Goal: Task Accomplishment & Management: Manage account settings

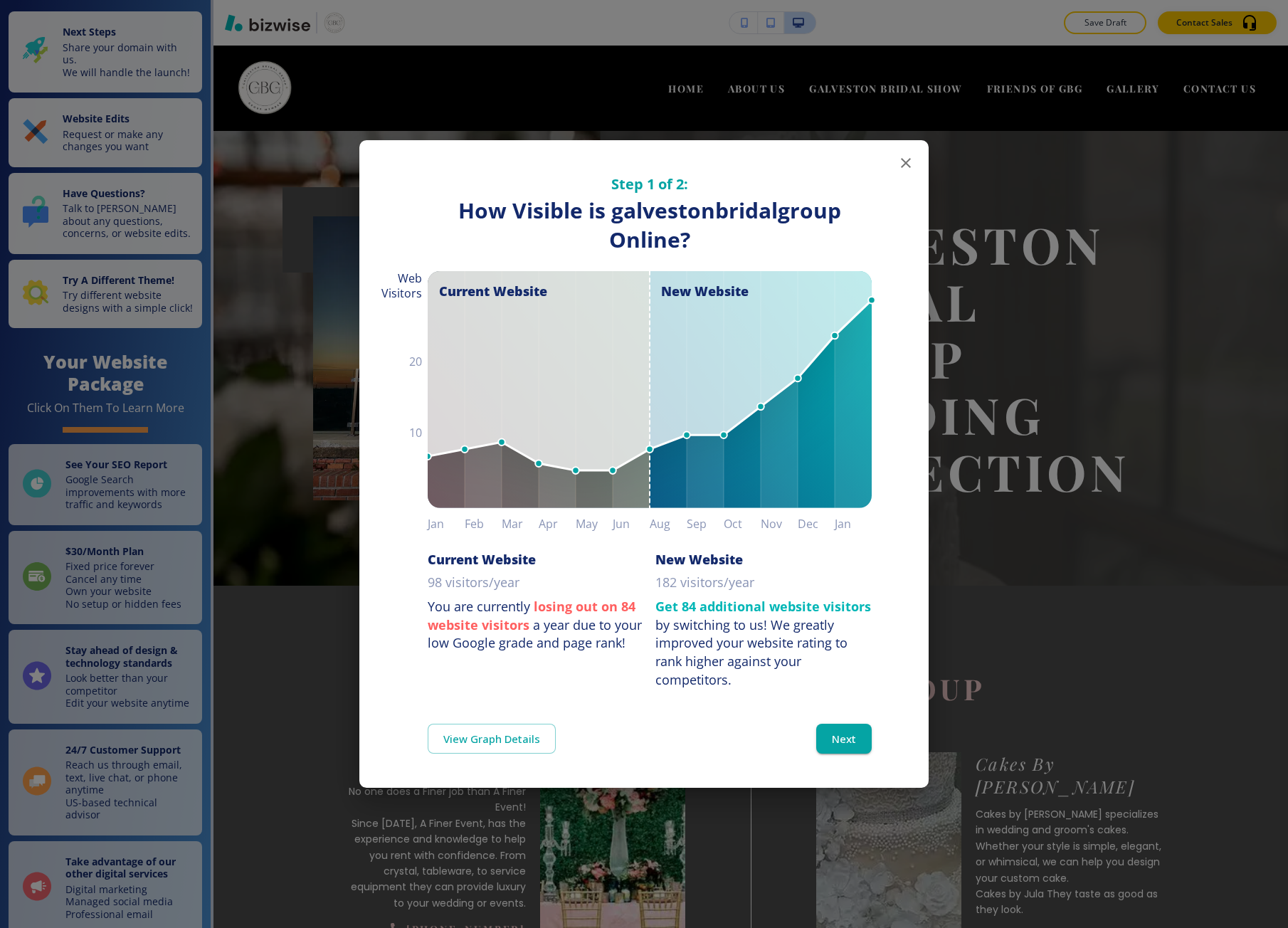
click at [911, 261] on div "Step 1 of 2: How Visible are You Online? How Visible is galvestonbridalgroup On…" at bounding box center [644, 414] width 569 height 549
click at [976, 215] on div "Step 1 of 2: How Visible are You Online? How Visible is galvestonbridalgroup On…" at bounding box center [644, 464] width 1288 height 928
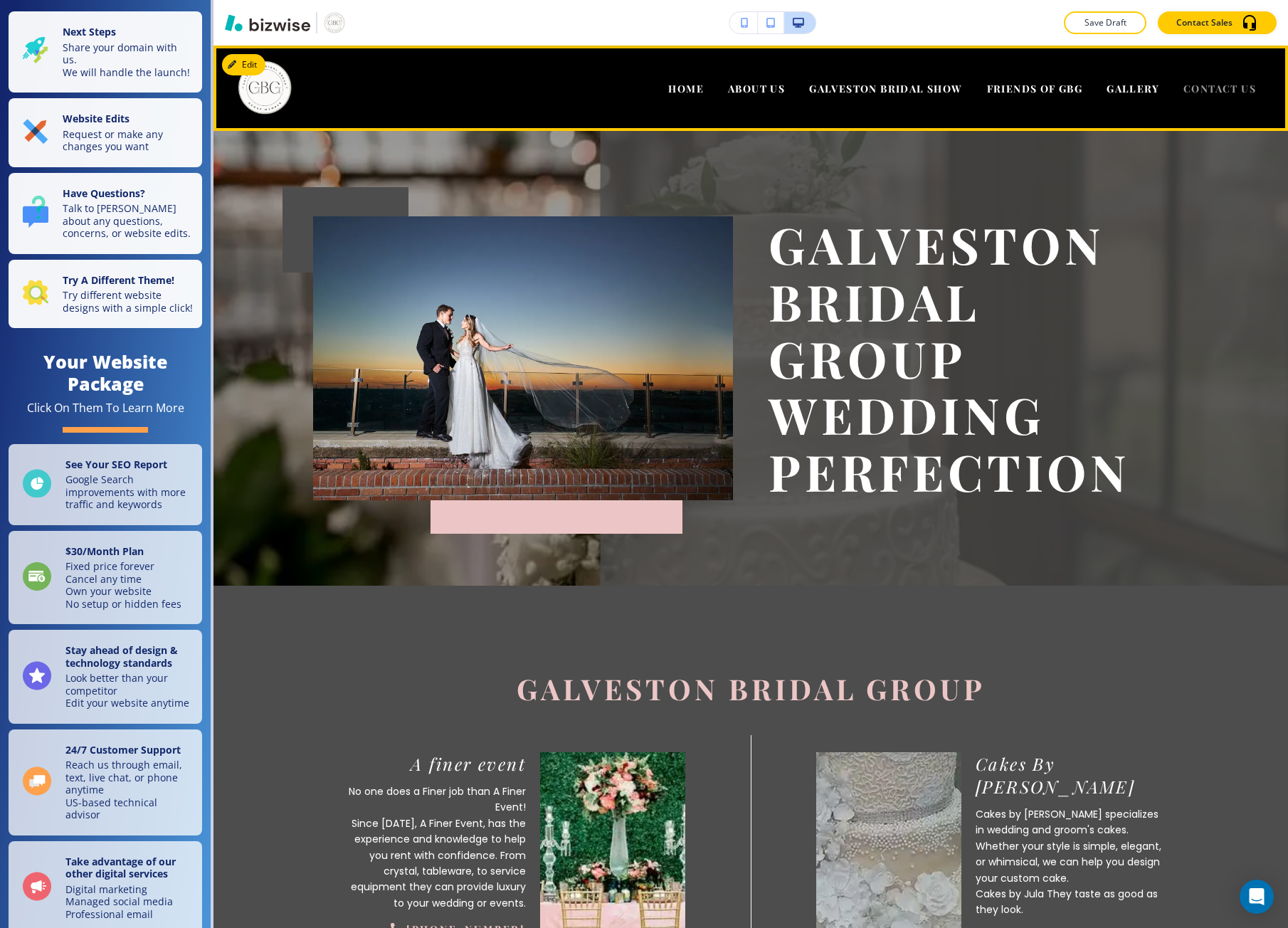
click at [1198, 92] on span "CONTACT US" at bounding box center [1218, 88] width 72 height 13
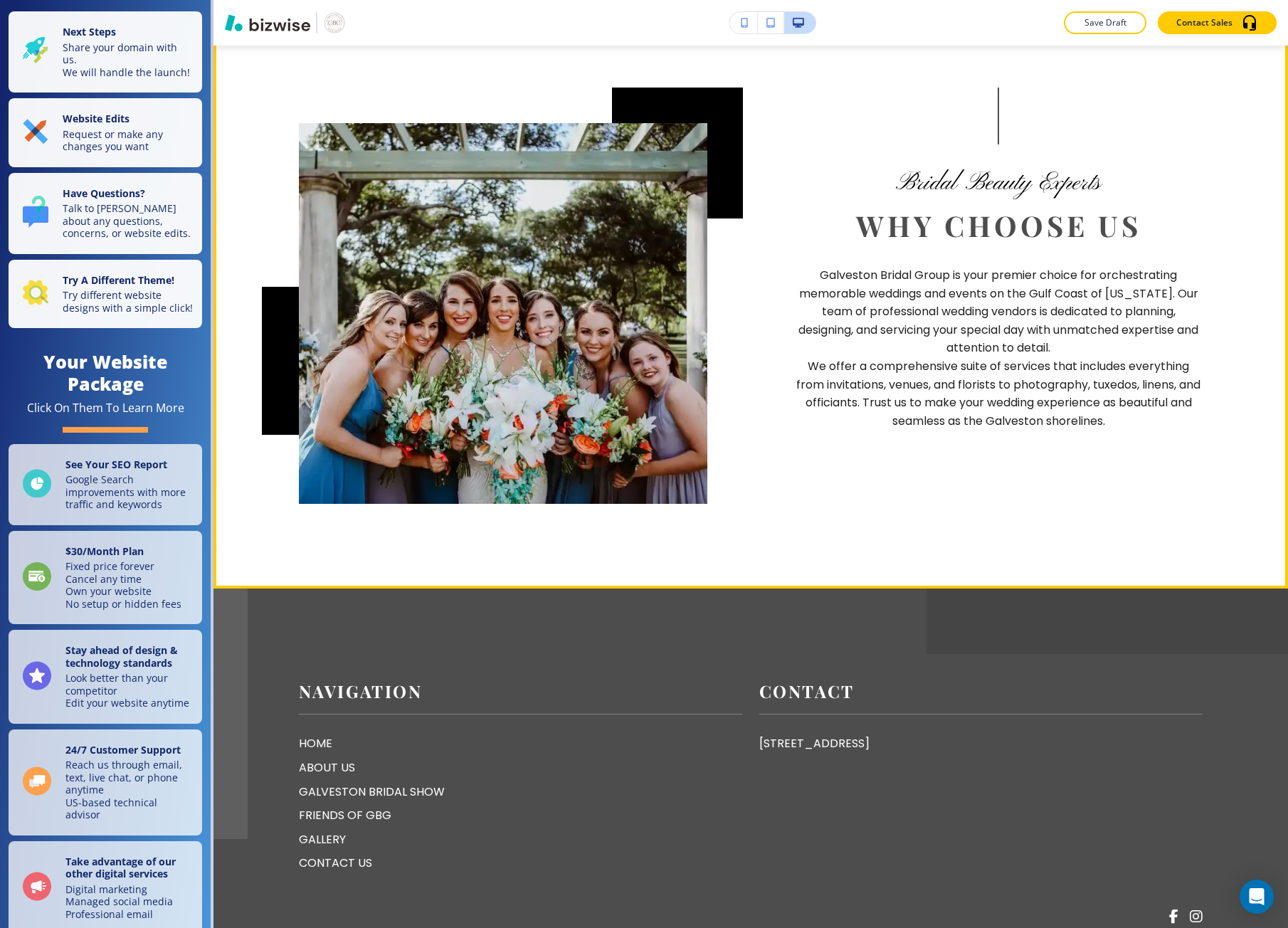
scroll to position [1779, 0]
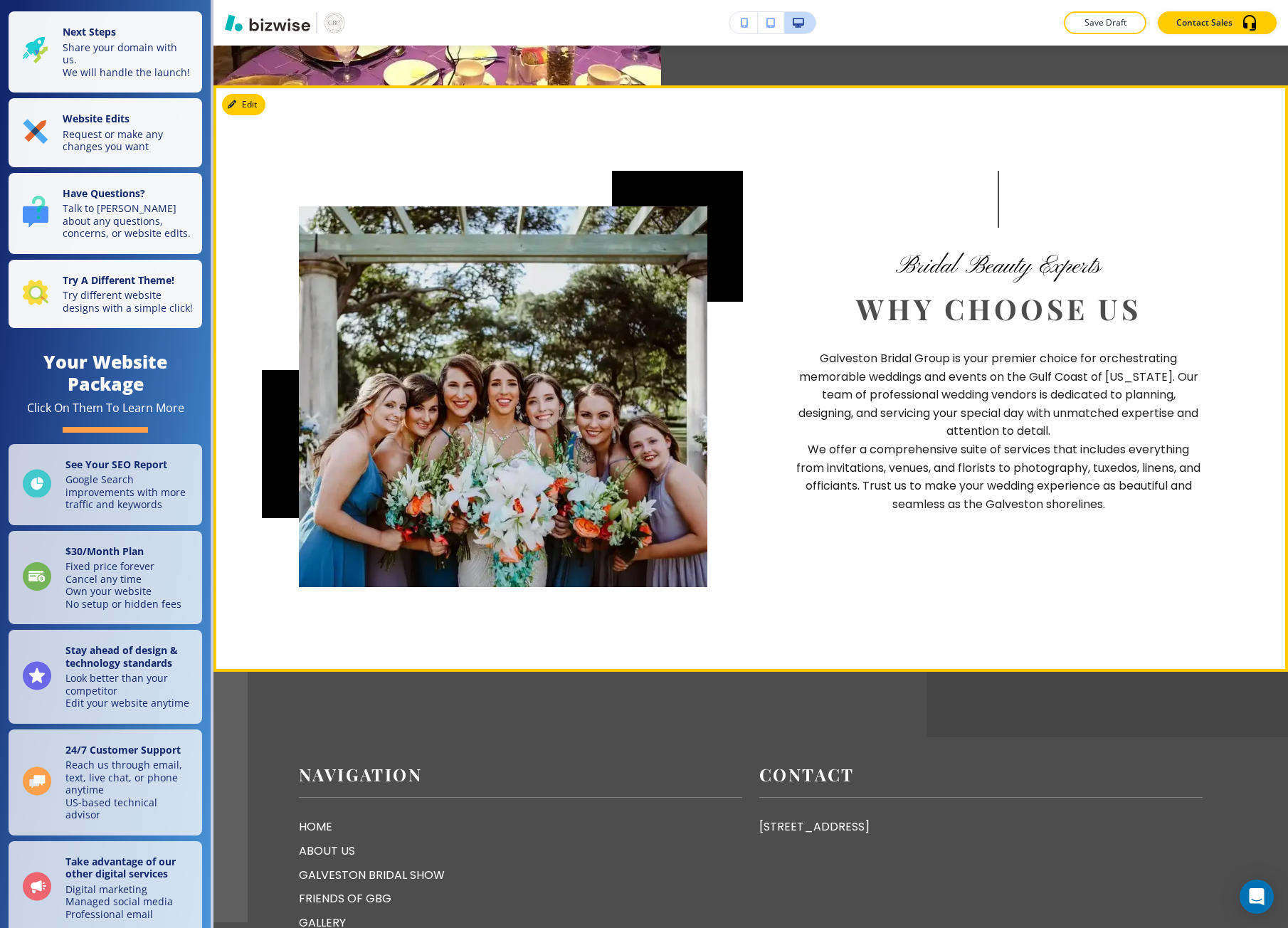
click at [252, 148] on section "Bridal Beauty Experts Why Choose Us Galveston Bridal Group is your premier choi…" at bounding box center [751, 379] width 1074 height 587
click at [231, 109] on icon "button" at bounding box center [234, 104] width 8 height 8
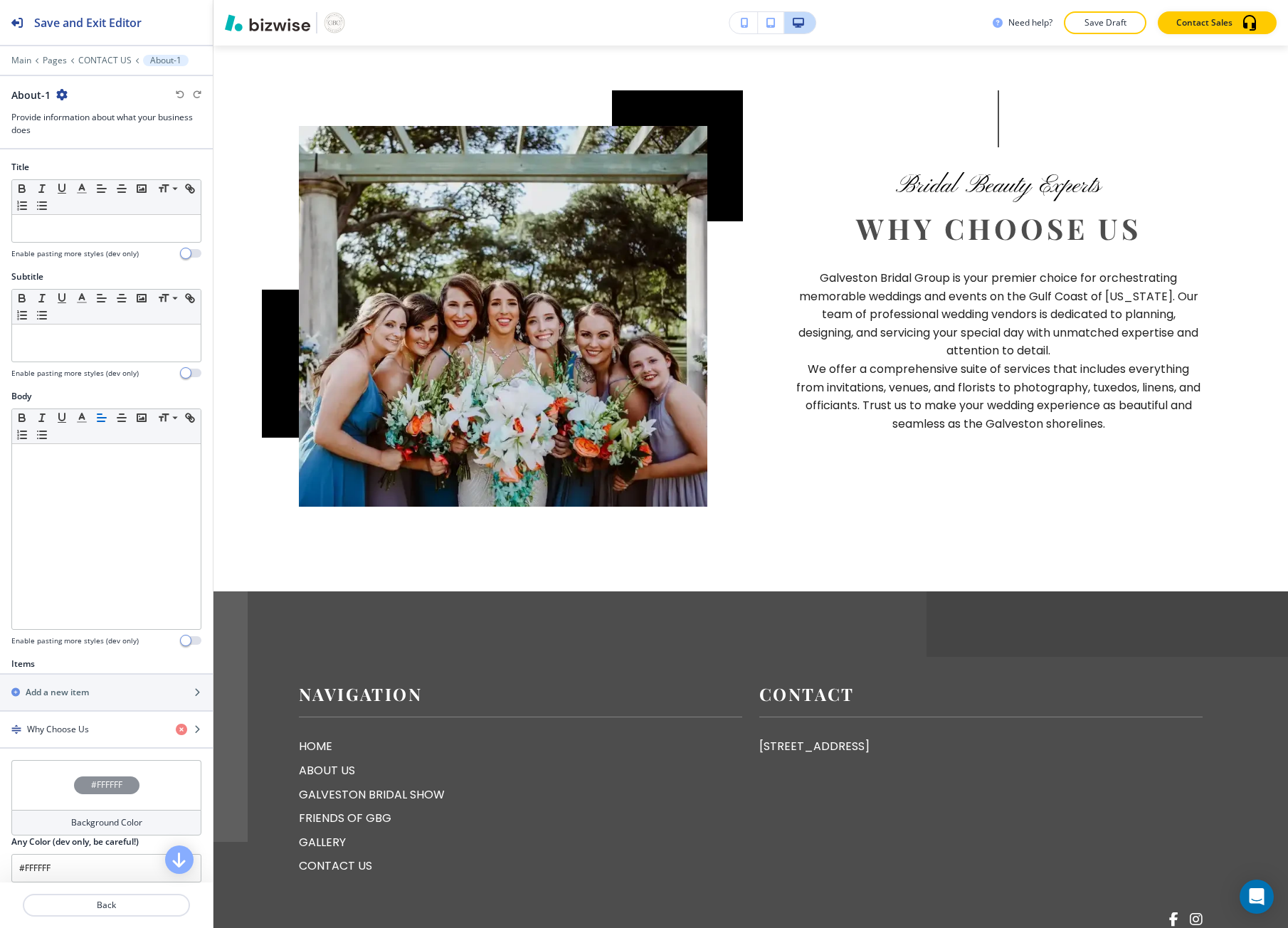
scroll to position [1876, 0]
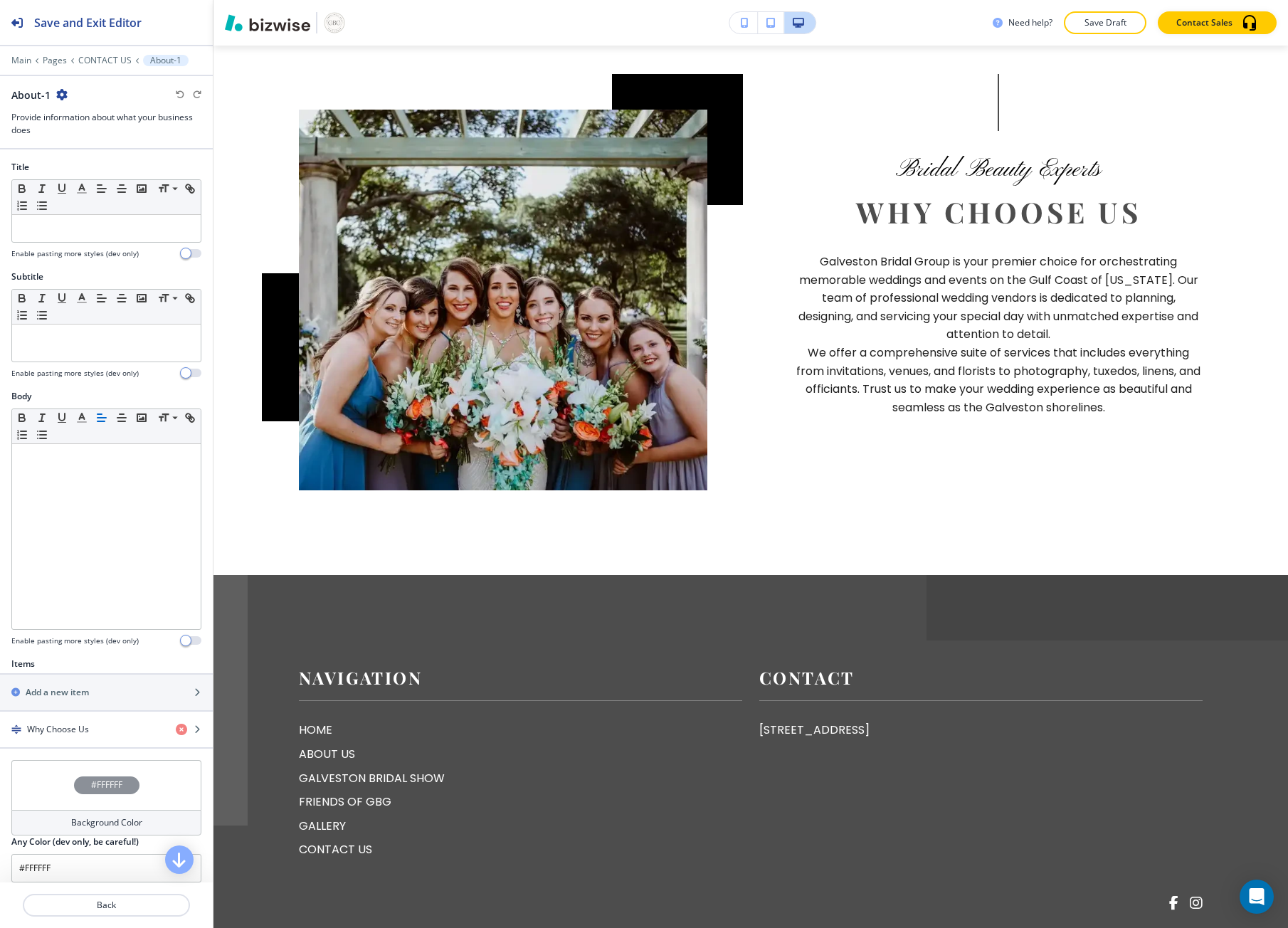
click at [87, 51] on div at bounding box center [106, 50] width 213 height 8
click at [100, 56] on p "CONTACT US" at bounding box center [104, 60] width 54 height 10
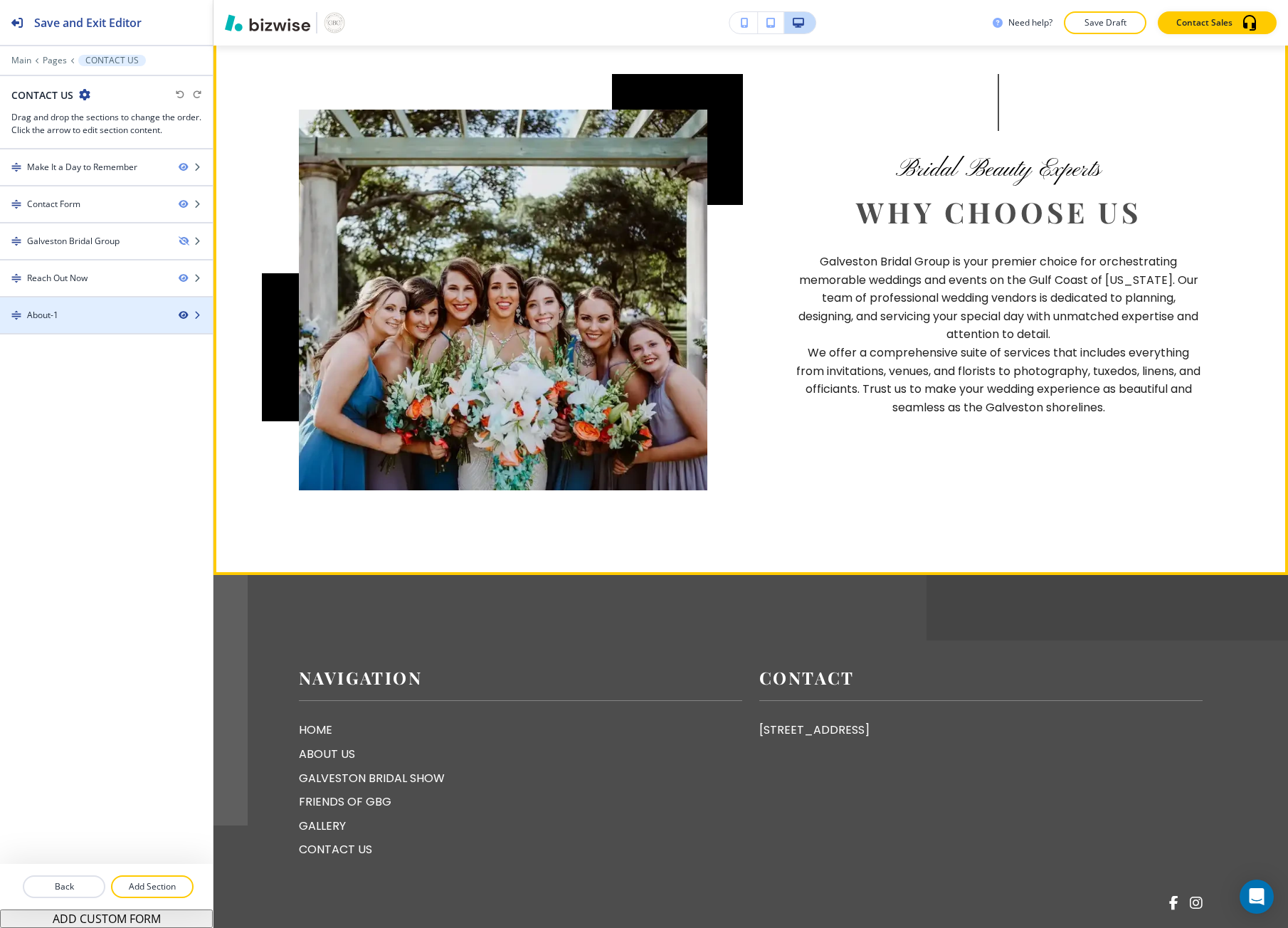
click at [182, 313] on icon "button" at bounding box center [183, 314] width 8 height 8
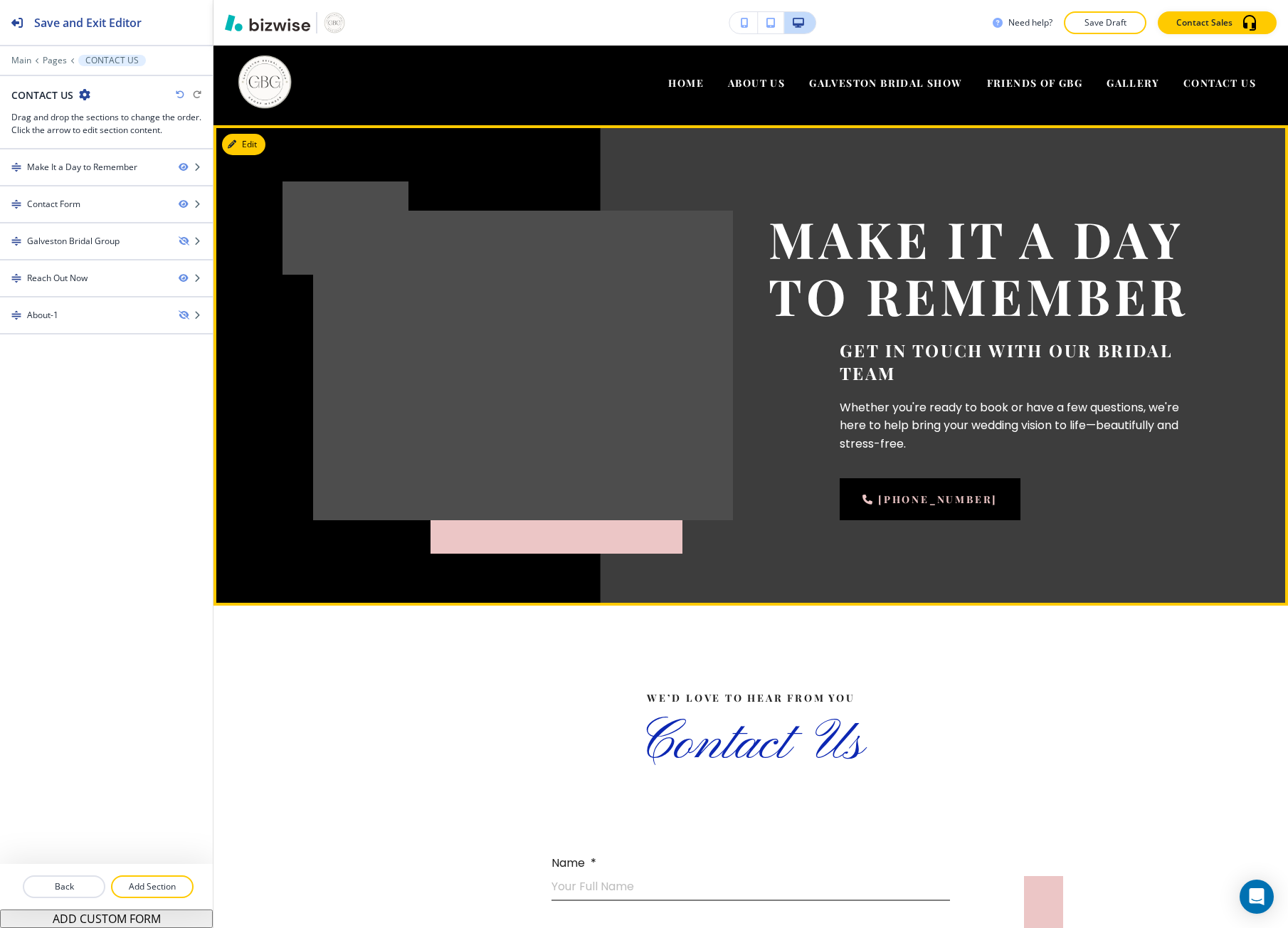
scroll to position [0, 0]
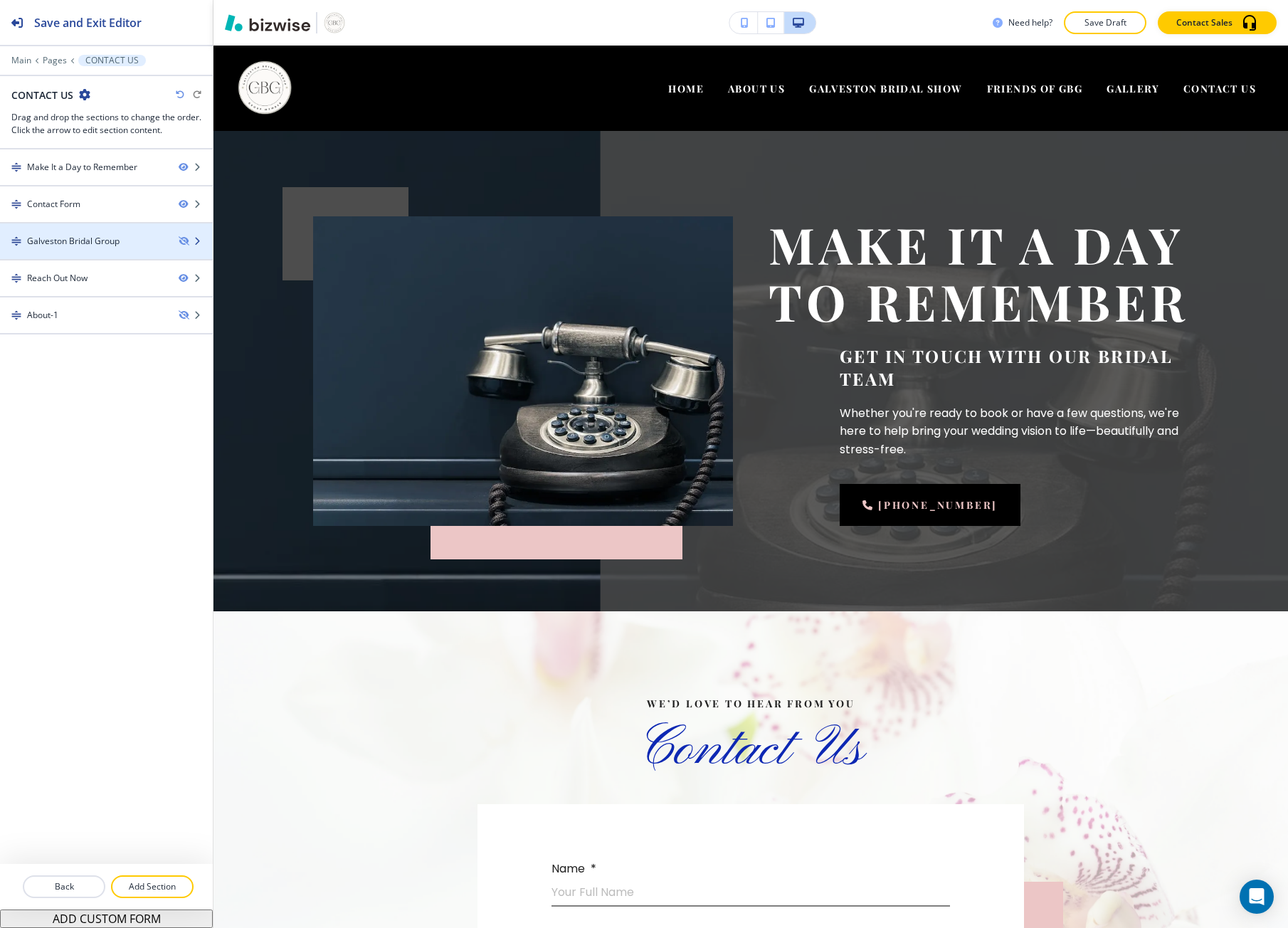
click at [184, 235] on div "Galveston Bridal Group" at bounding box center [106, 242] width 213 height 13
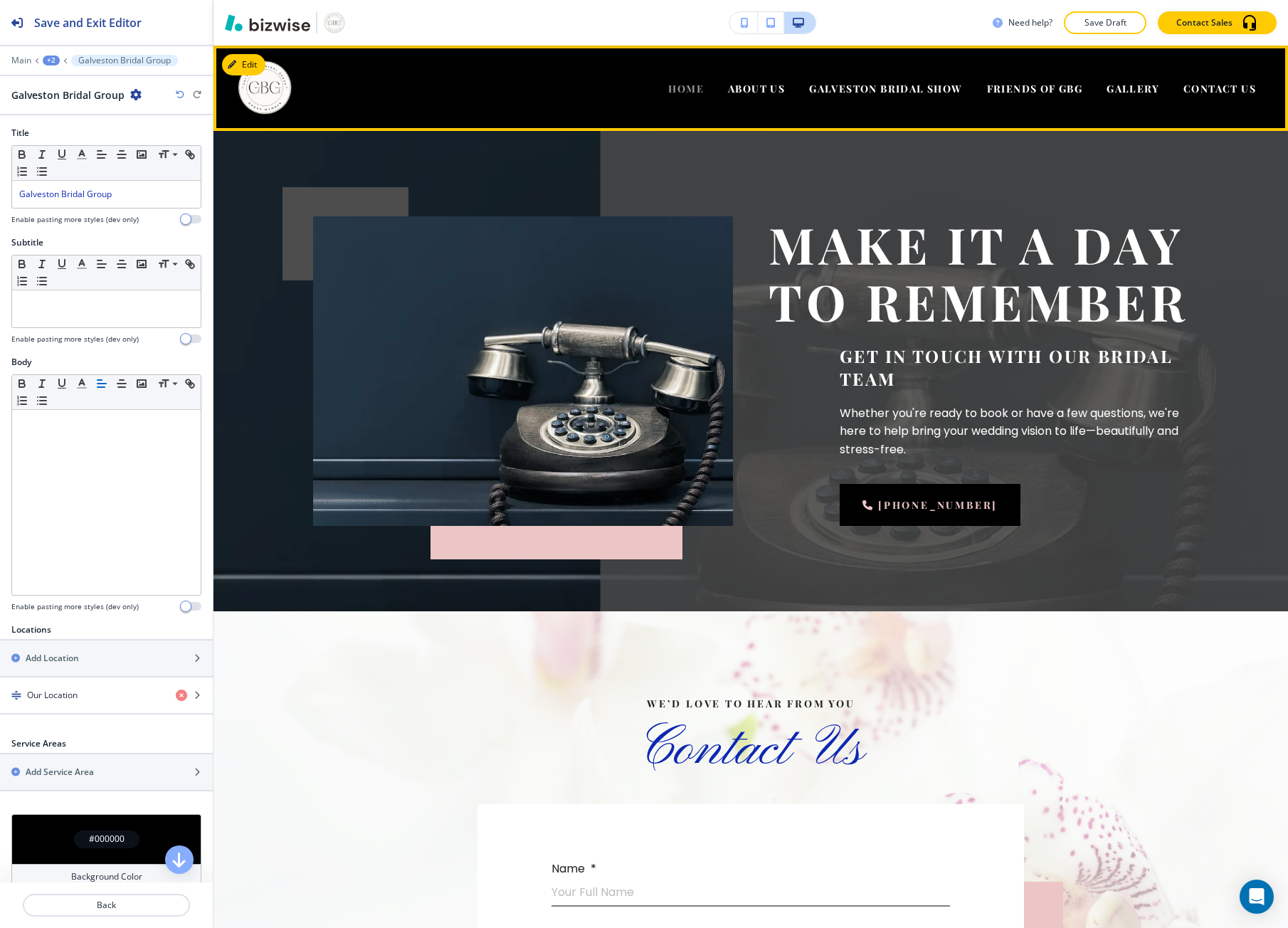
click at [672, 87] on span "HOME" at bounding box center [686, 88] width 36 height 13
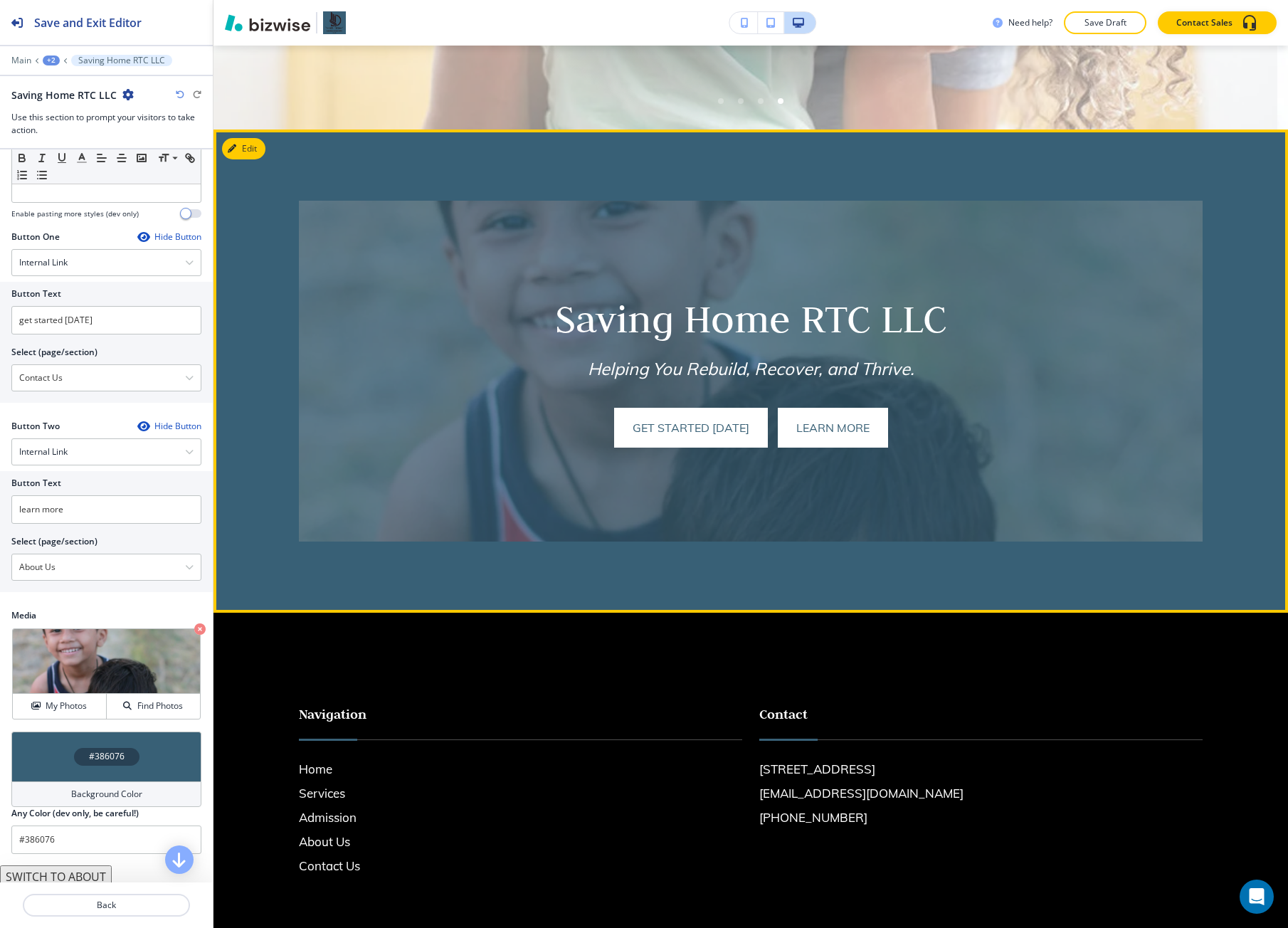
scroll to position [545, 0]
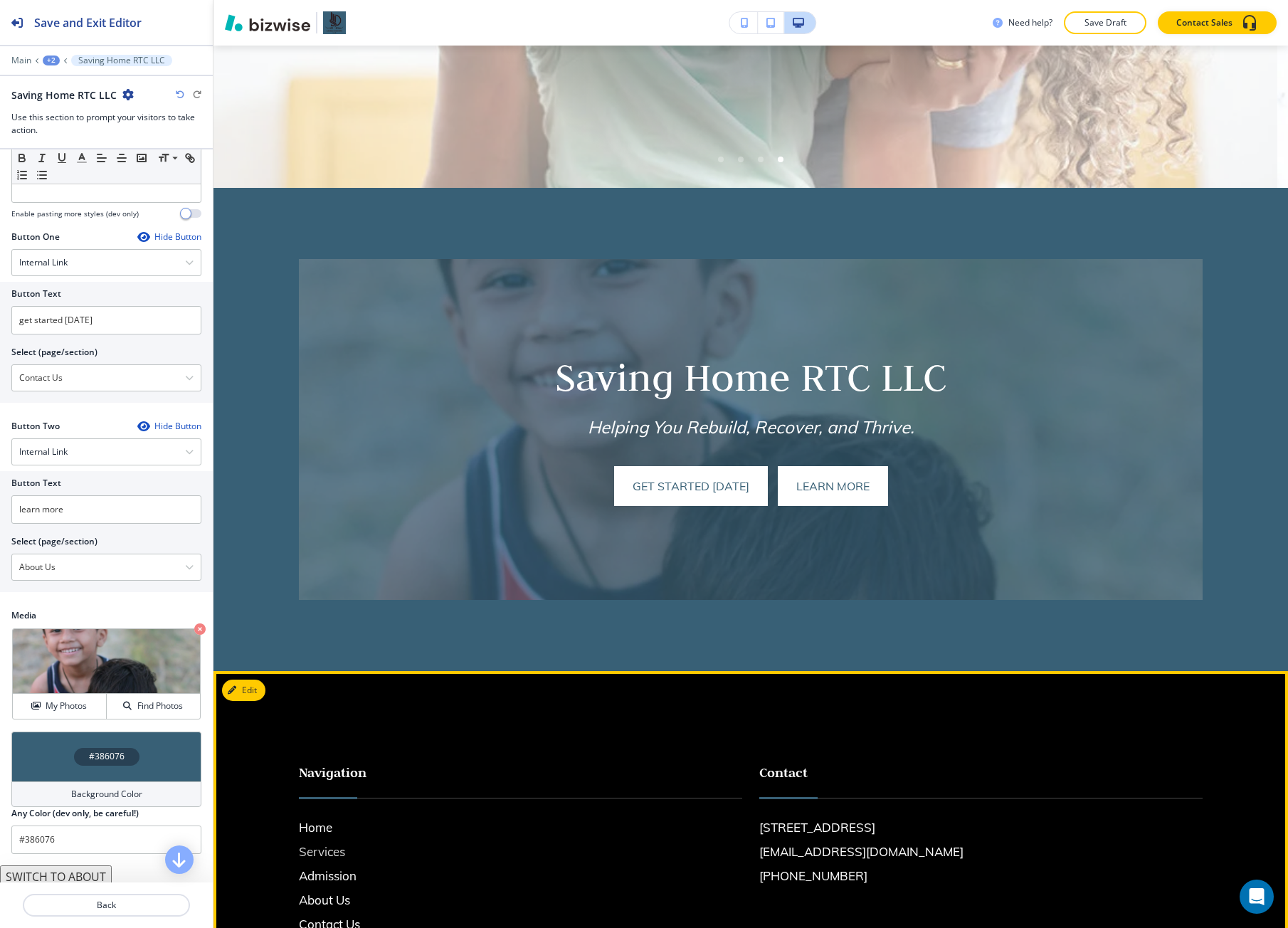
click at [304, 844] on h6 "Services" at bounding box center [520, 852] width 443 height 19
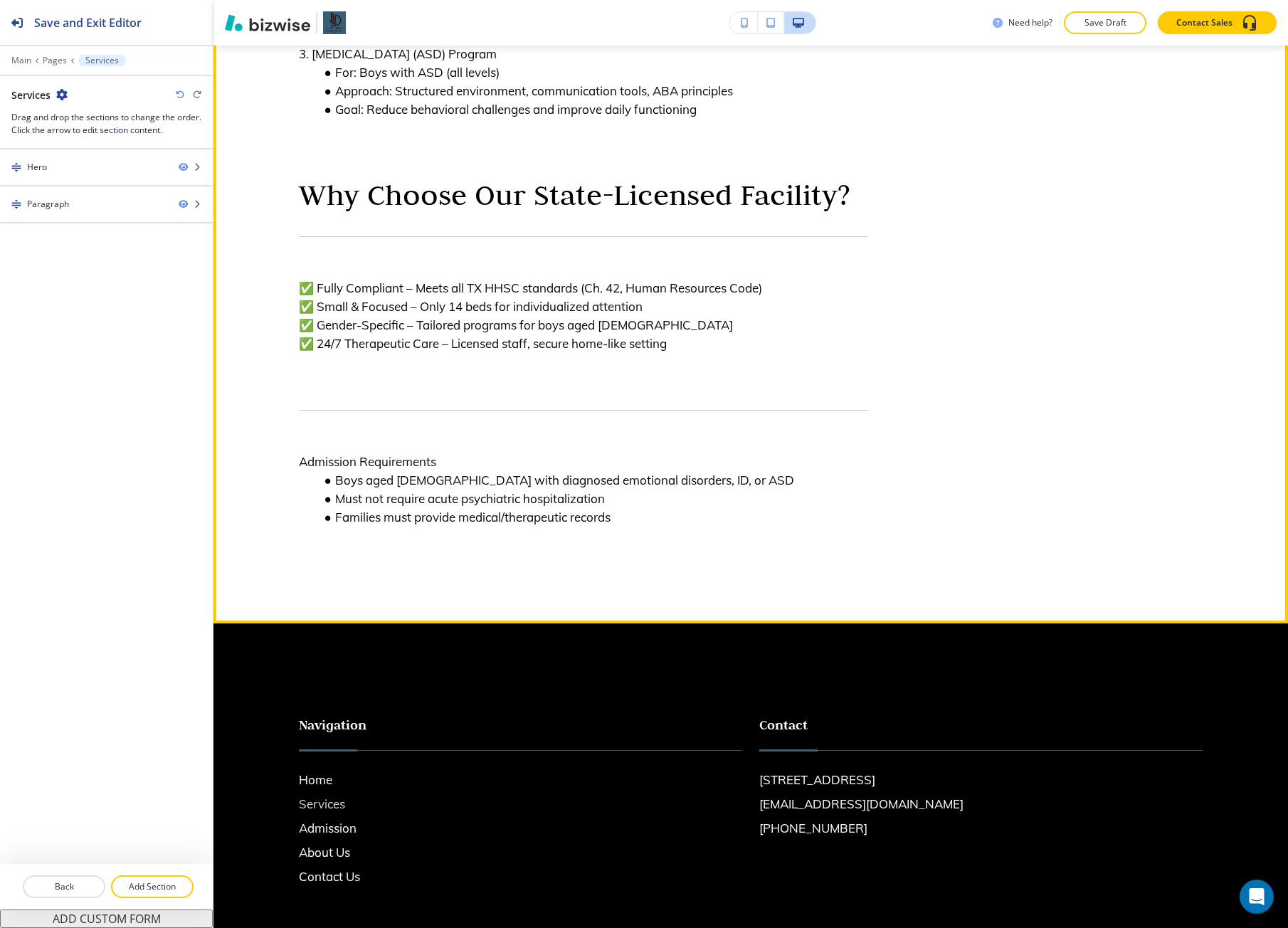
scroll to position [0, 0]
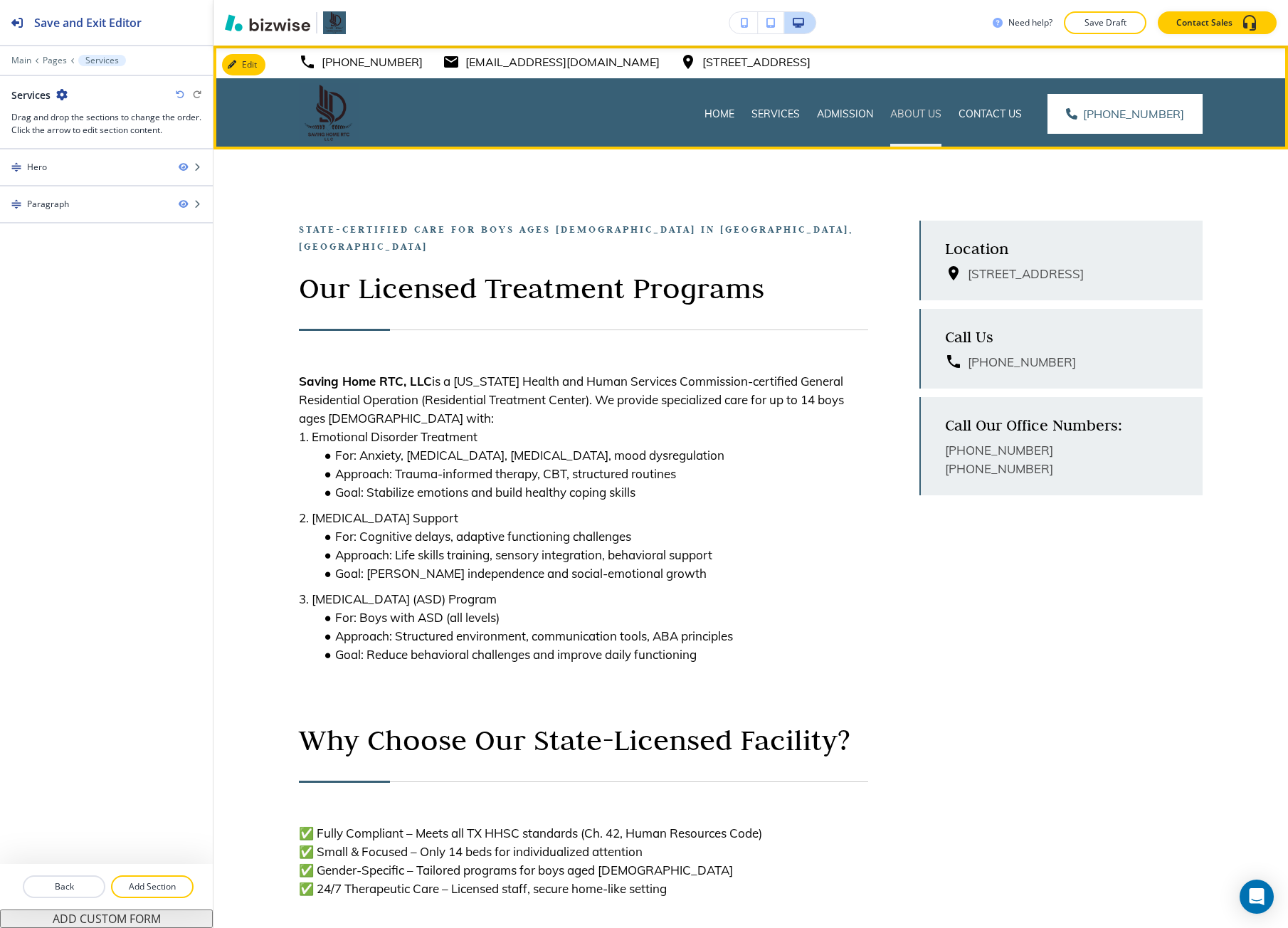
click at [911, 115] on p "About Us" at bounding box center [915, 113] width 51 height 14
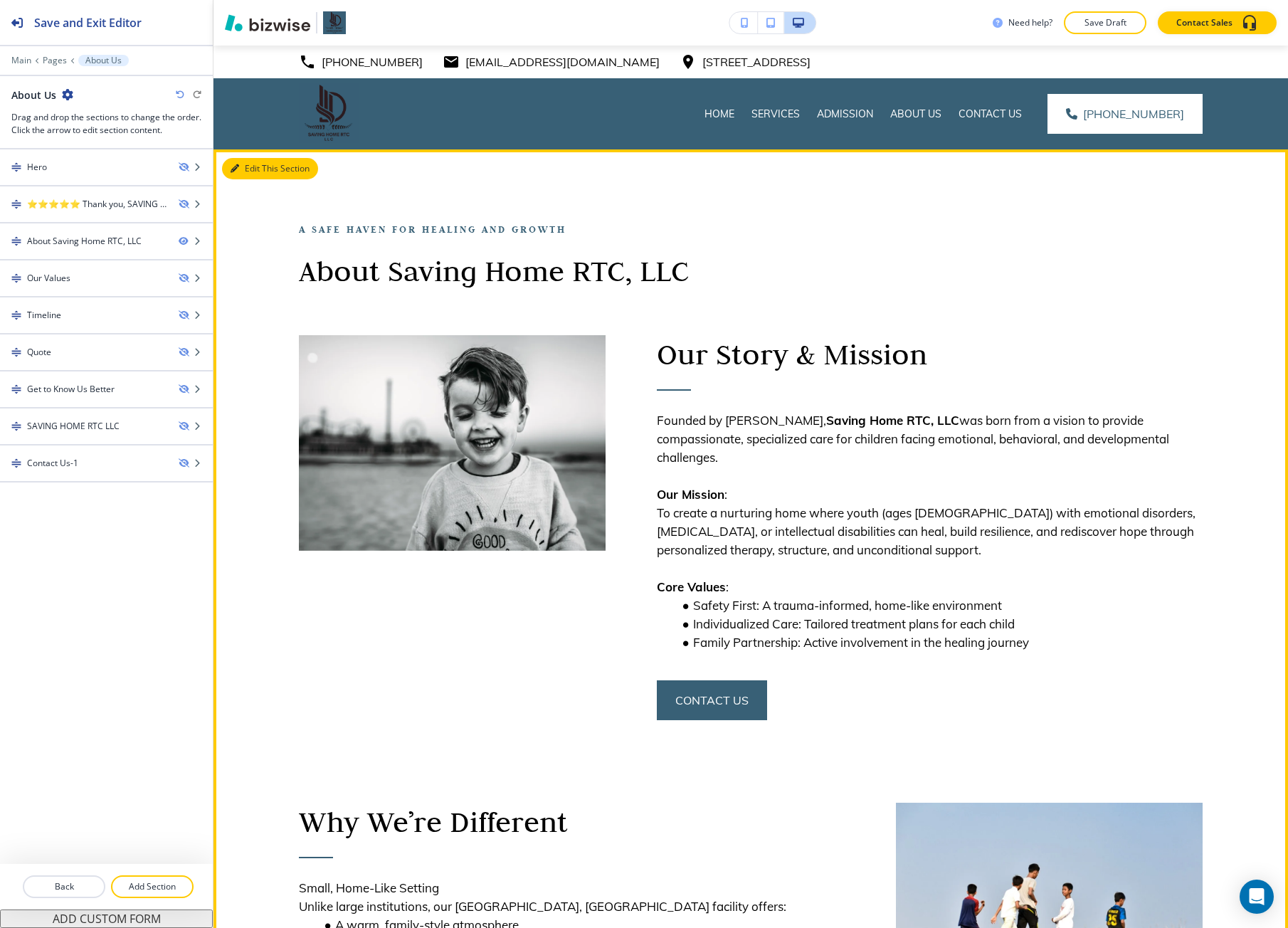
click at [244, 174] on button "Edit This Section" at bounding box center [270, 168] width 96 height 22
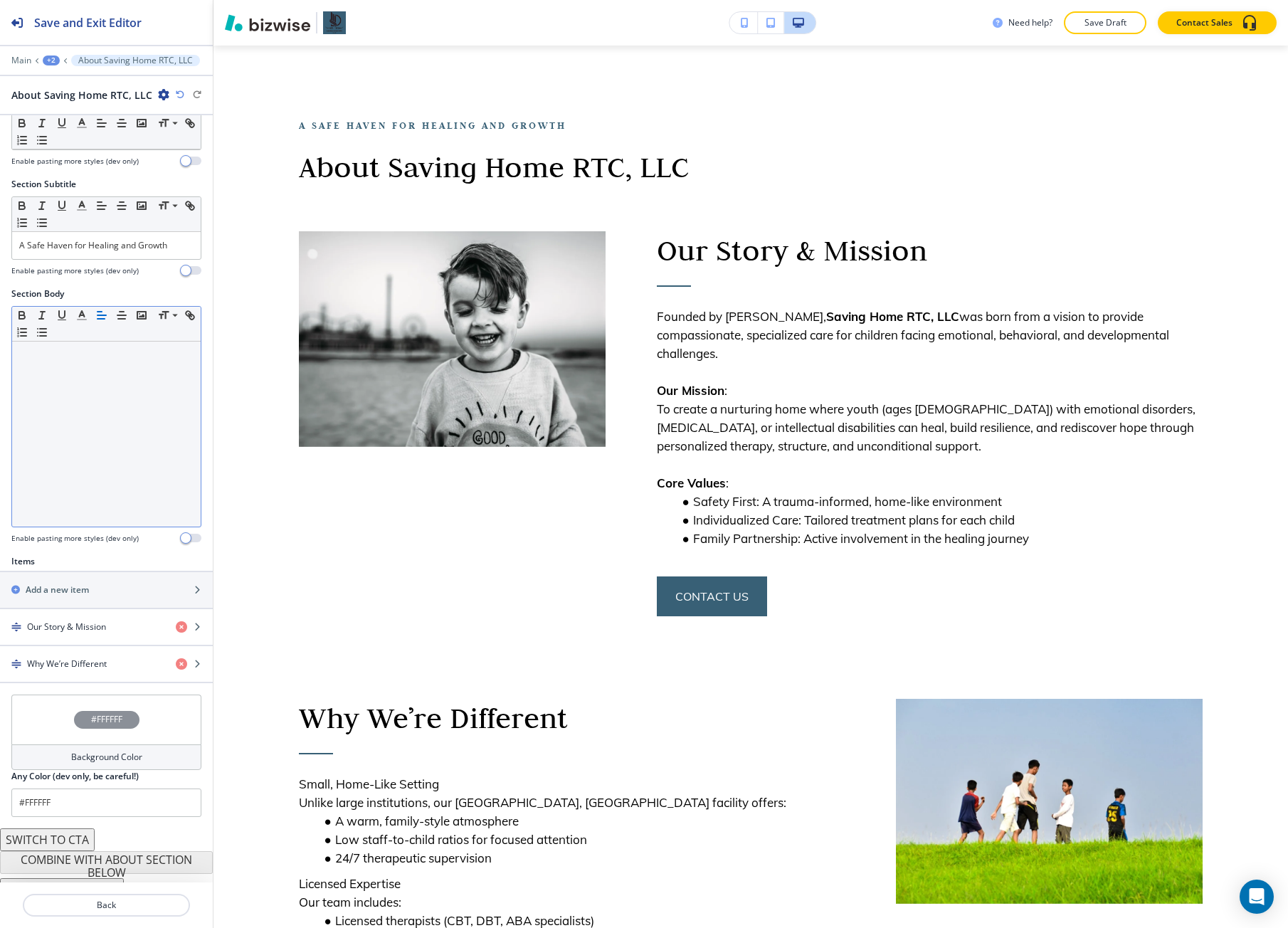
scroll to position [87, 0]
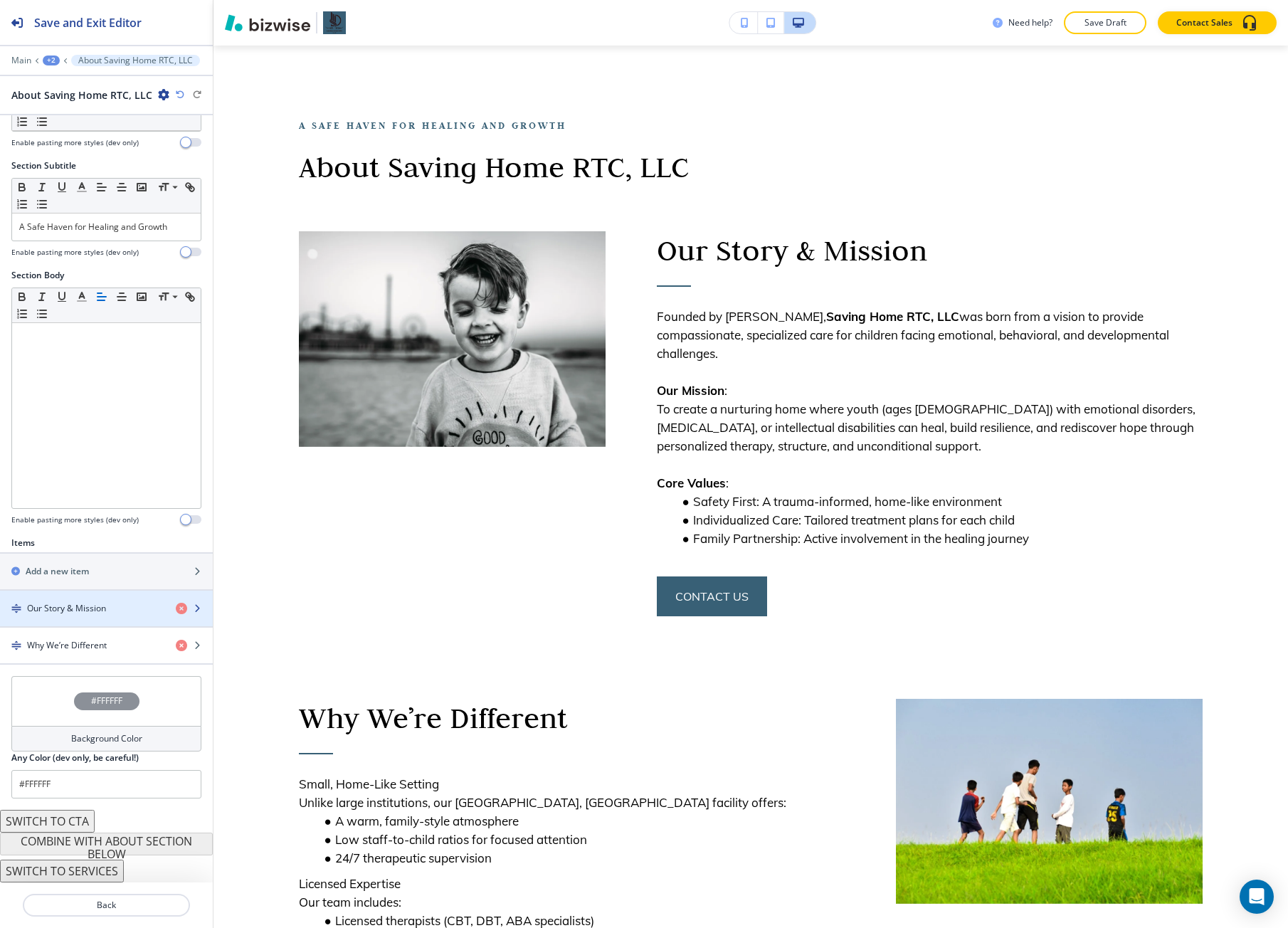
click at [110, 610] on div "Our Story & Mission" at bounding box center [82, 609] width 165 height 13
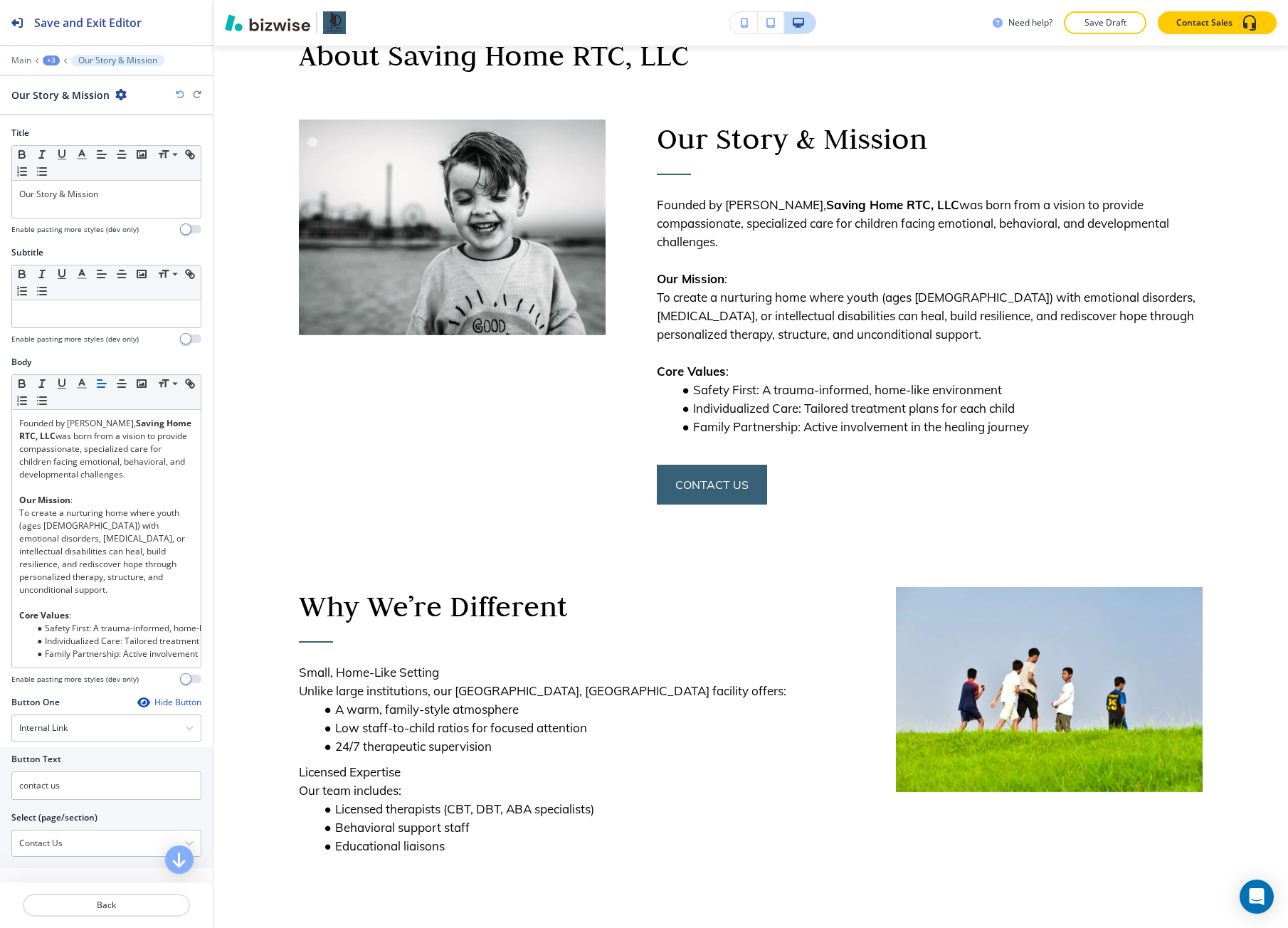
scroll to position [218, 0]
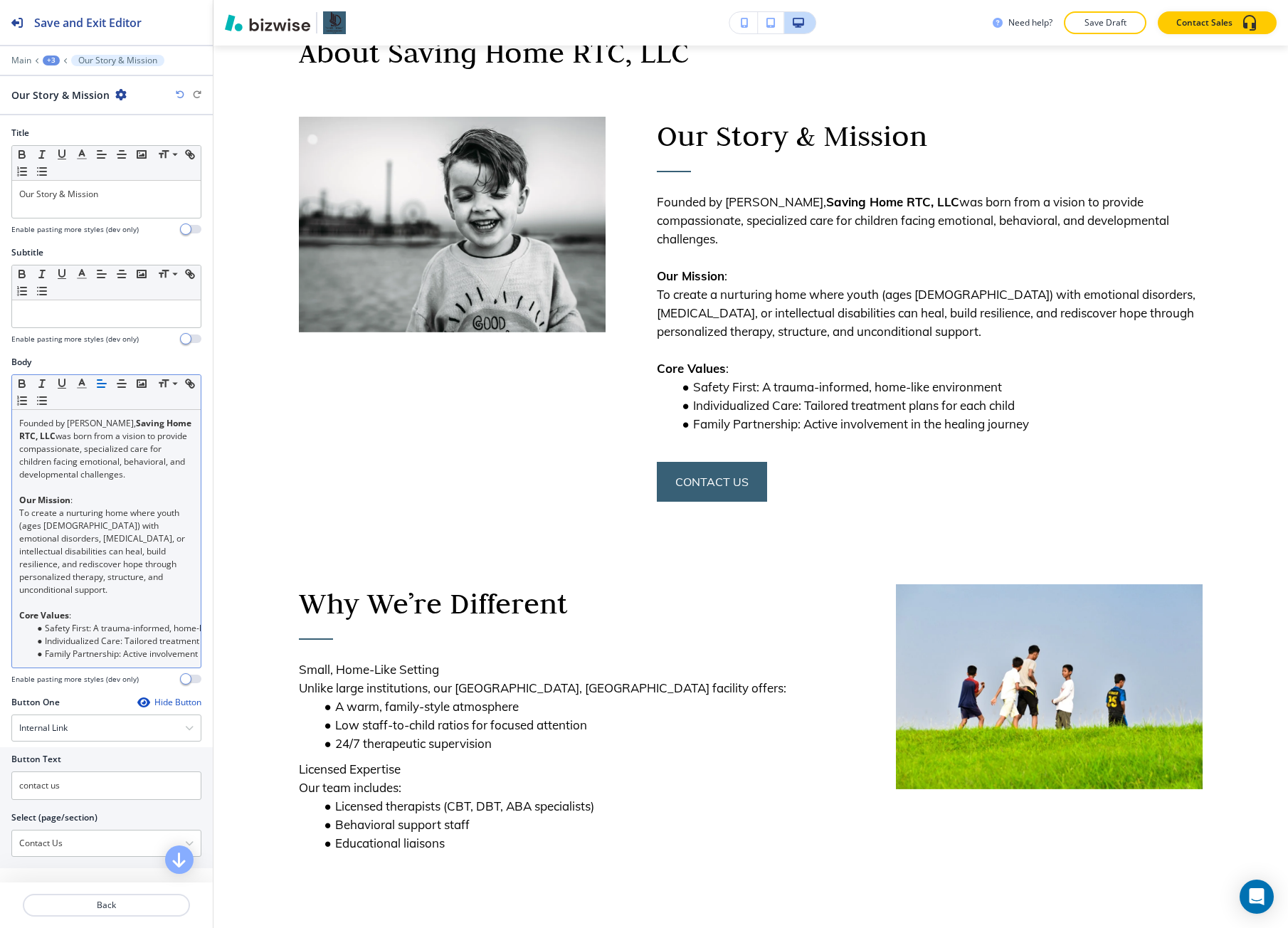
click at [22, 524] on p "To create a nurturing home where youth (ages [DEMOGRAPHIC_DATA]) with emotional…" at bounding box center [105, 551] width 174 height 89
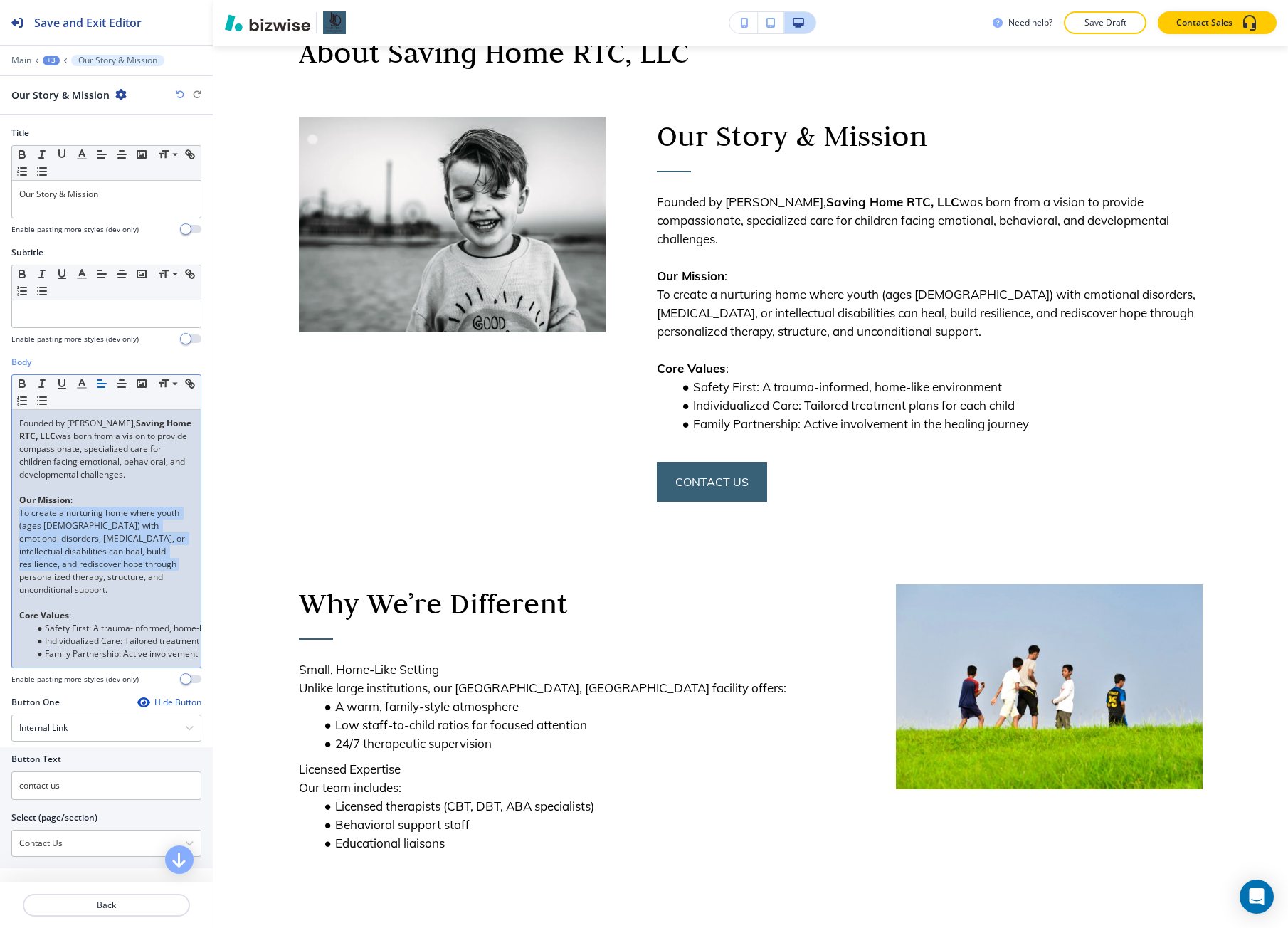
scroll to position [0, 98]
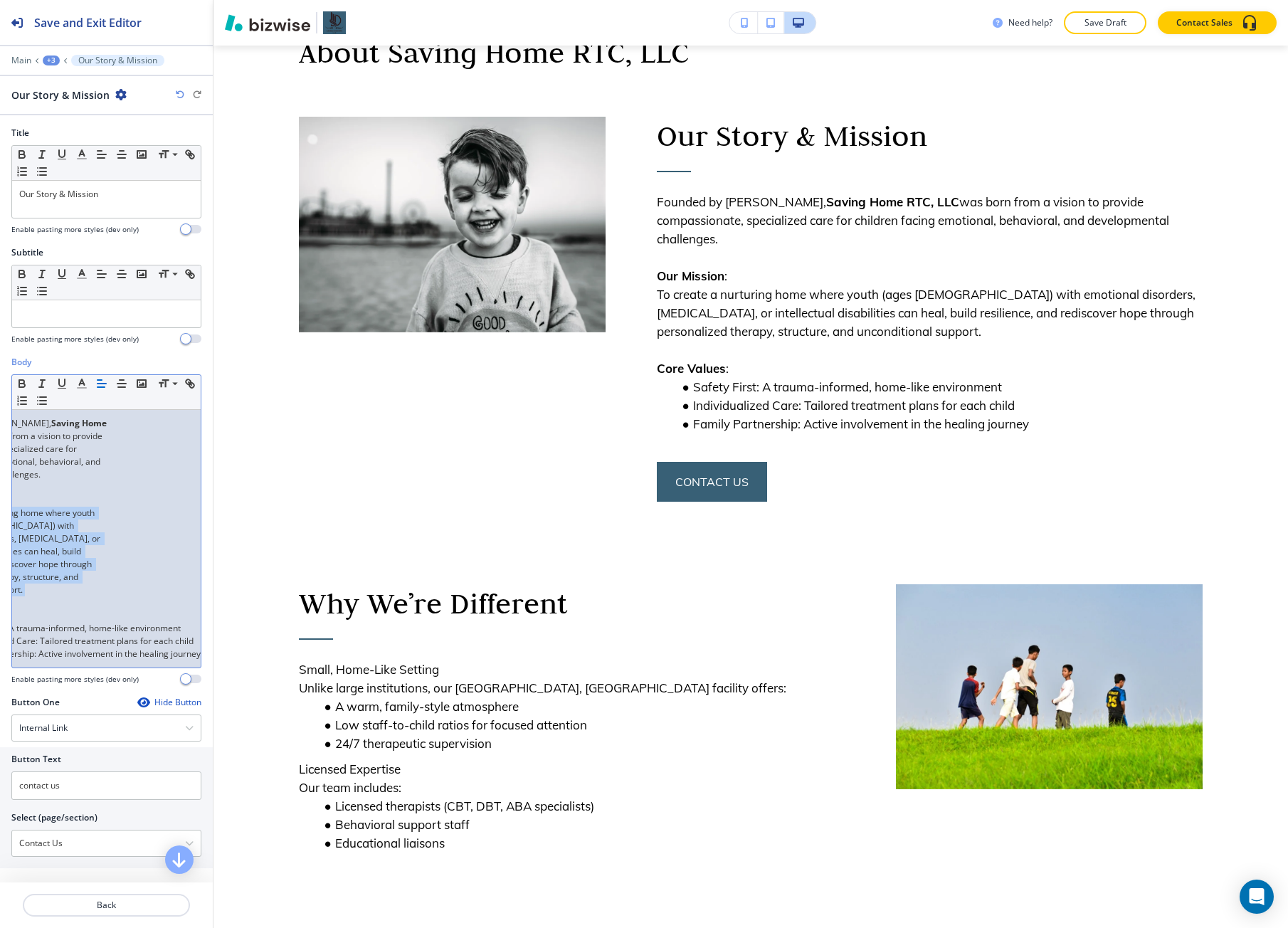
drag, startPoint x: 22, startPoint y: 524, endPoint x: 140, endPoint y: 593, distance: 136.7
click at [140, 593] on div "Founded by [PERSON_NAME], Saving Home RTC, LLC was born from a vision to provid…" at bounding box center [106, 539] width 188 height 258
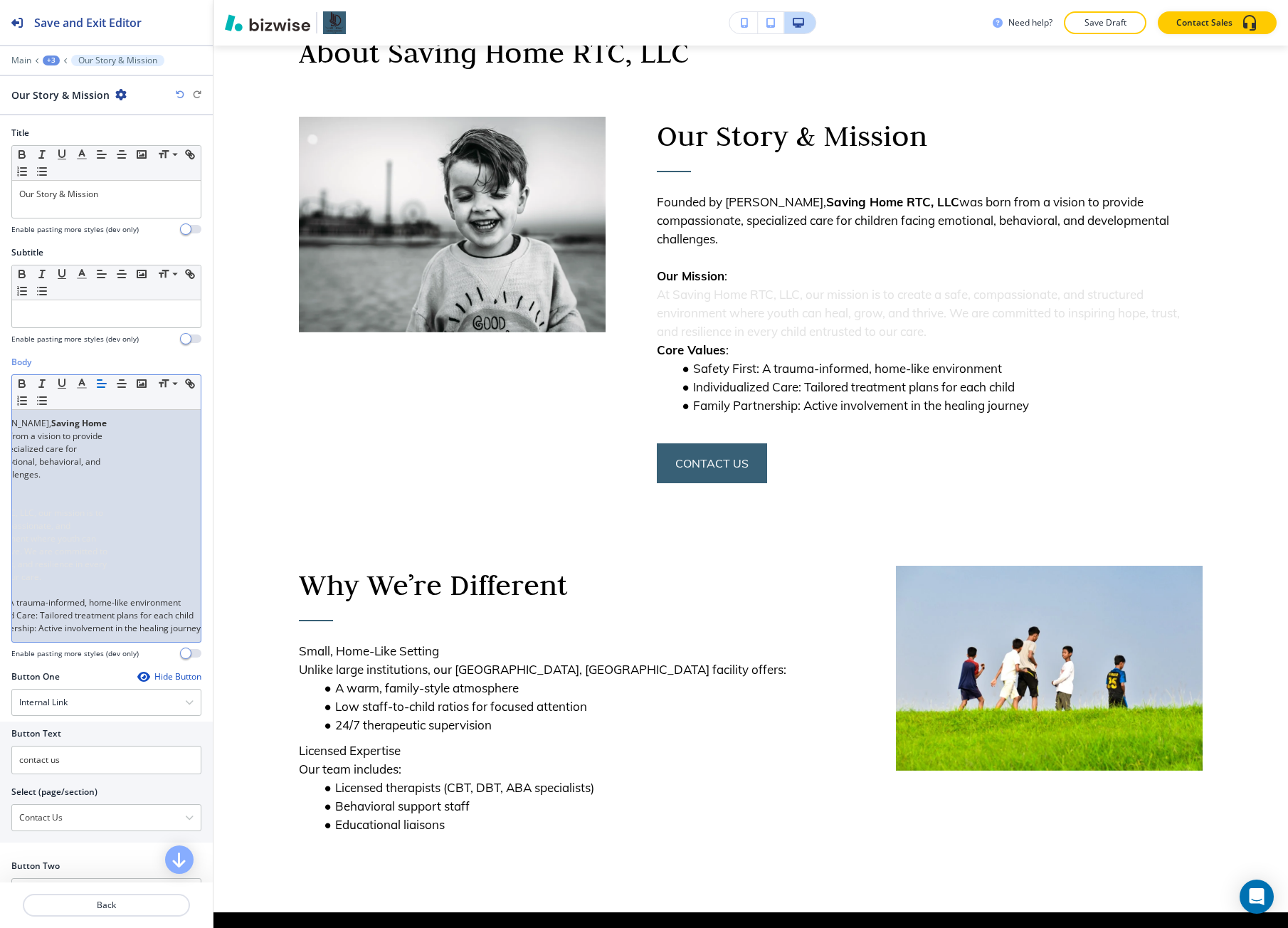
scroll to position [0, 0]
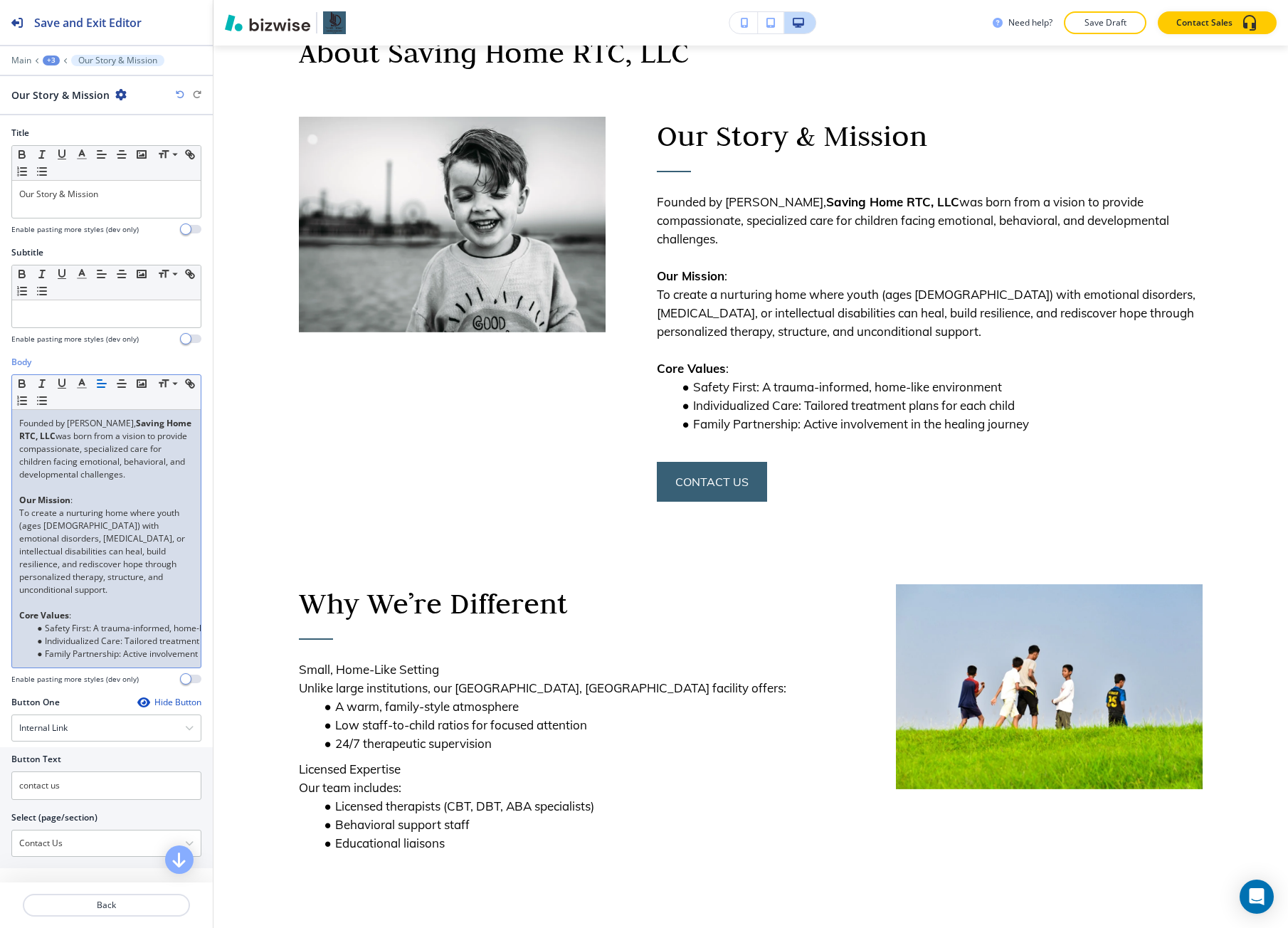
click at [138, 556] on p "To create a nurturing home where youth (ages [DEMOGRAPHIC_DATA]) with emotional…" at bounding box center [105, 551] width 174 height 89
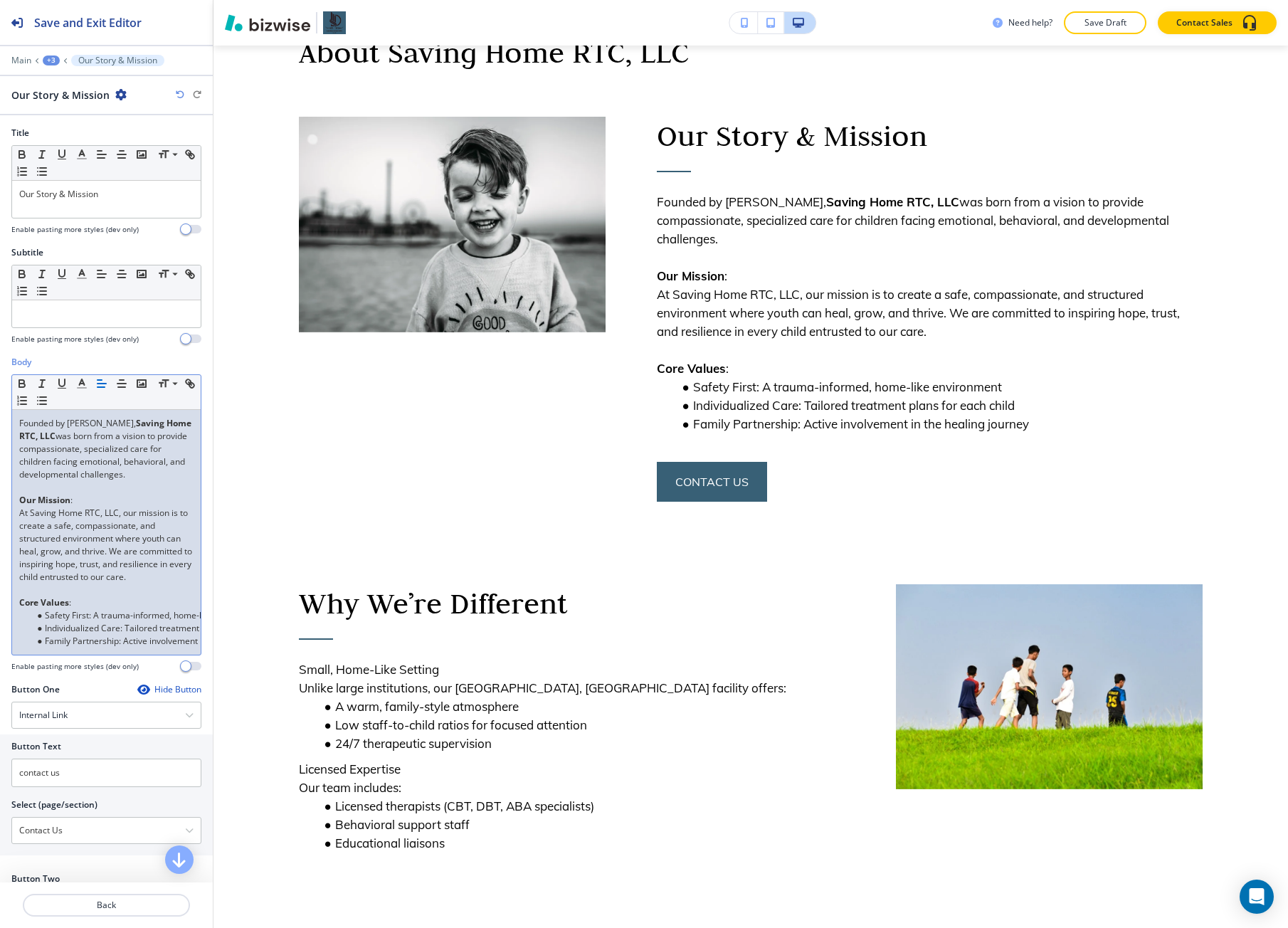
click at [97, 442] on p "Founded by [PERSON_NAME], Saving Home RTC, LLC was born from a vision to provid…" at bounding box center [105, 449] width 174 height 64
click at [98, 443] on p "Founded by [PERSON_NAME], Saving Home RTC, LLC was born from a vision to provid…" at bounding box center [105, 449] width 174 height 64
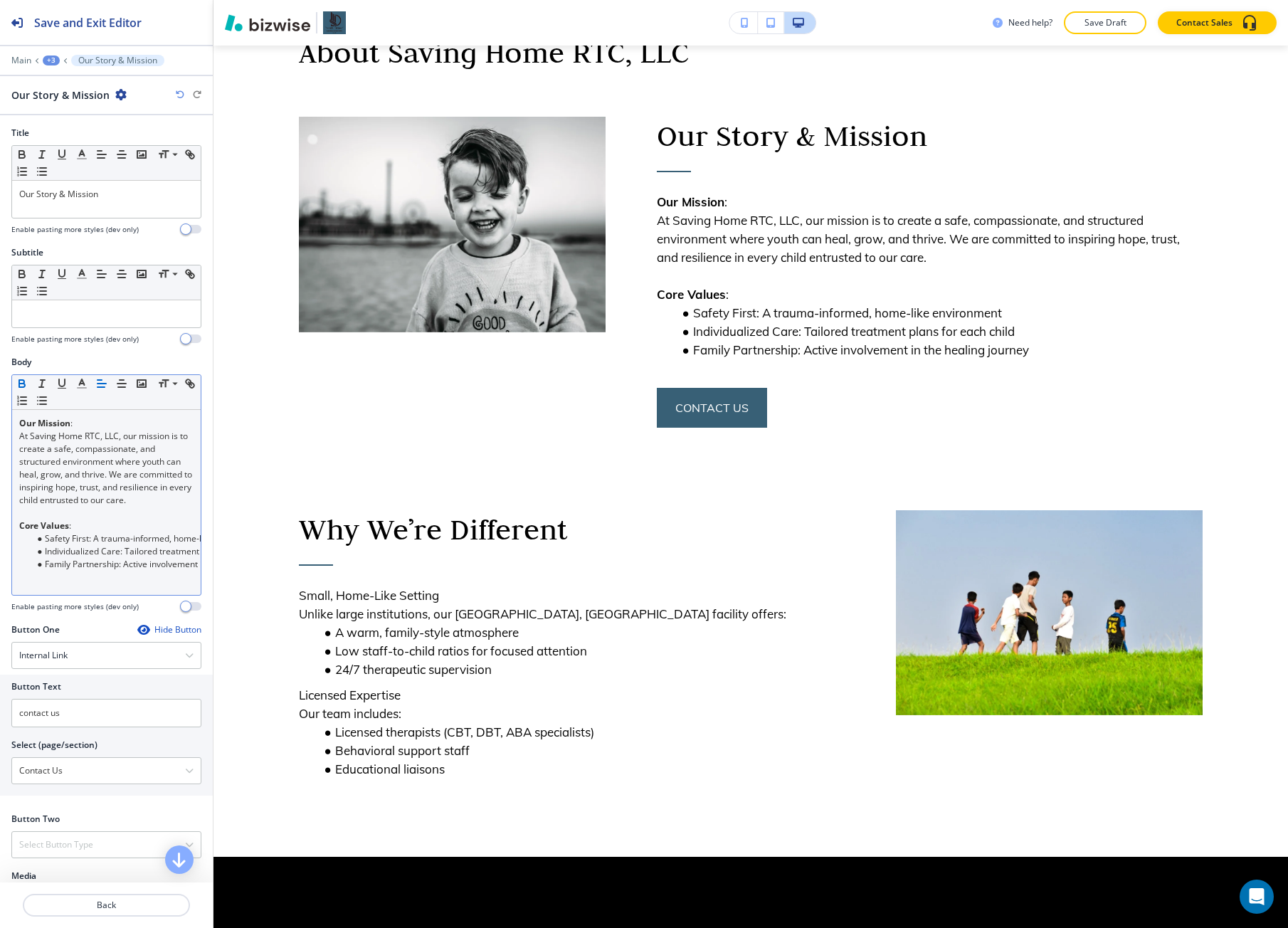
click at [183, 97] on icon "button" at bounding box center [180, 94] width 8 height 8
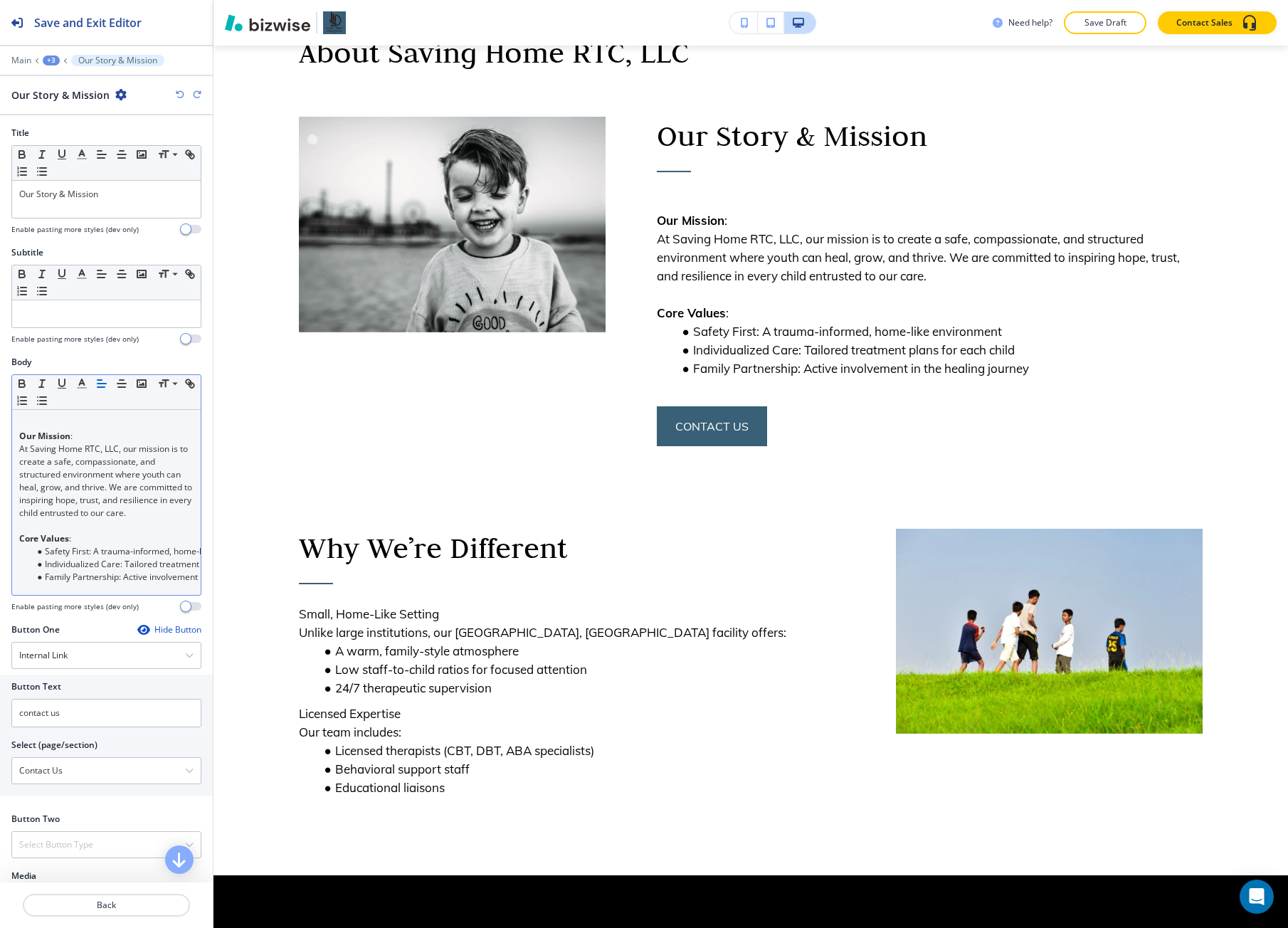
click at [183, 97] on icon "button" at bounding box center [180, 94] width 8 height 8
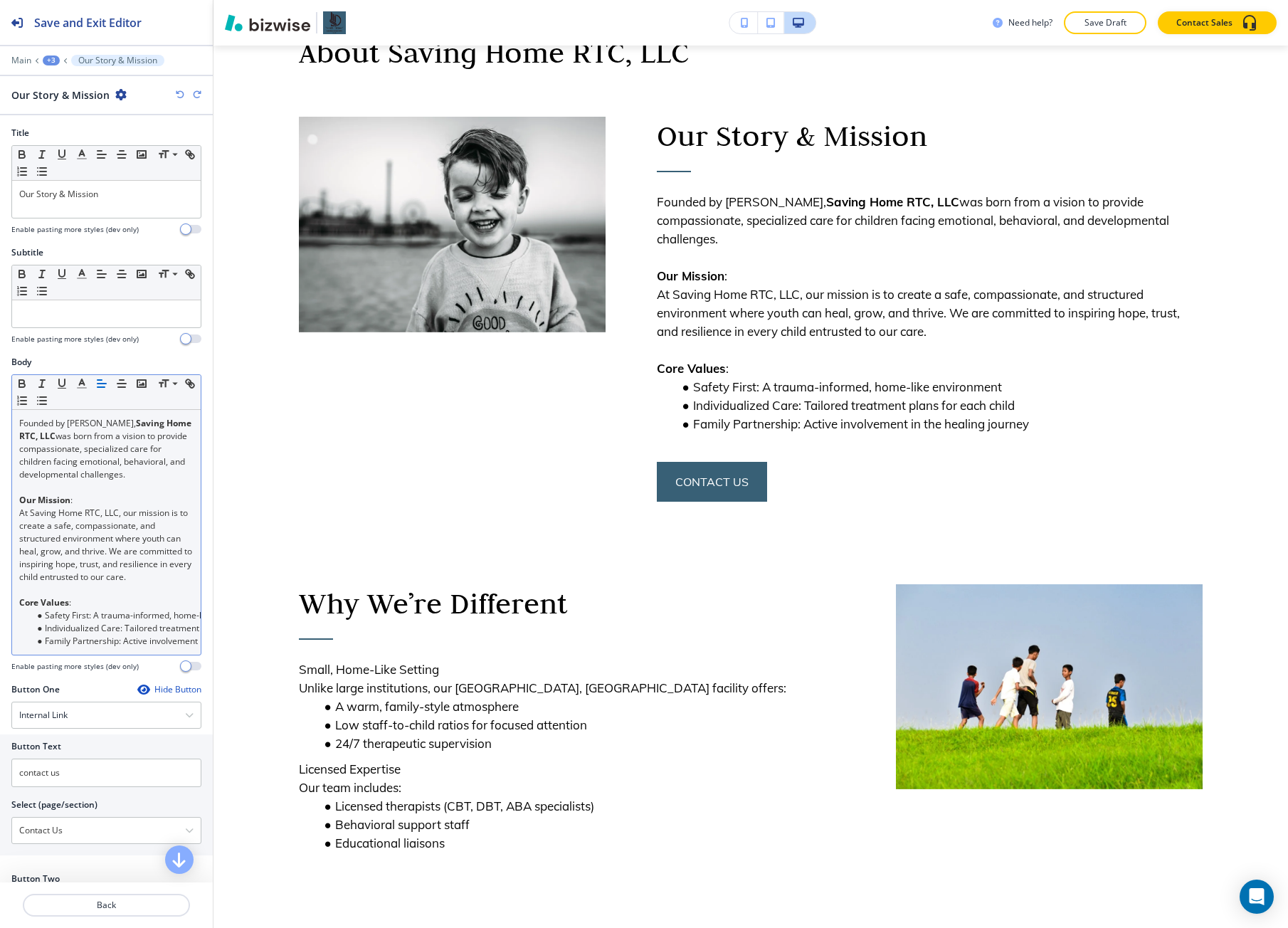
click at [183, 97] on icon "button" at bounding box center [180, 94] width 8 height 8
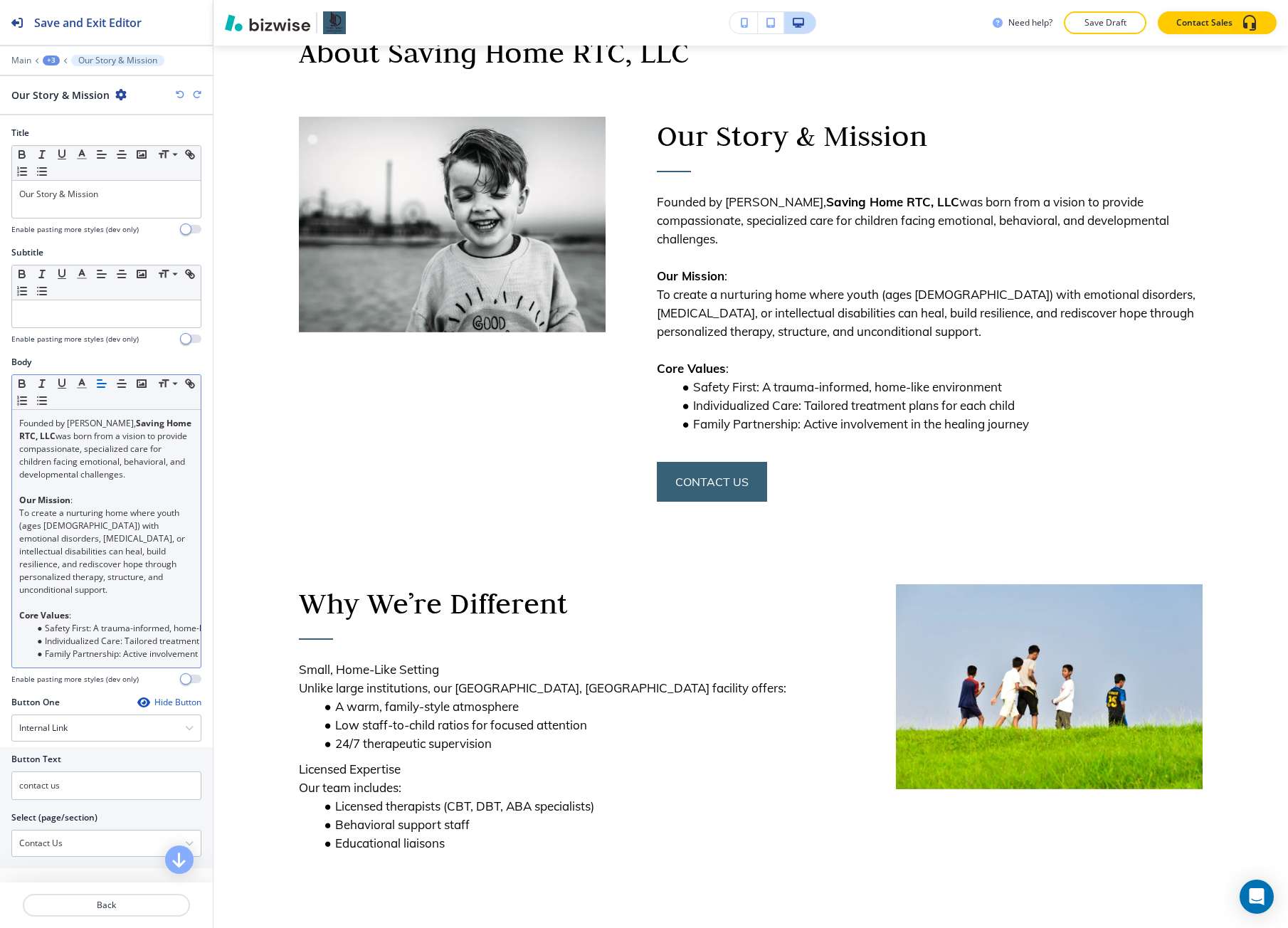
click at [1088, 34] on div "Need help? Save Draft Contact Sales" at bounding box center [751, 23] width 1074 height 45
click at [1088, 25] on p "Save Draft" at bounding box center [1105, 23] width 45 height 13
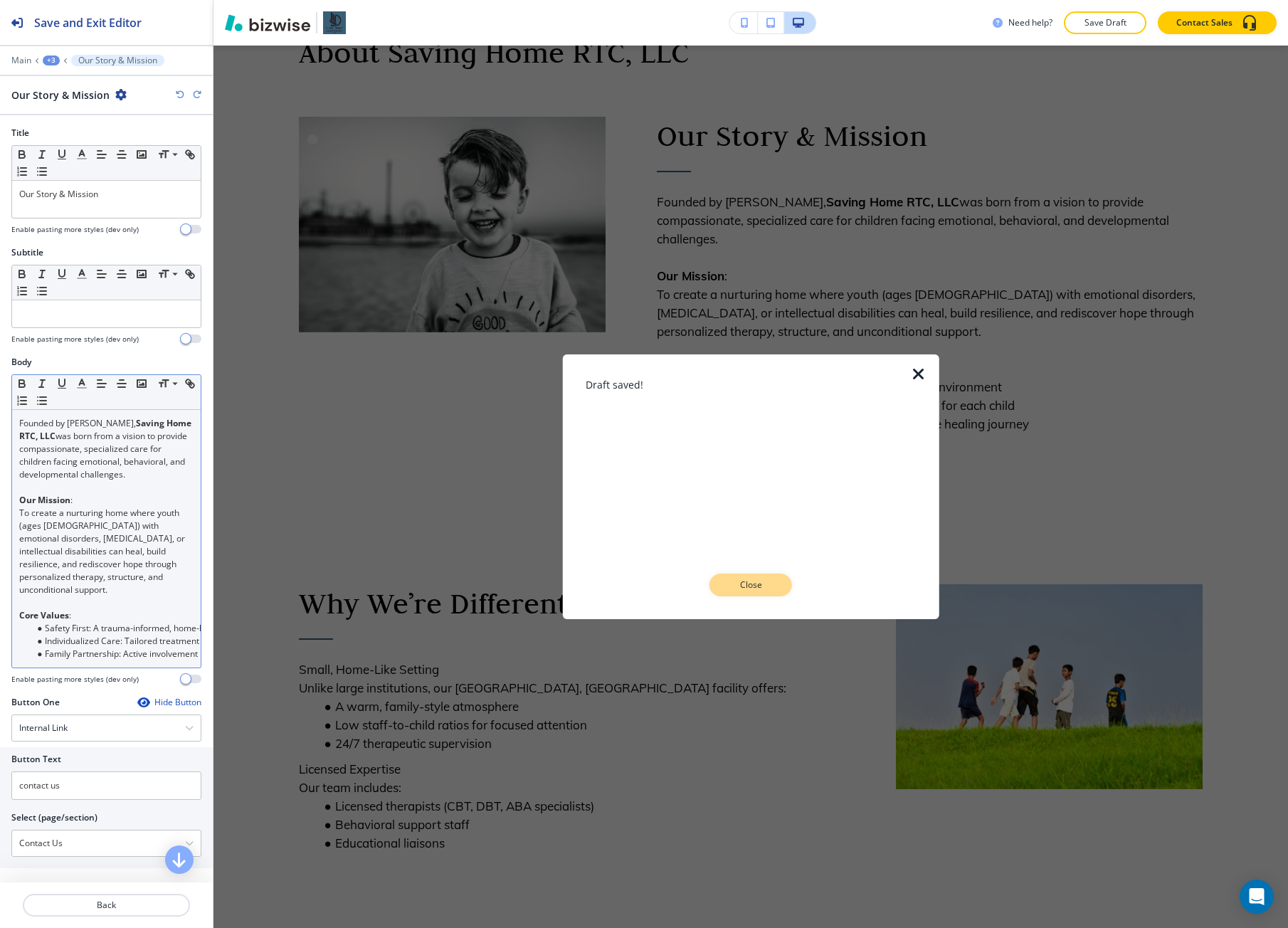
click at [778, 585] on button "Close" at bounding box center [751, 584] width 83 height 23
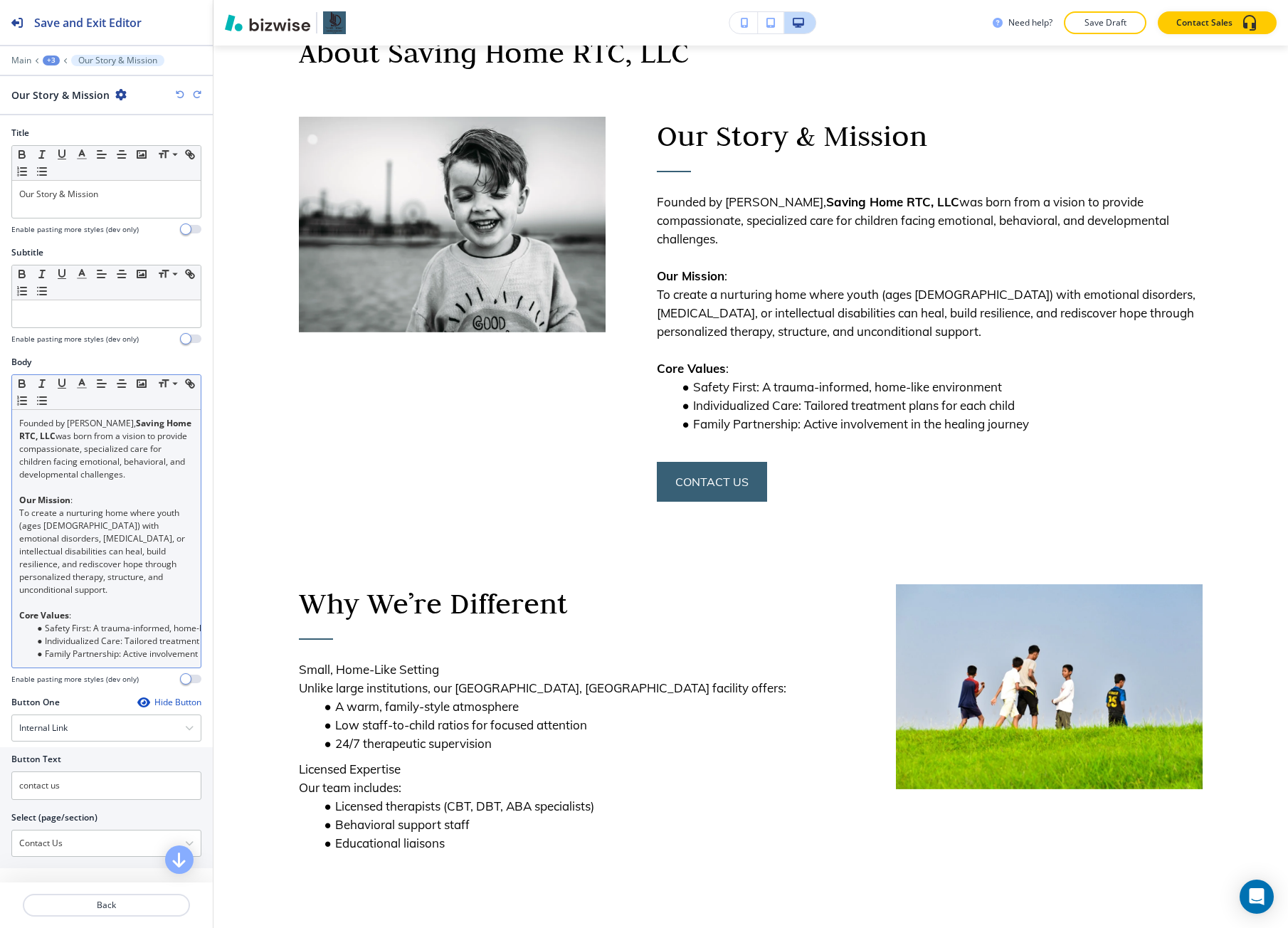
click at [195, 96] on icon "button" at bounding box center [197, 94] width 8 height 8
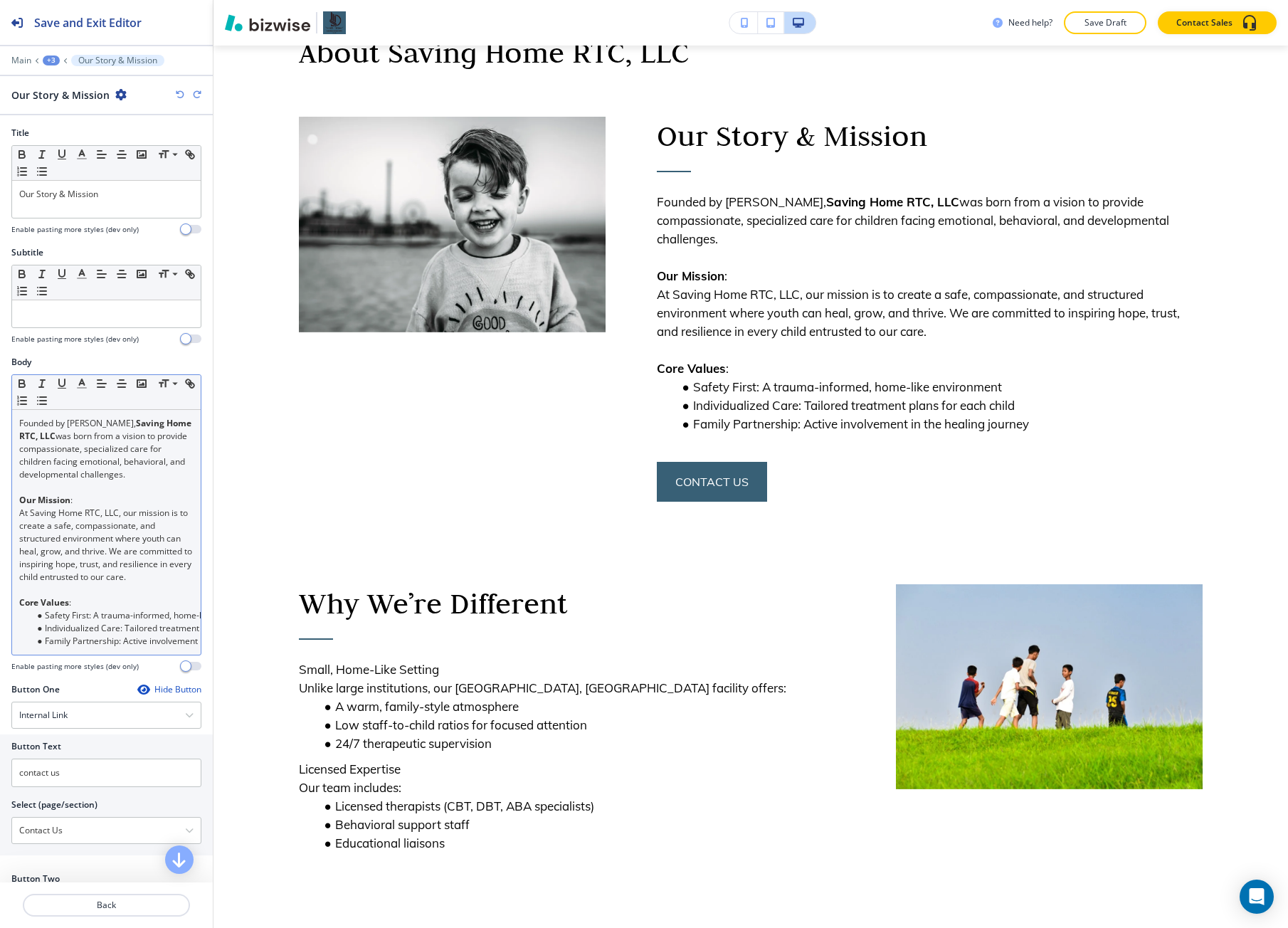
click at [195, 96] on icon "button" at bounding box center [197, 94] width 8 height 8
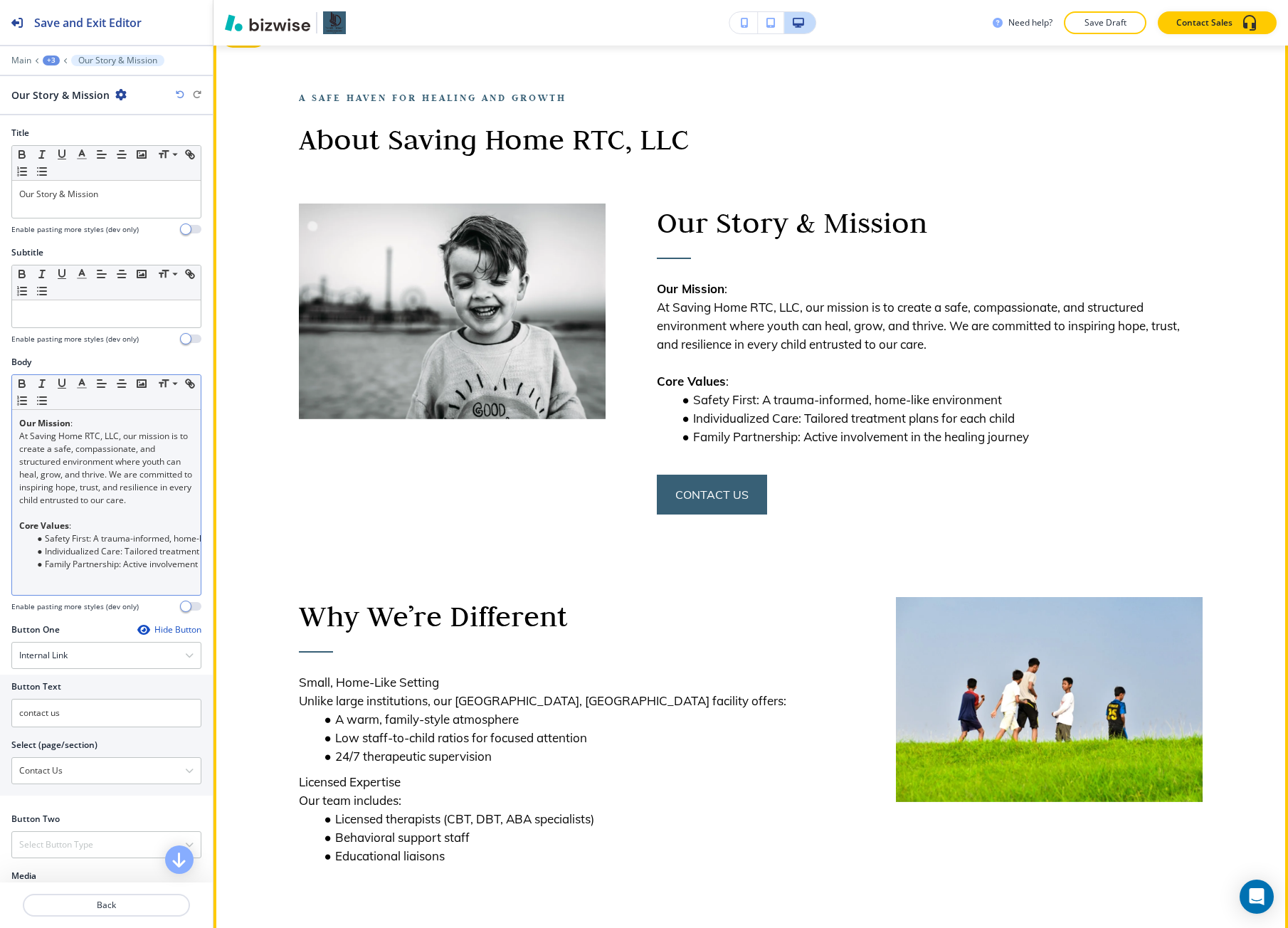
scroll to position [76, 0]
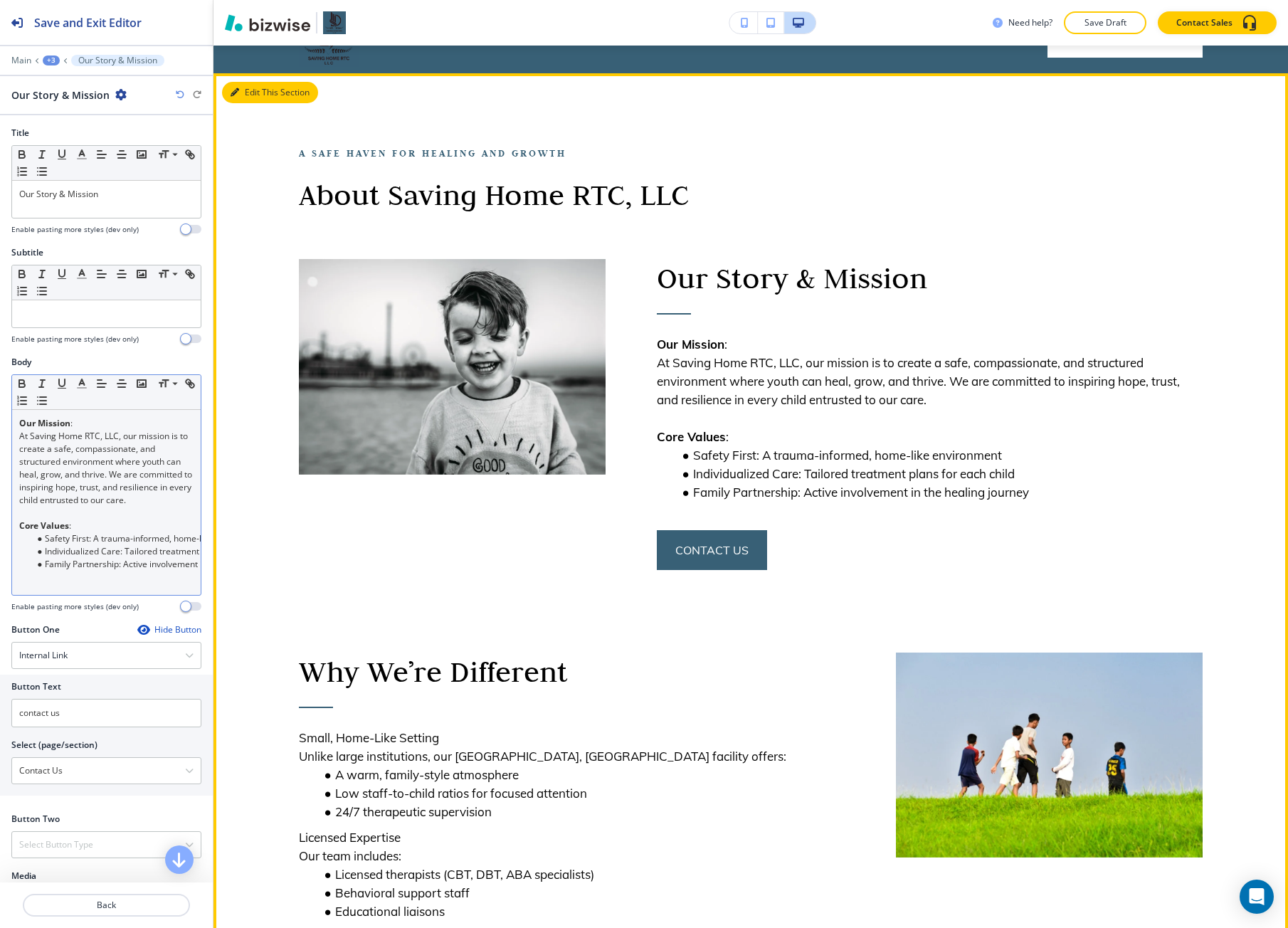
click at [258, 94] on button "Edit This Section" at bounding box center [270, 92] width 96 height 22
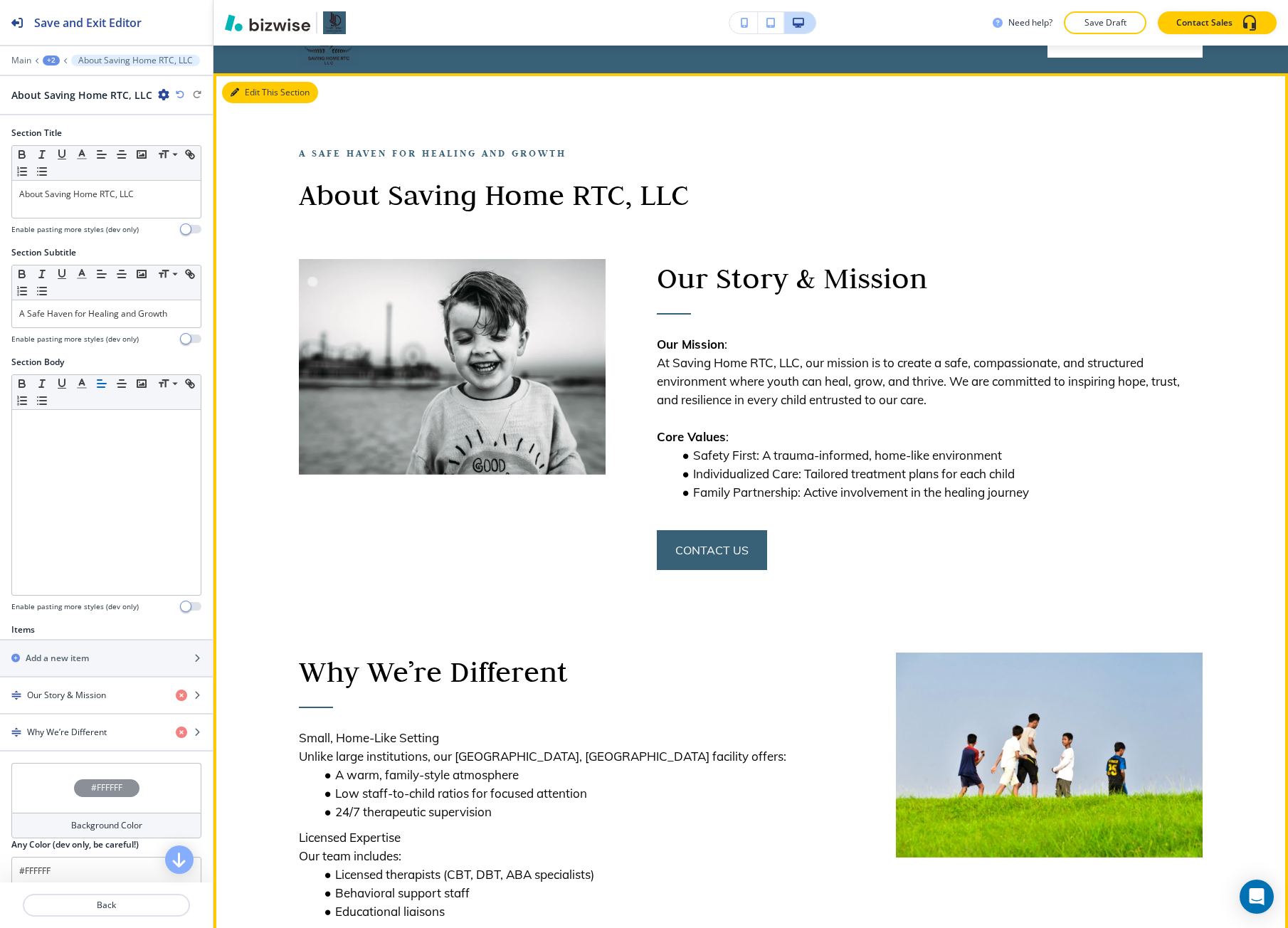
scroll to position [104, 0]
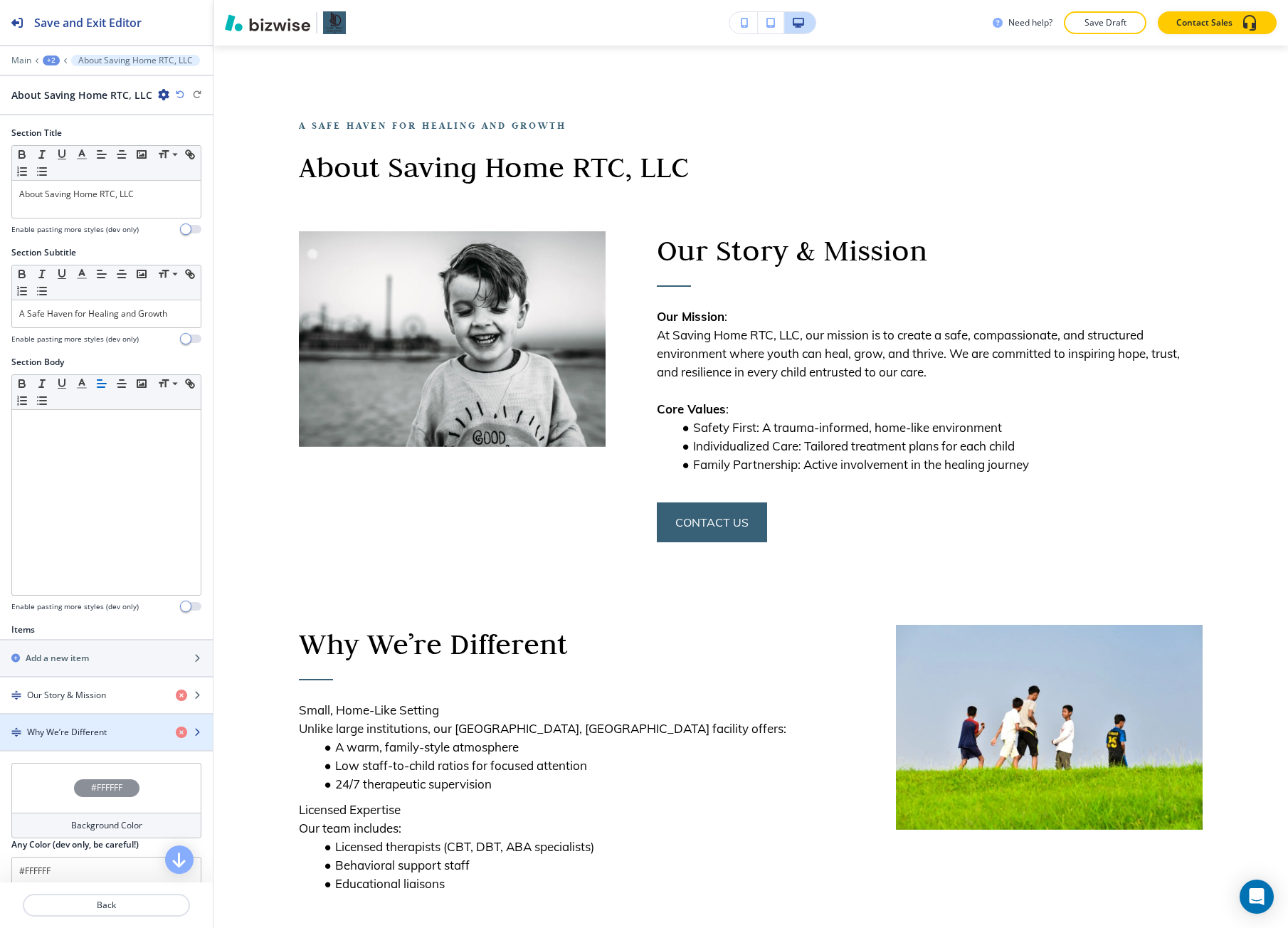
click at [74, 719] on div "button" at bounding box center [106, 720] width 213 height 11
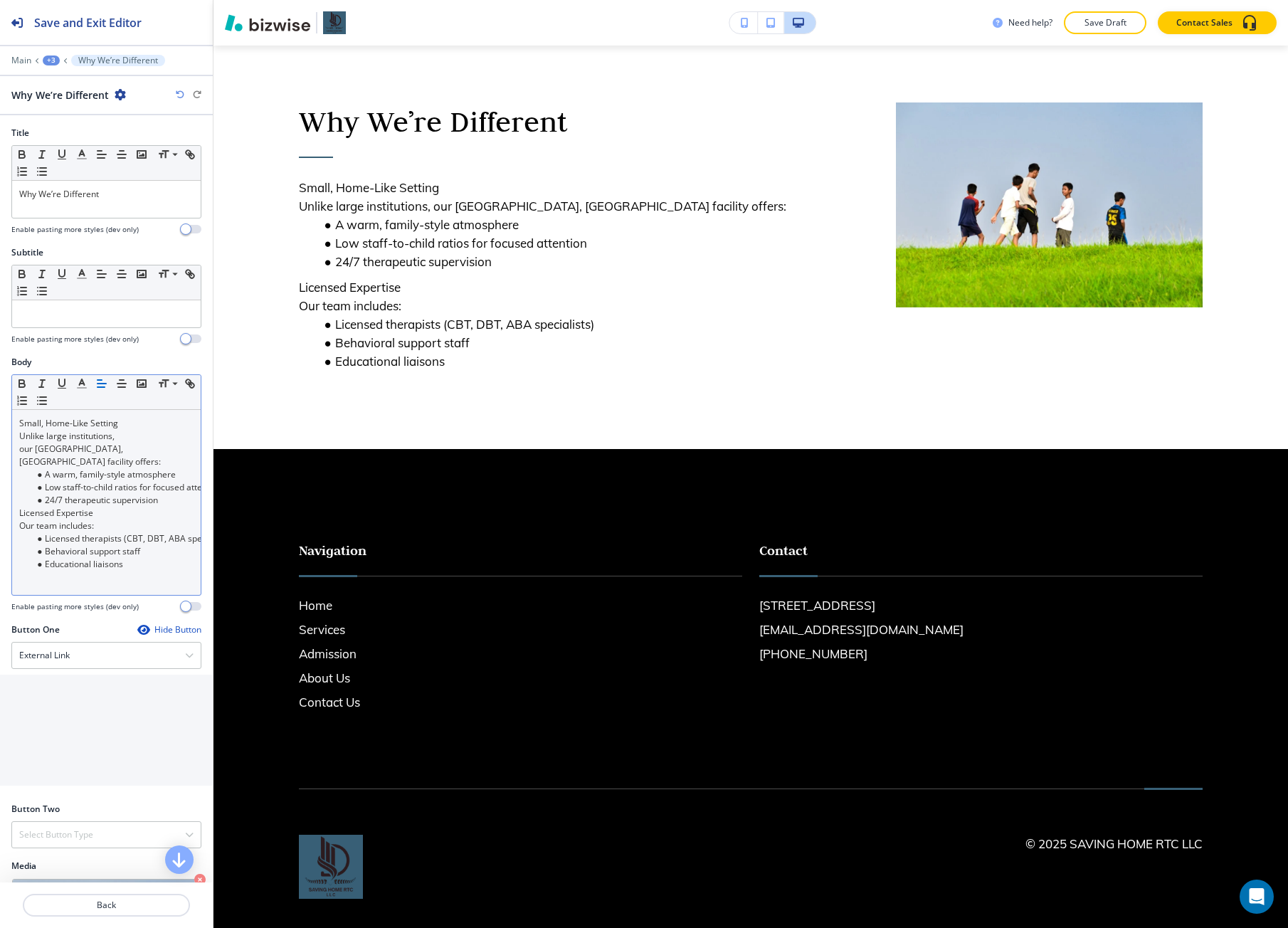
scroll to position [629, 0]
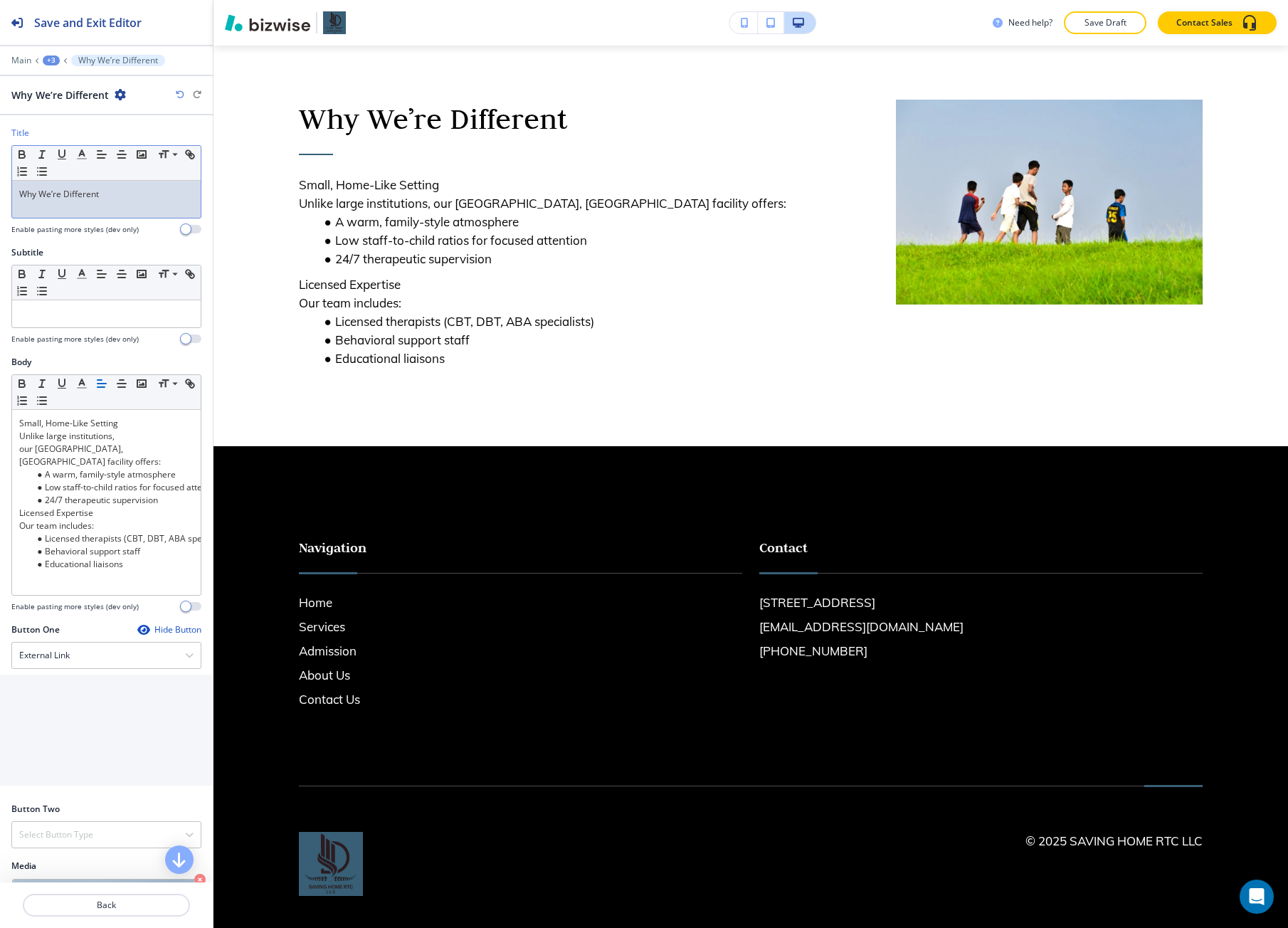
click at [66, 201] on div "Why We’re Different" at bounding box center [106, 199] width 188 height 37
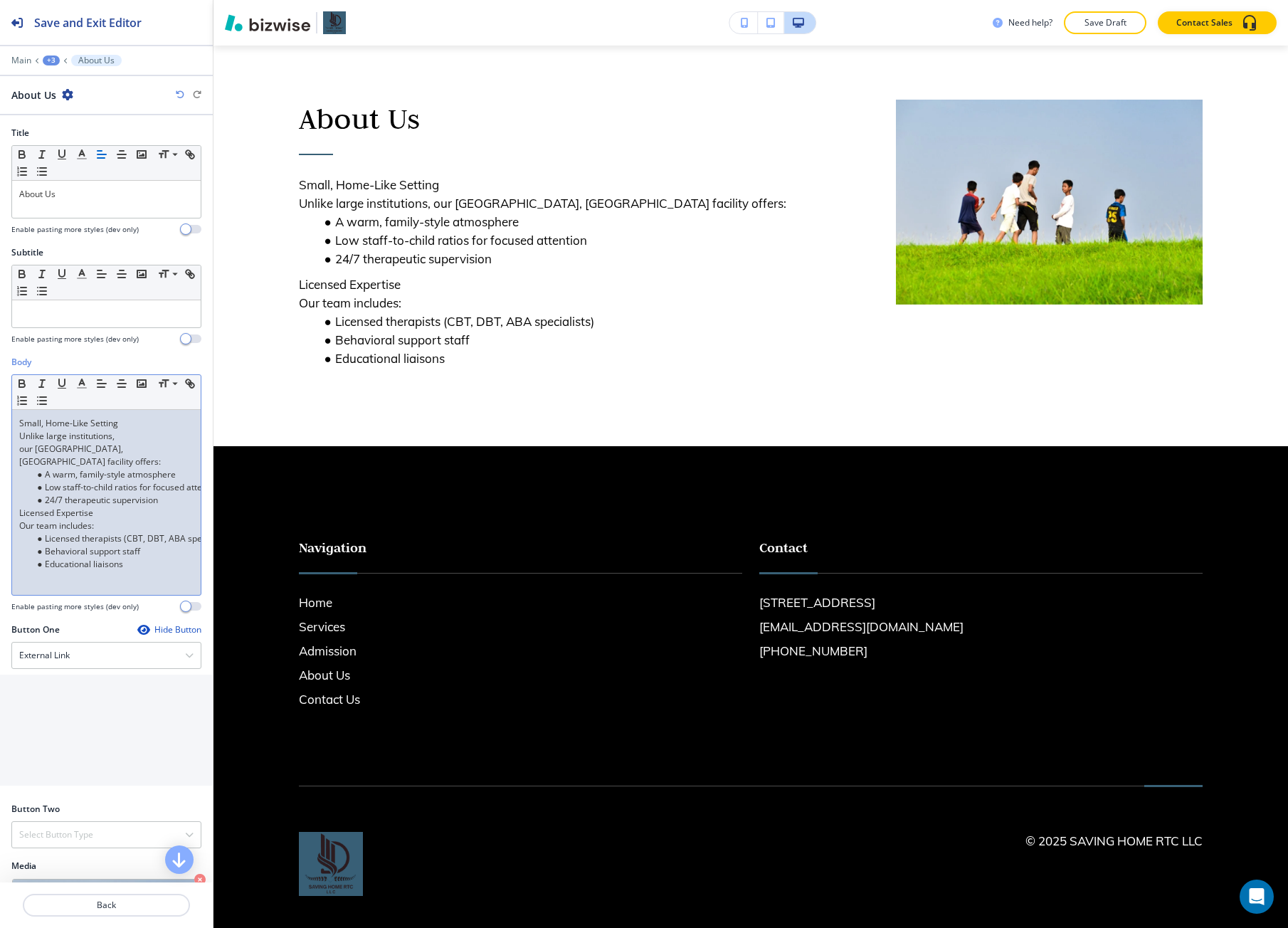
click at [30, 469] on ul "A warm, family-style atmosphere Low staff-to-child ratios for focused attention…" at bounding box center [105, 488] width 174 height 39
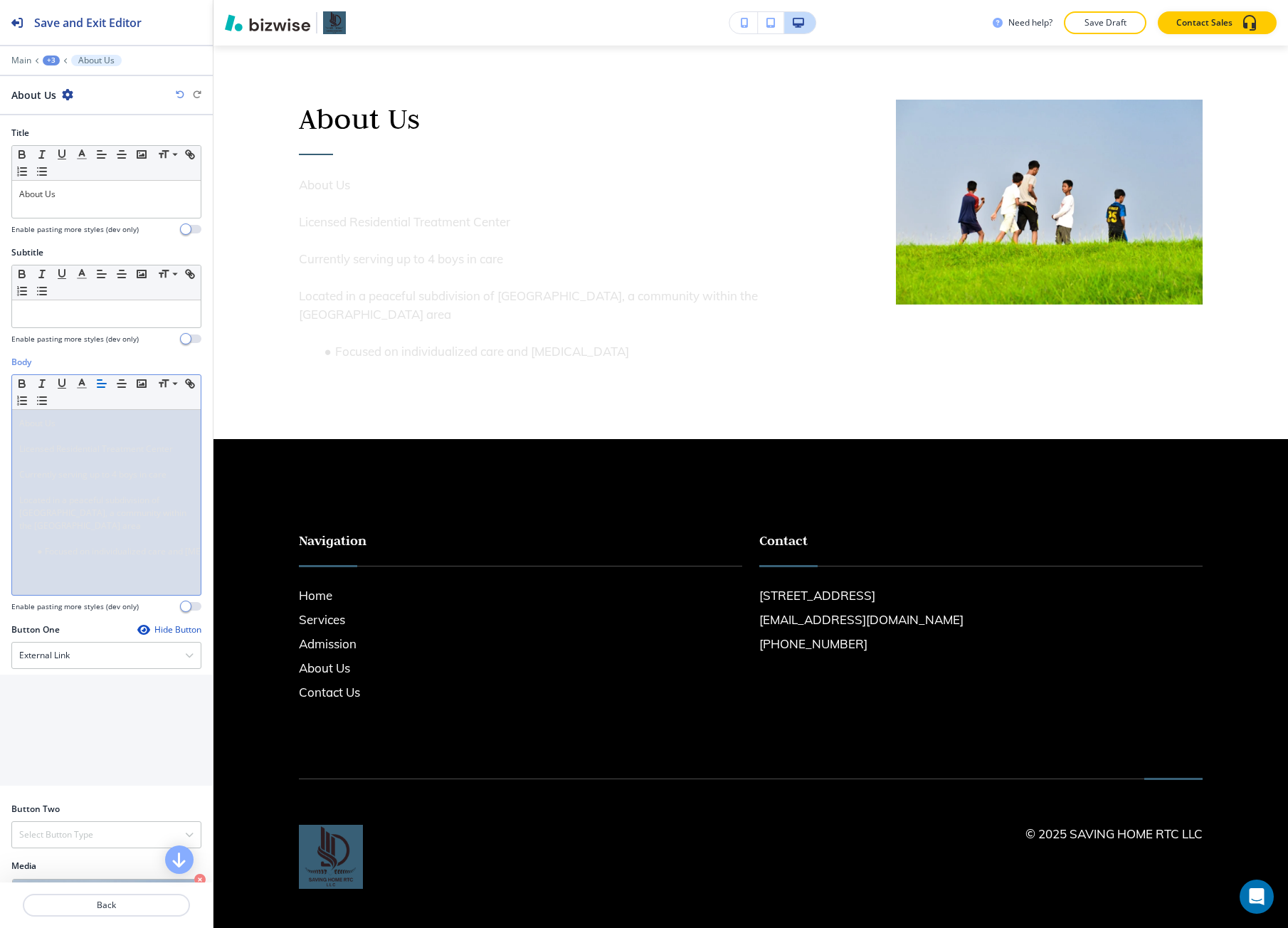
scroll to position [0, 0]
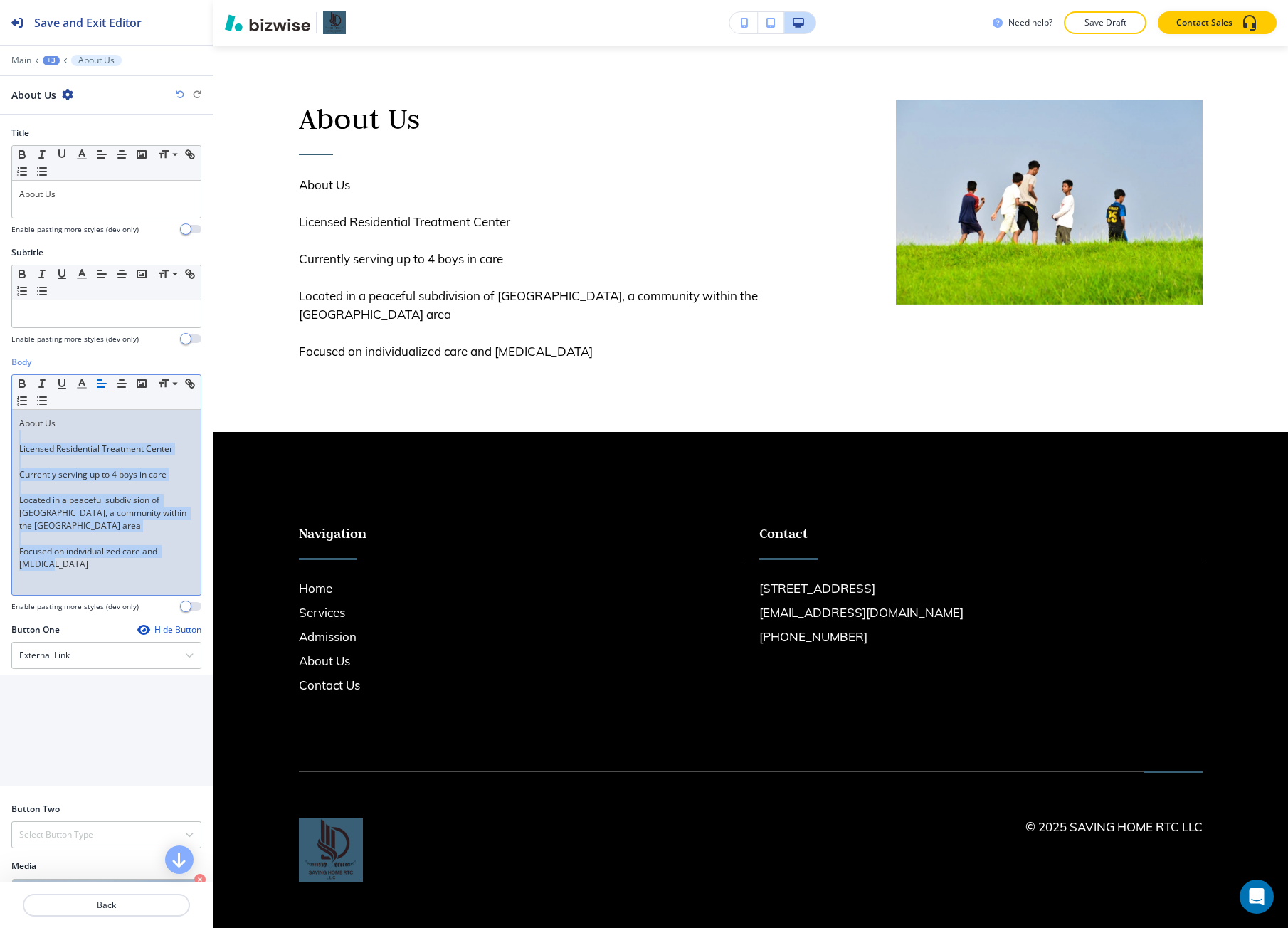
drag, startPoint x: 52, startPoint y: 563, endPoint x: 48, endPoint y: 440, distance: 123.1
click at [48, 440] on div "About Us Licensed Residential Treatment Center Currently serving up to 4 boys i…" at bounding box center [106, 503] width 188 height 185
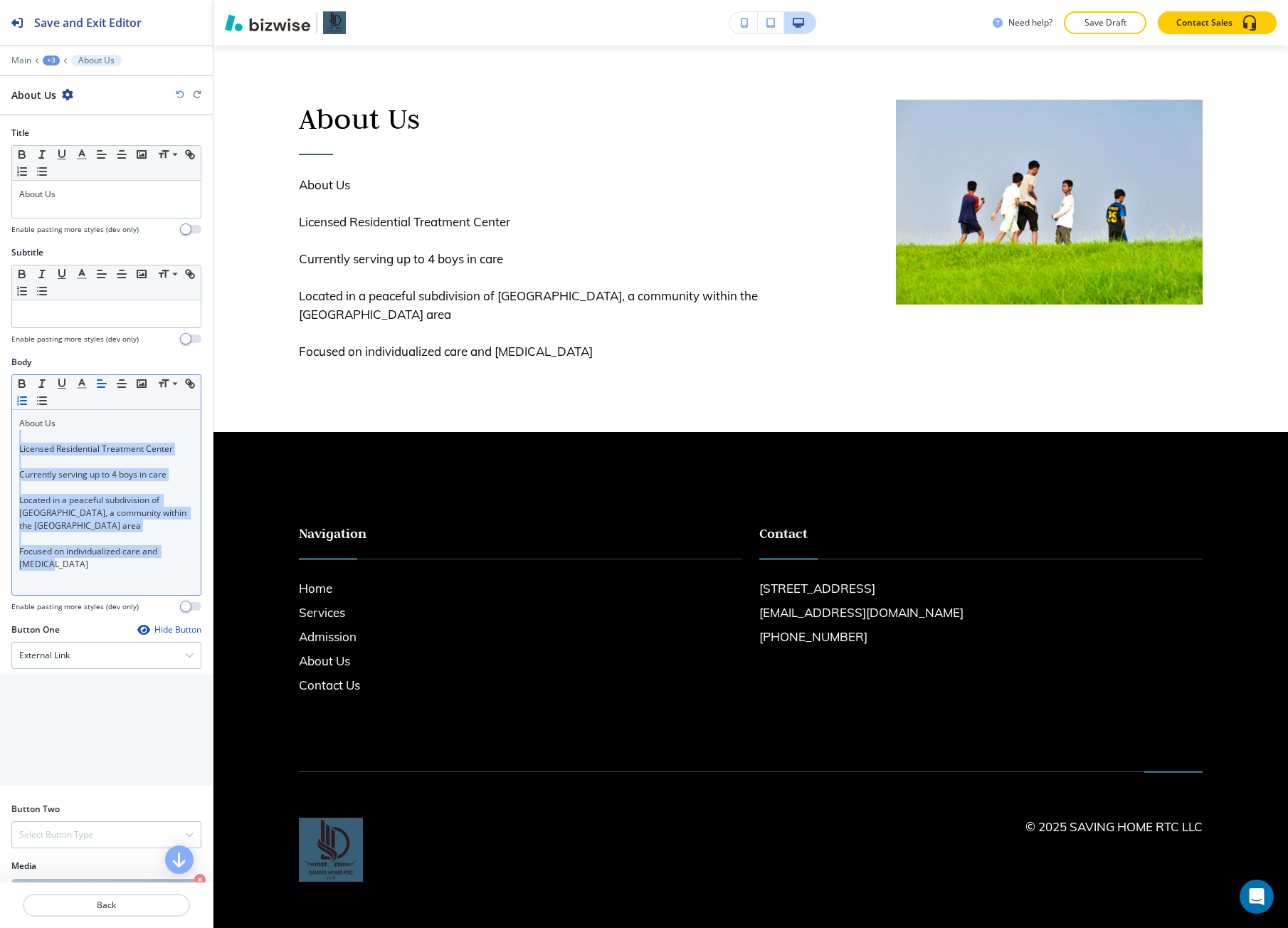
click at [28, 403] on icon "button" at bounding box center [23, 401] width 13 height 13
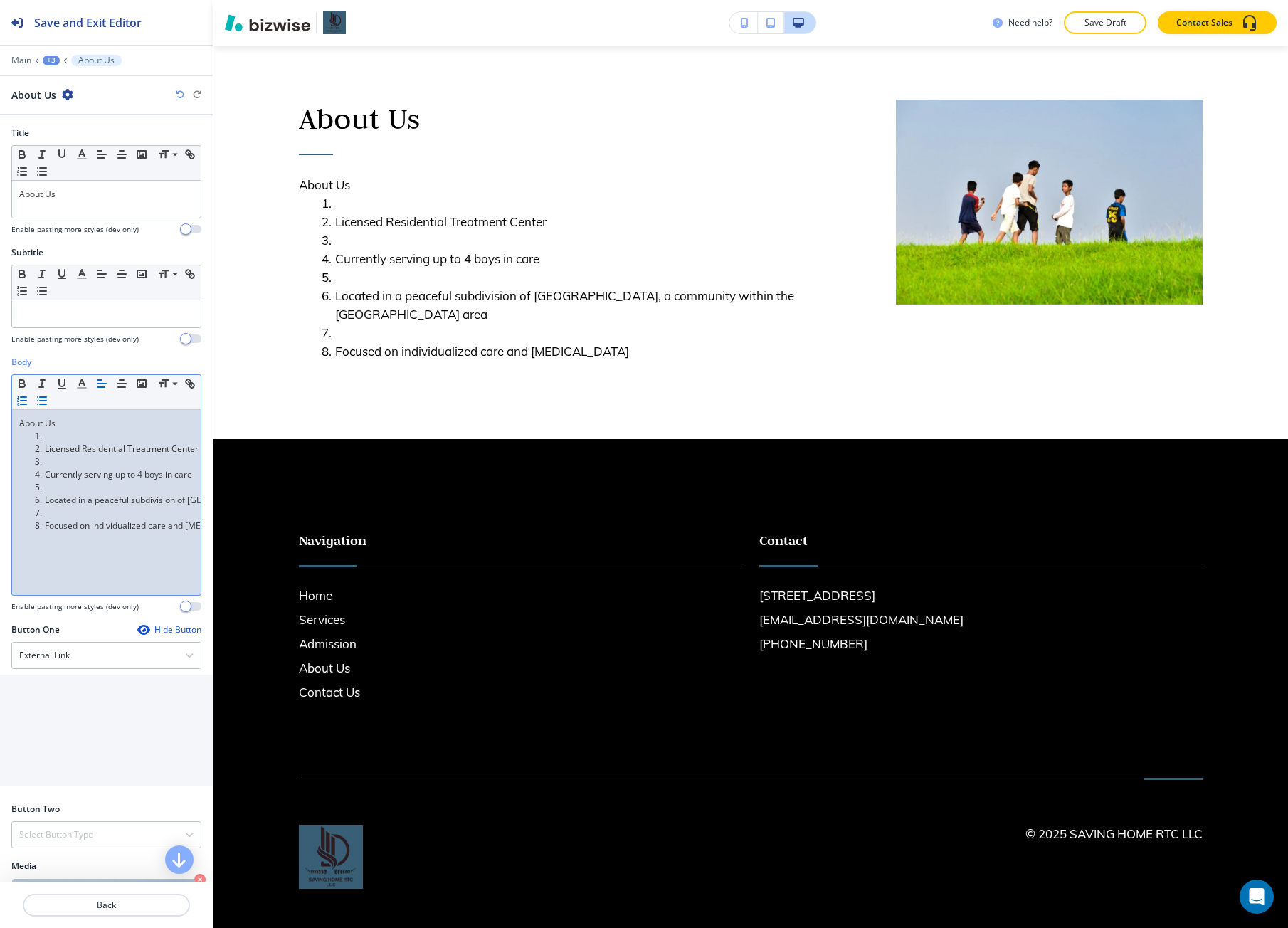
click at [48, 403] on icon "button" at bounding box center [42, 401] width 13 height 13
click at [71, 436] on li at bounding box center [113, 437] width 162 height 13
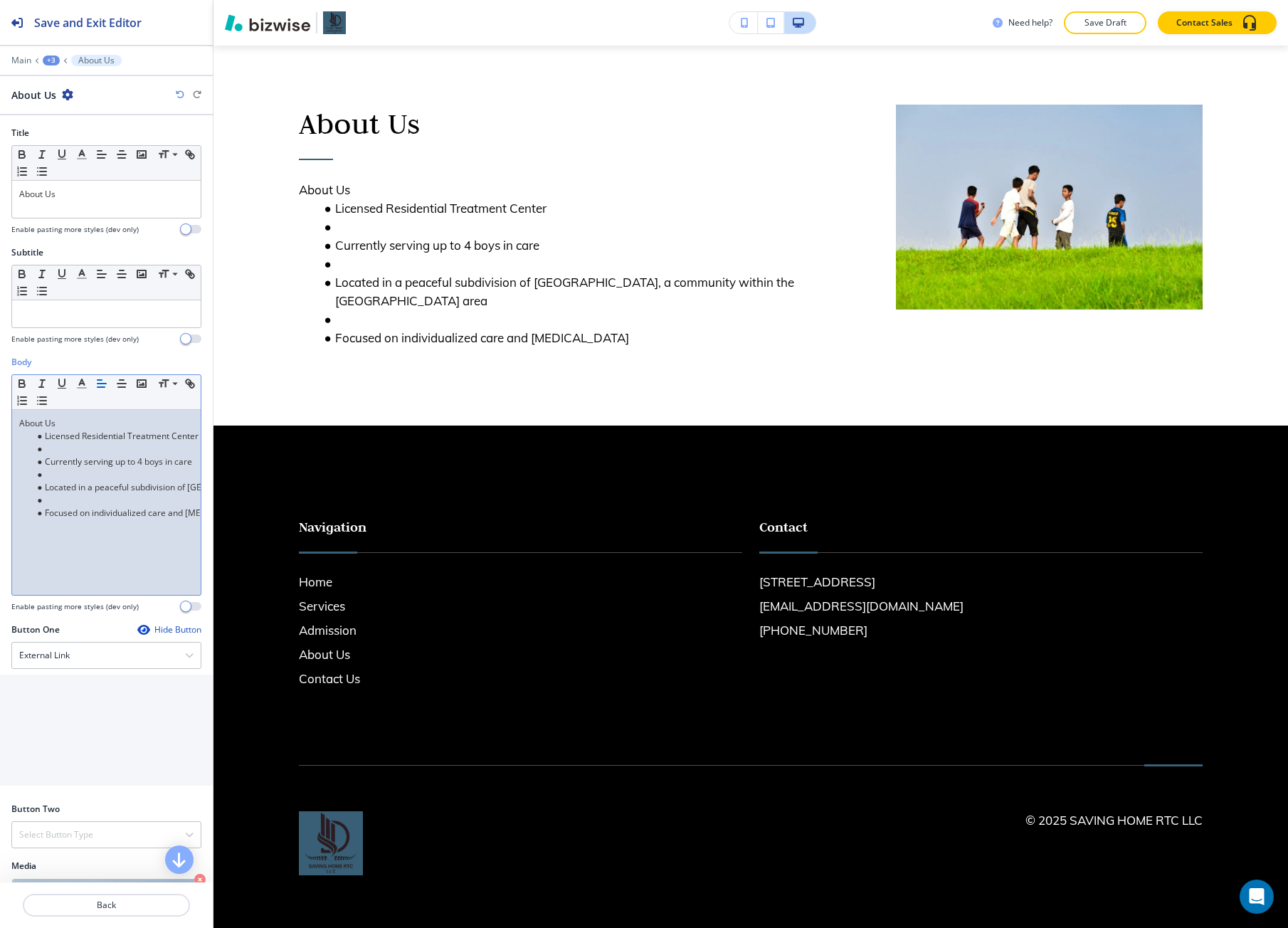
click at [69, 444] on li at bounding box center [113, 449] width 162 height 13
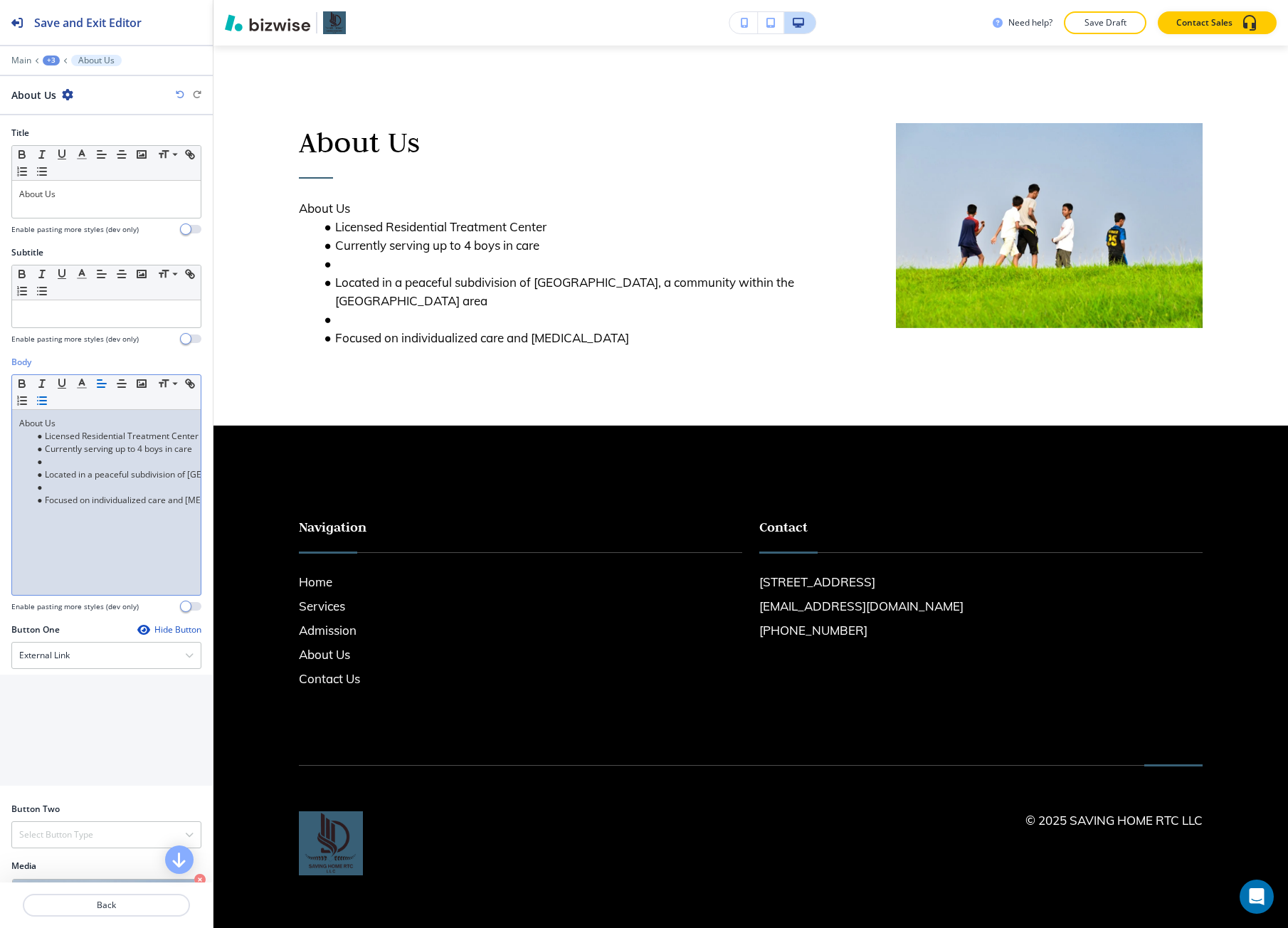
click at [66, 460] on li at bounding box center [113, 462] width 162 height 13
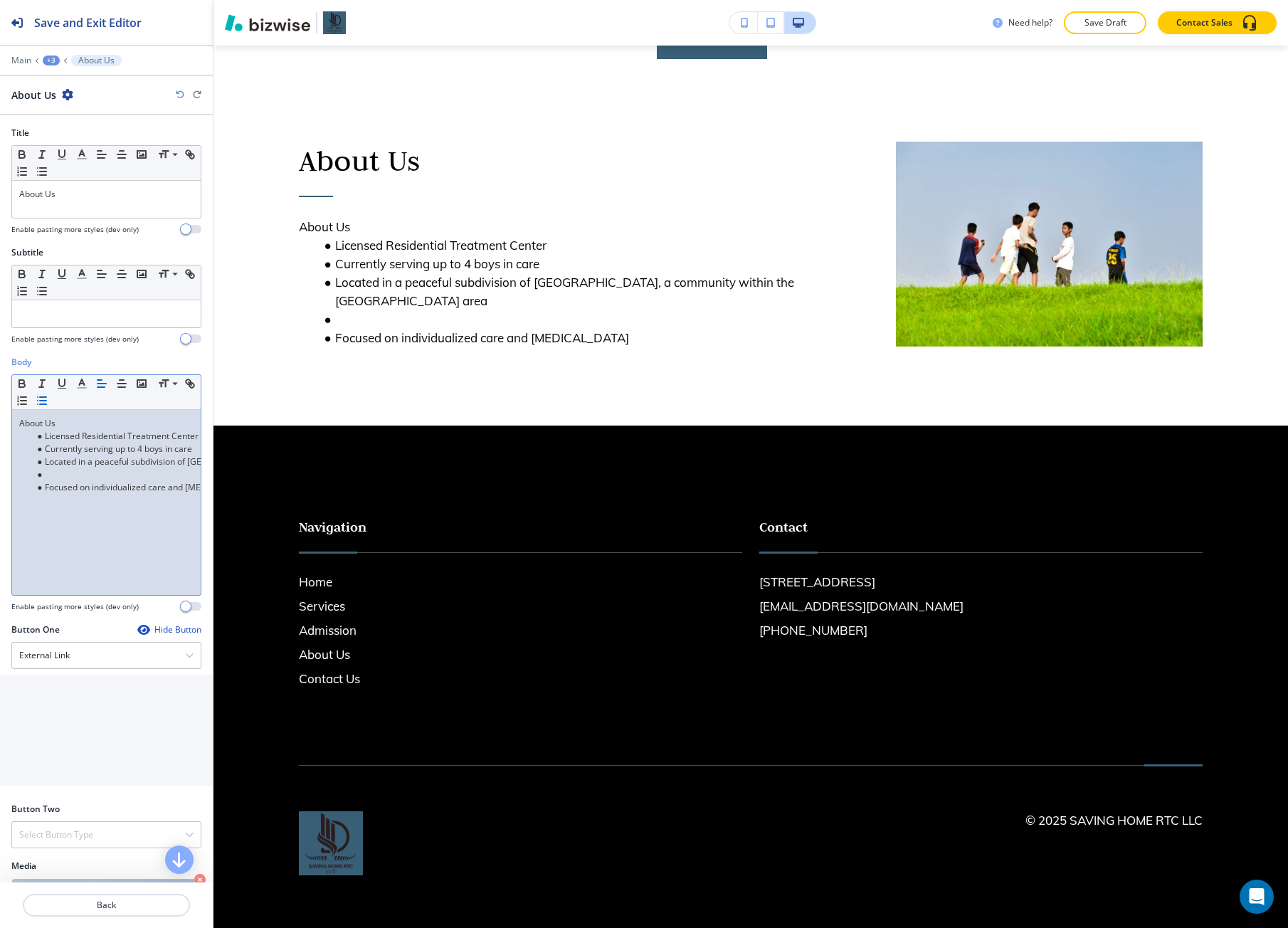
click at [63, 474] on li at bounding box center [113, 475] width 162 height 13
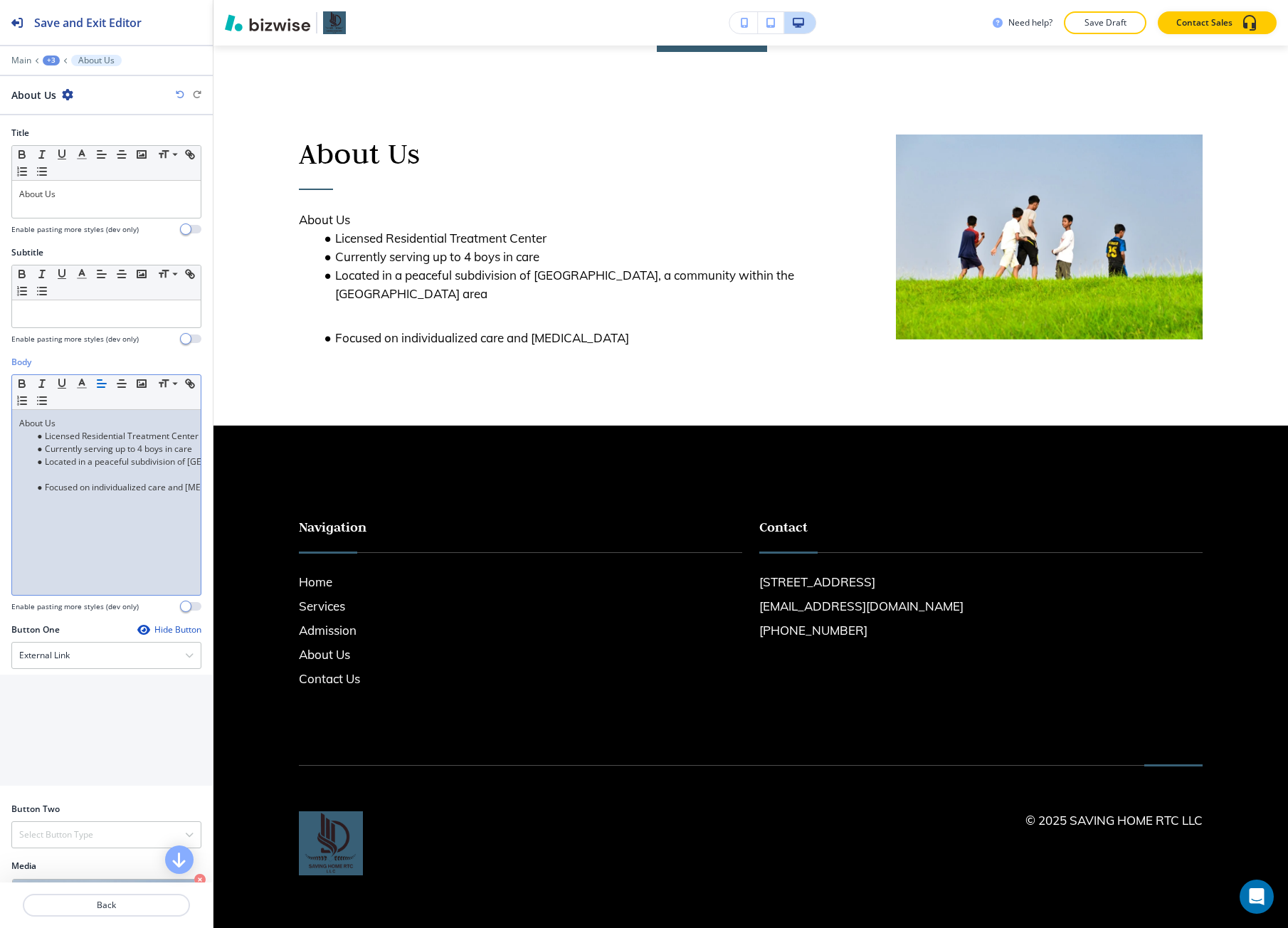
scroll to position [594, 0]
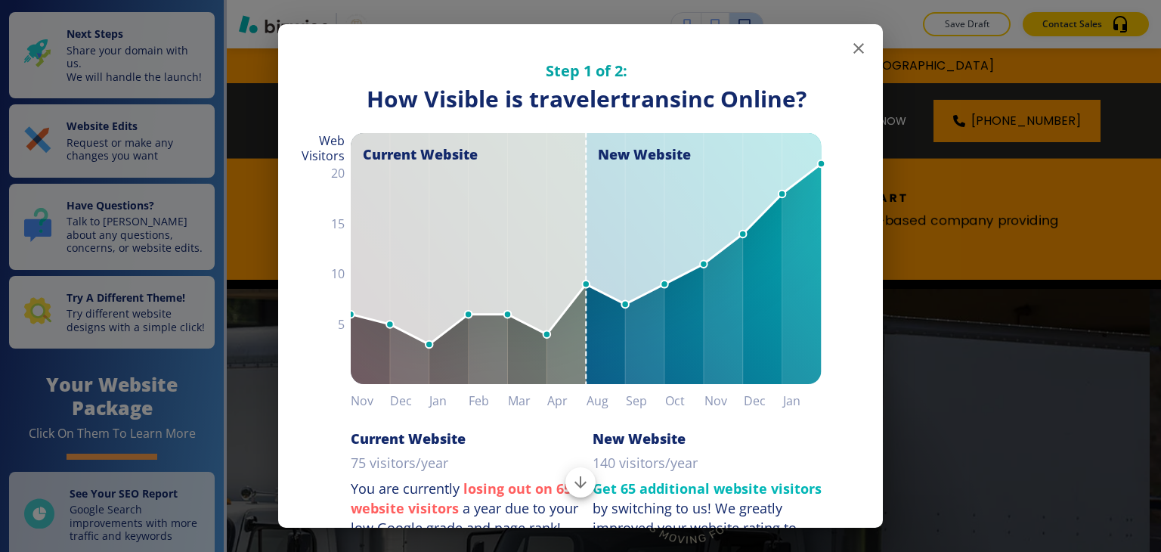
click at [972, 146] on div "Step 1 of 2: How Visible are You Online? How Visible is travelertransinc Online…" at bounding box center [580, 276] width 1161 height 552
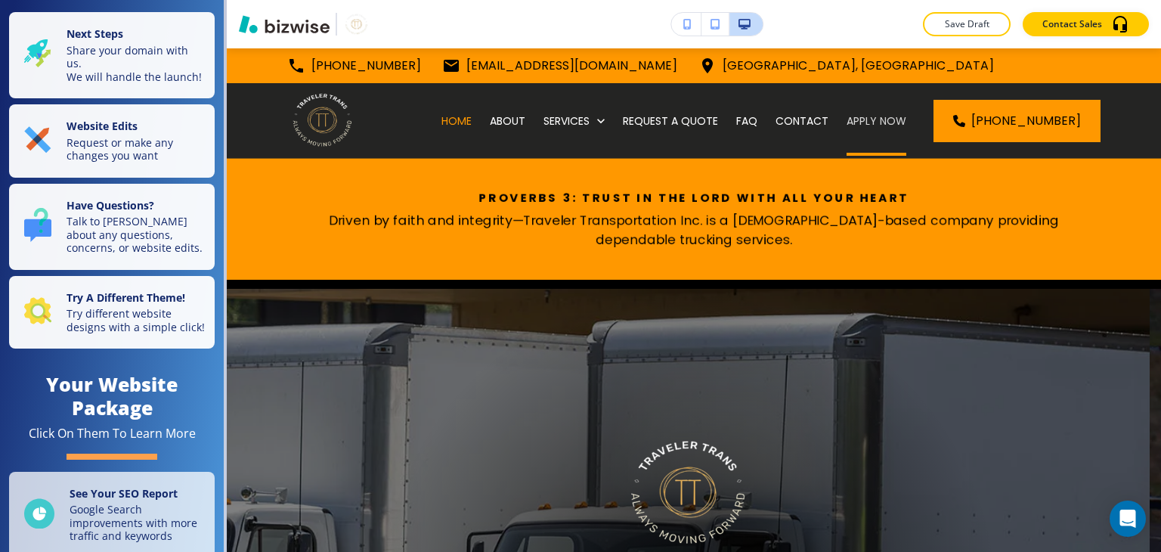
click at [871, 124] on p "APPLY NOW" at bounding box center [877, 120] width 60 height 15
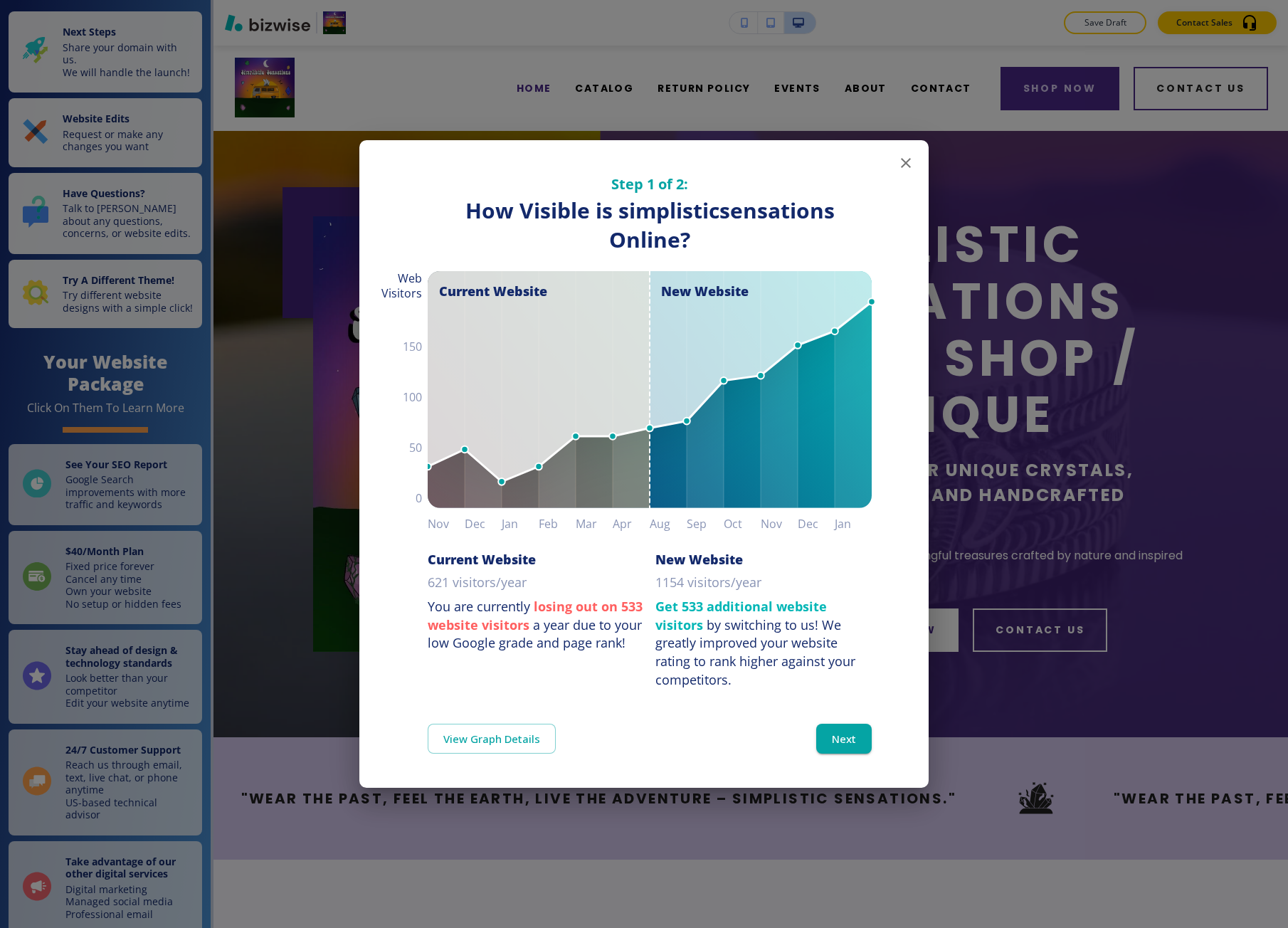
click at [304, 276] on div "Step 1 of 2: How Visible are You Online? How Visible is simplisticsensations On…" at bounding box center [644, 464] width 1288 height 928
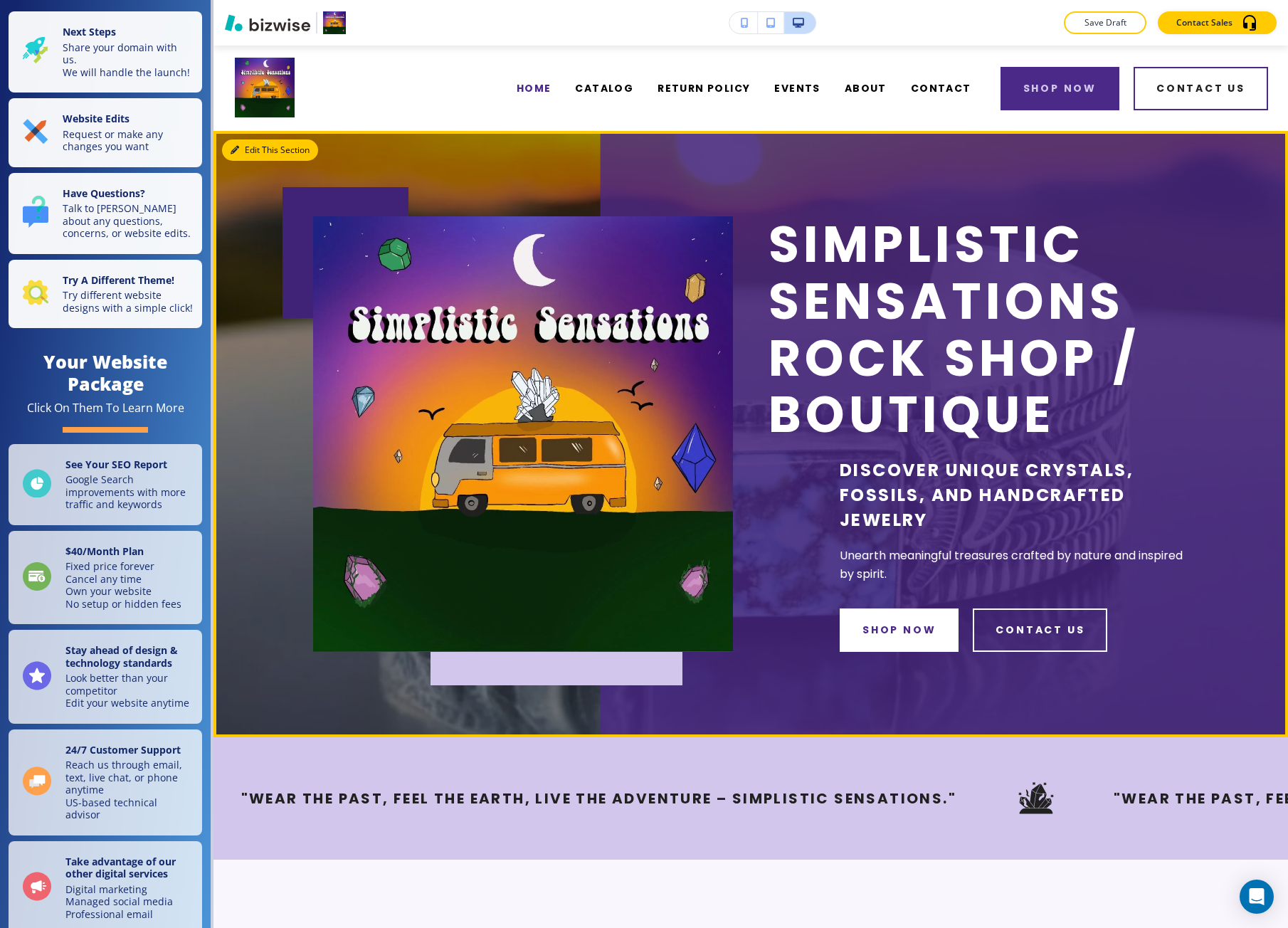
click at [236, 140] on button "Edit This Section" at bounding box center [270, 150] width 96 height 22
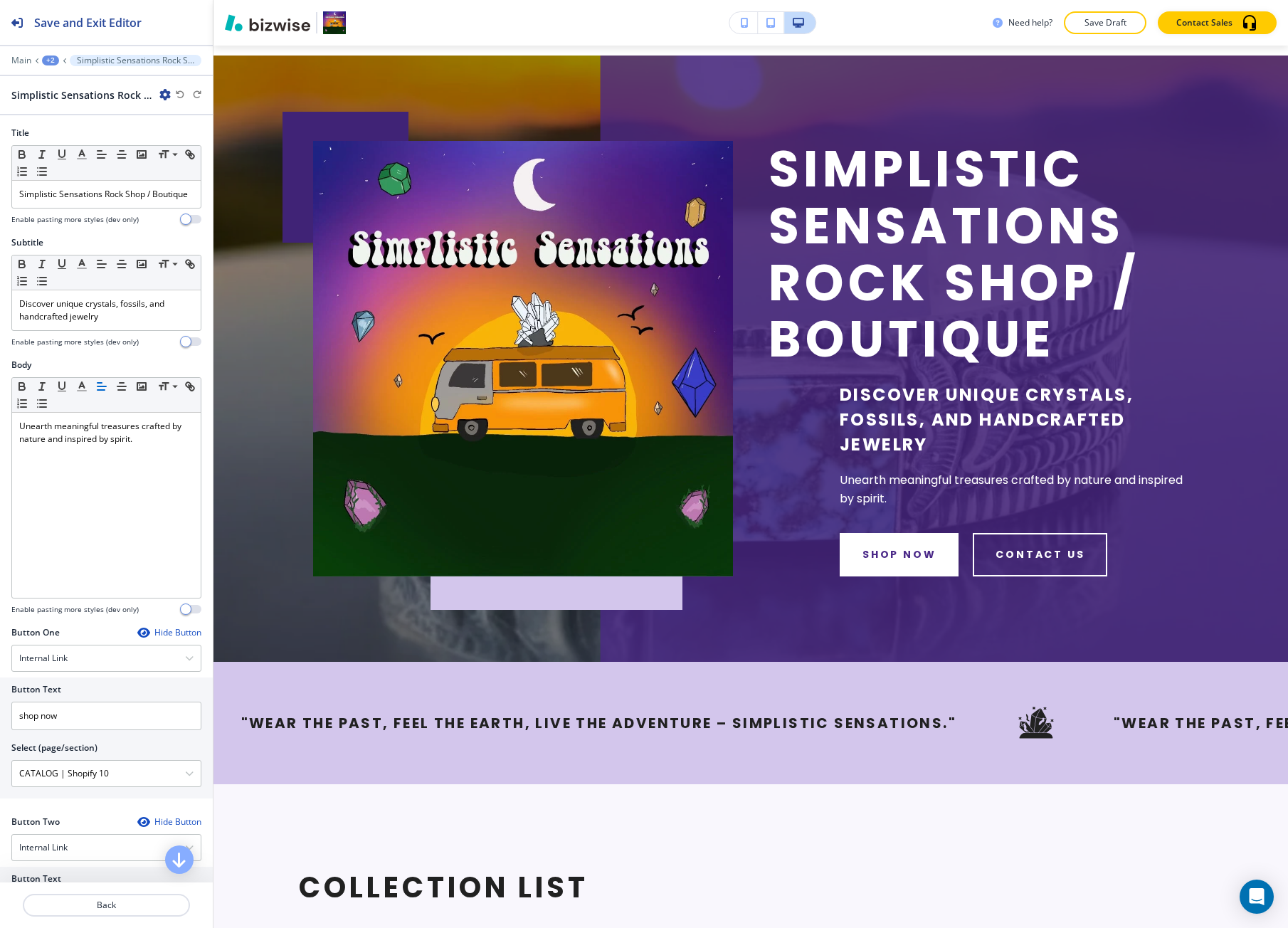
scroll to position [86, 0]
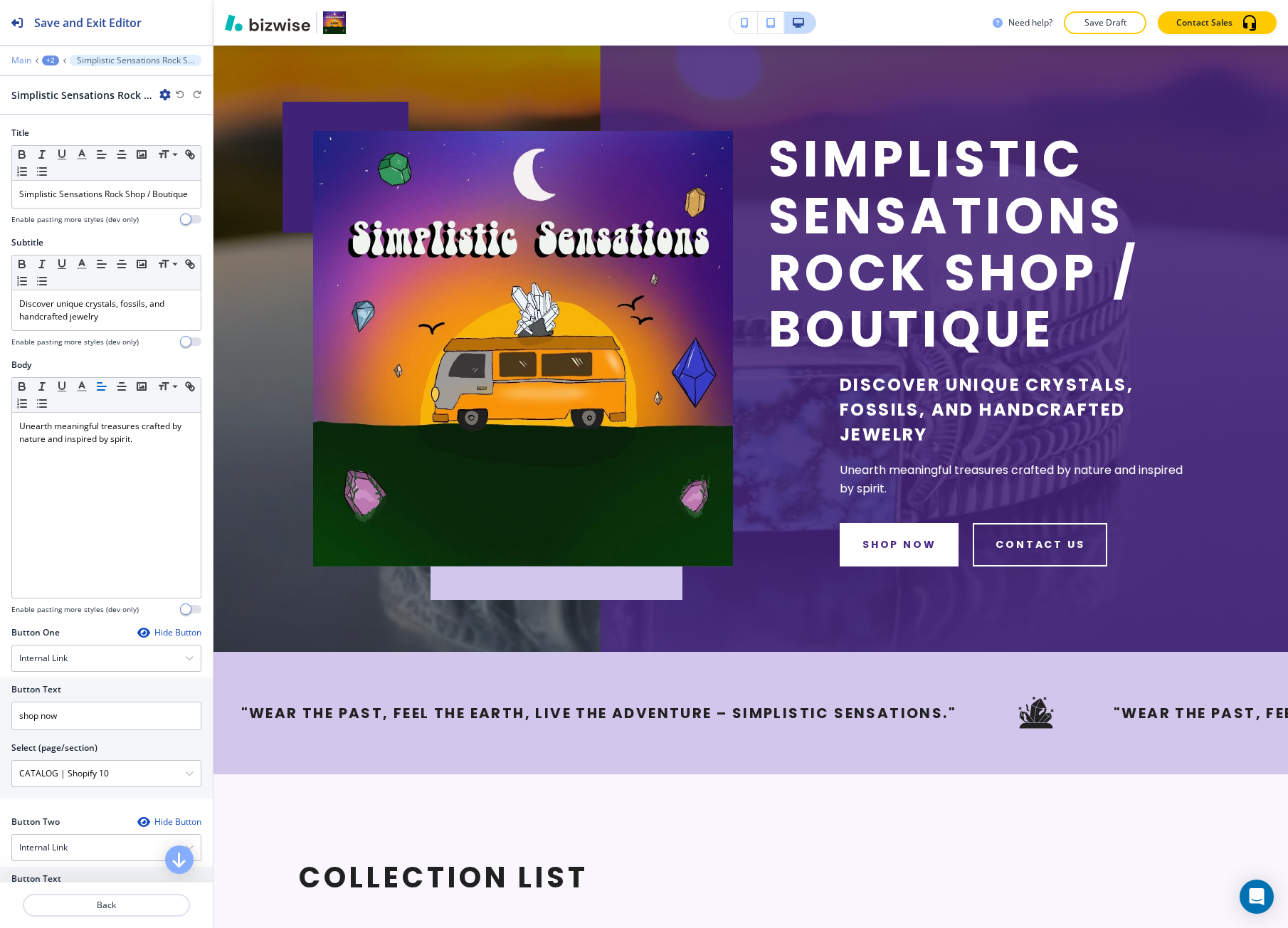
click at [24, 56] on p "Main" at bounding box center [21, 60] width 20 height 10
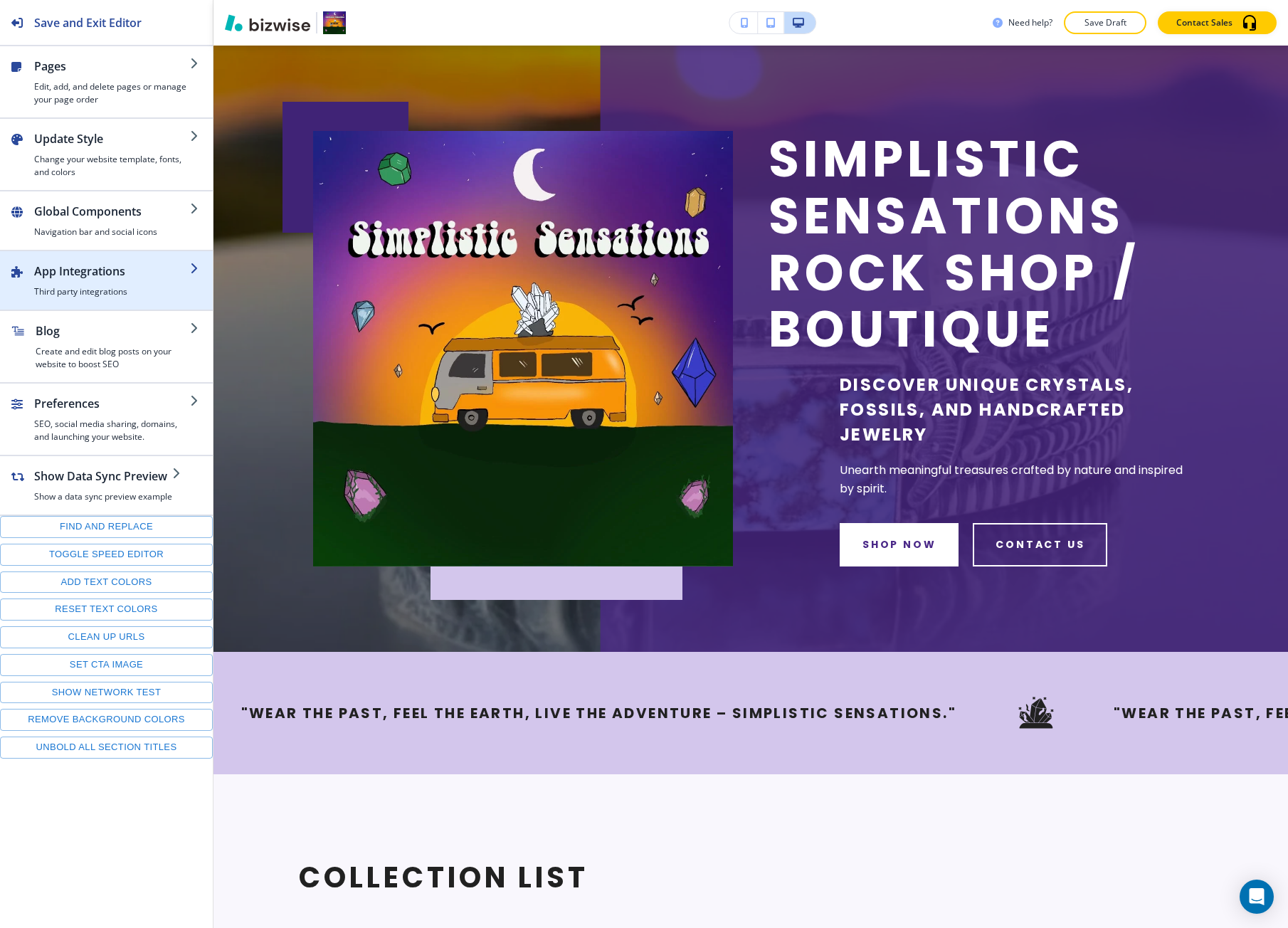
click at [118, 279] on h2 "App Integrations" at bounding box center [112, 271] width 156 height 17
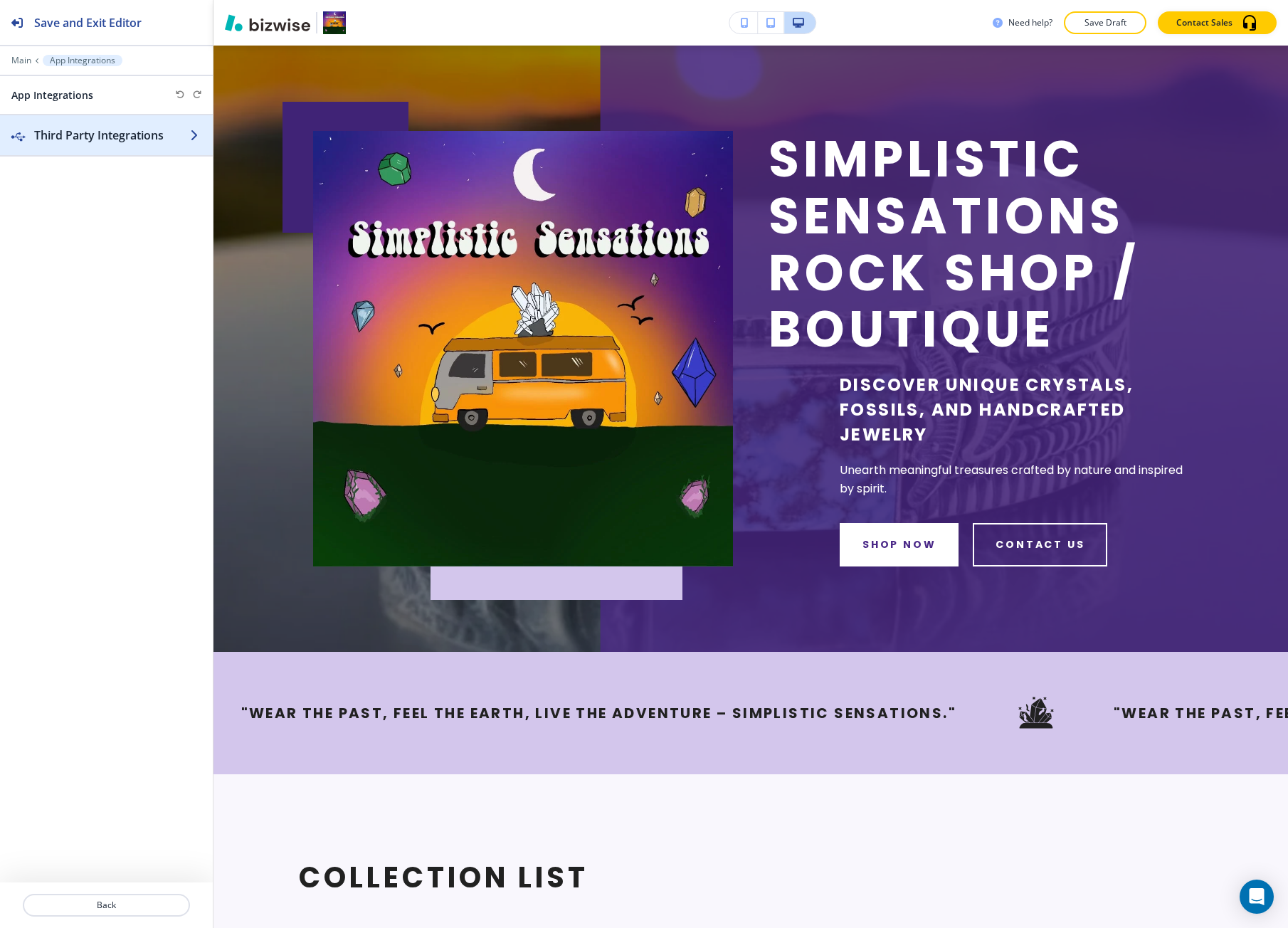
click at [75, 147] on div "button" at bounding box center [106, 150] width 213 height 11
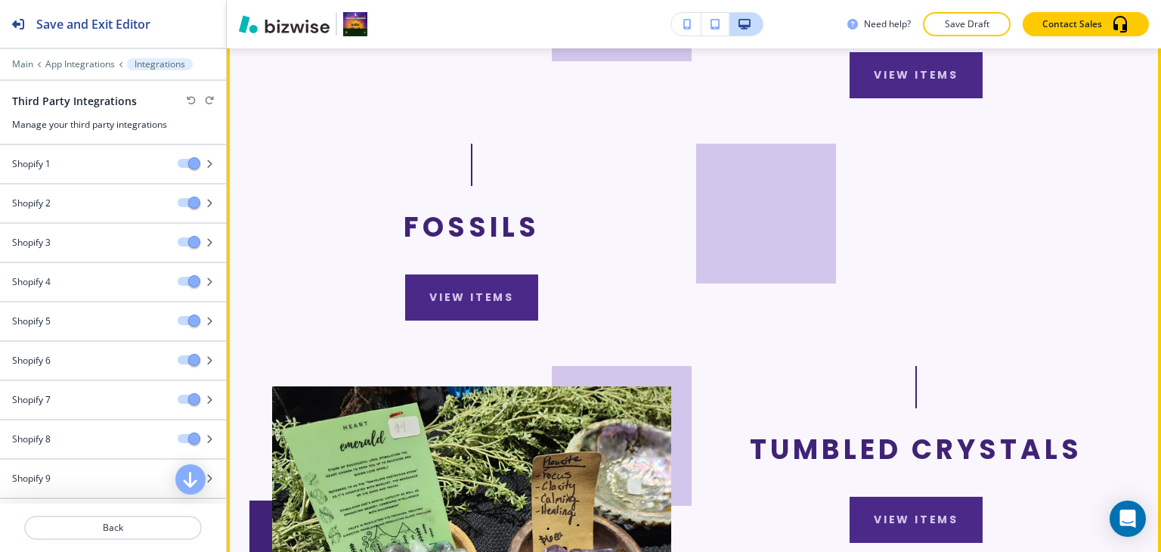
scroll to position [1739, 0]
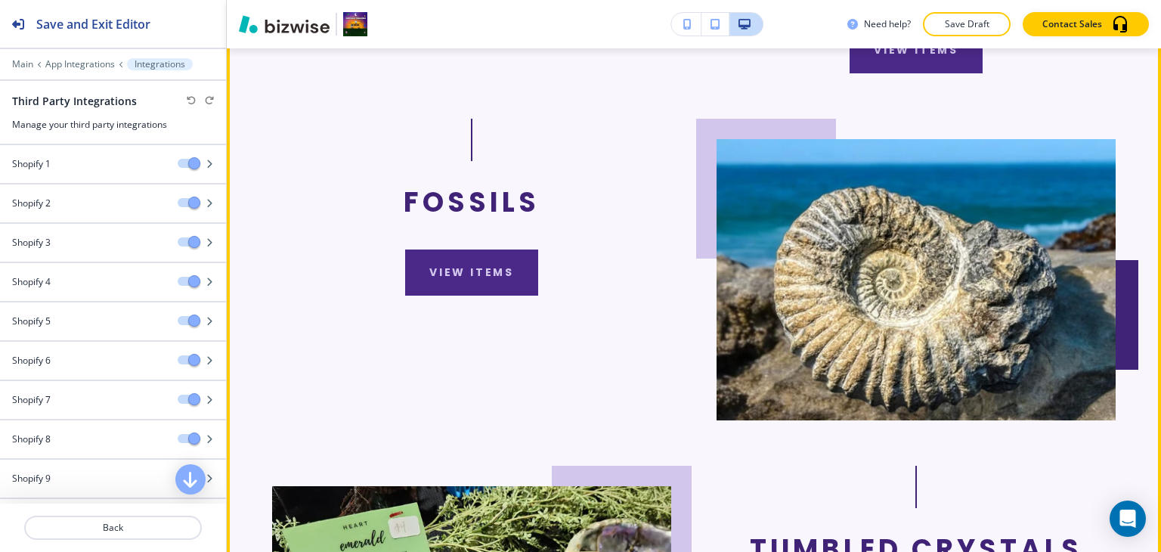
click at [886, 73] on button "view items" at bounding box center [916, 50] width 133 height 46
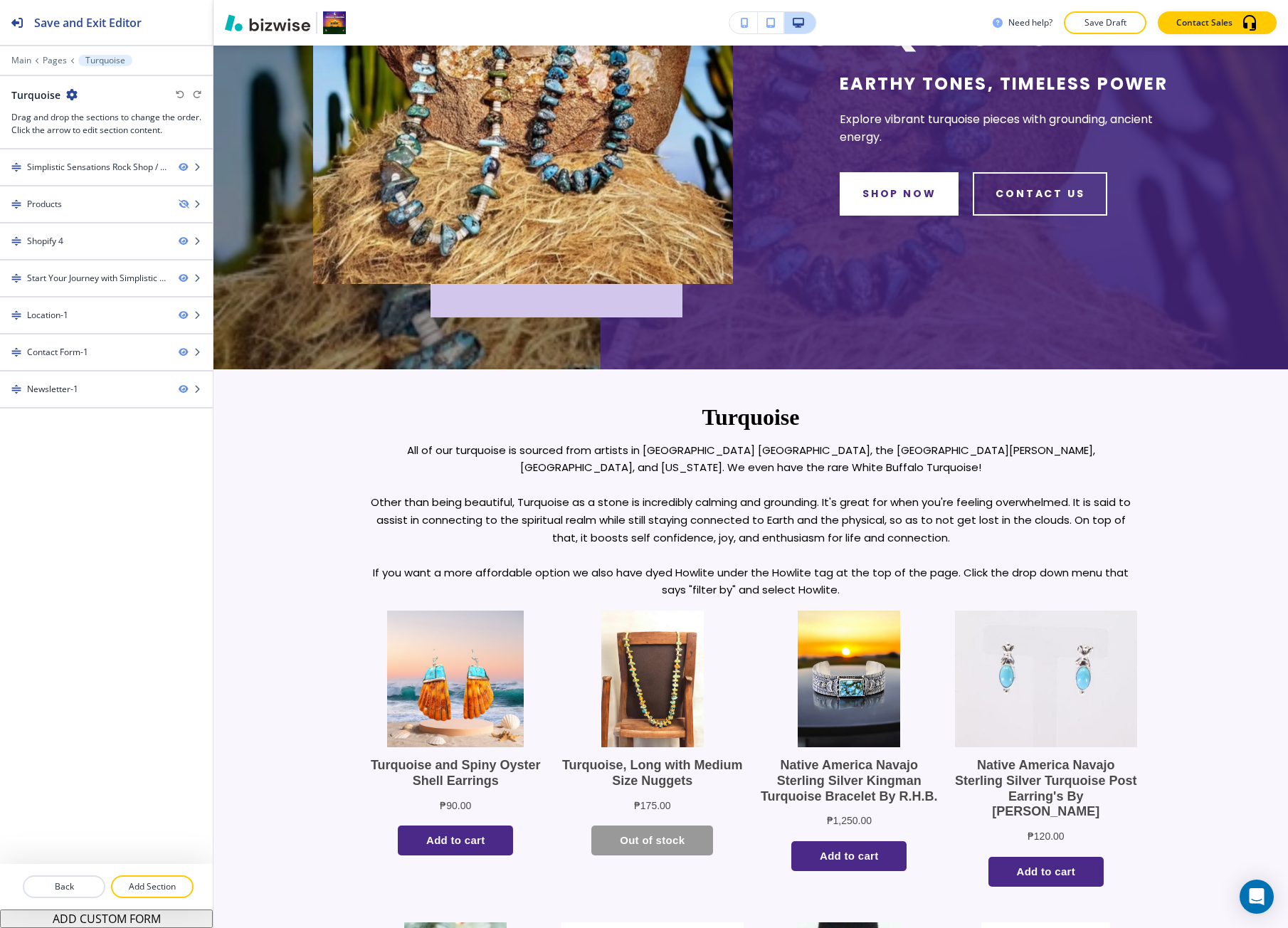
scroll to position [284, 0]
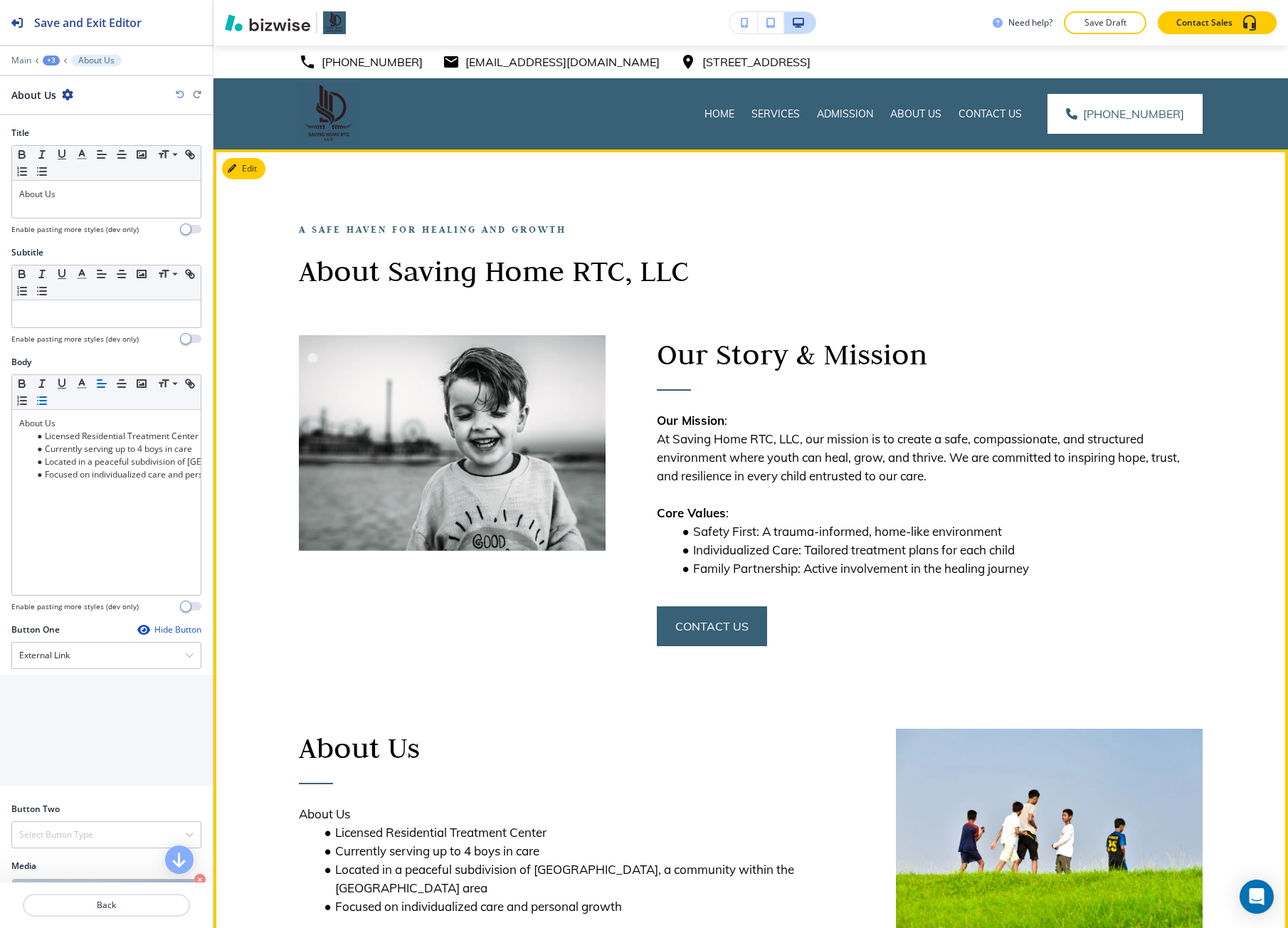
click at [384, 275] on p "About Saving Home RTC, LLC" at bounding box center [631, 271] width 665 height 38
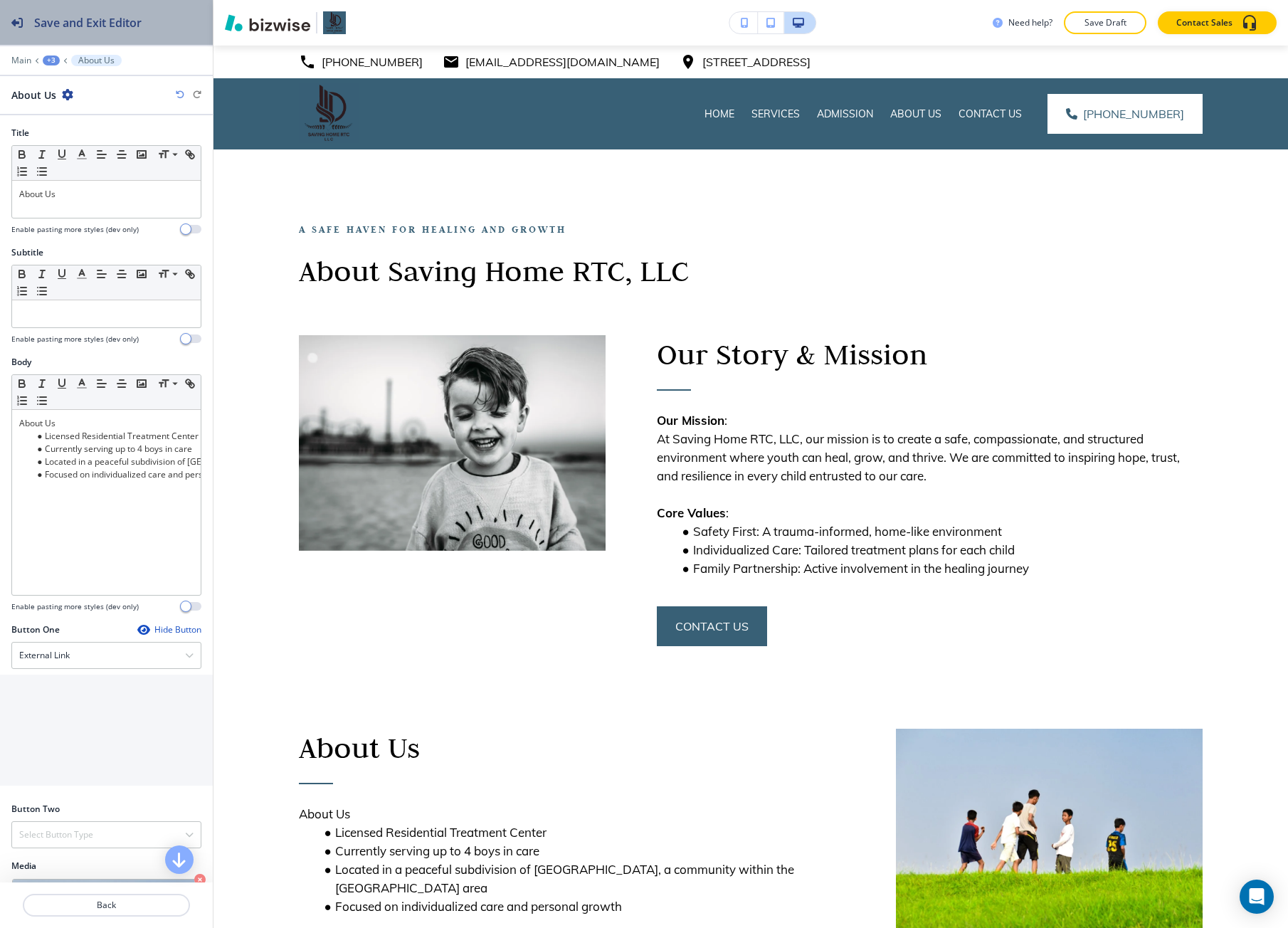
click at [116, 32] on div "Save and Exit Editor" at bounding box center [71, 23] width 141 height 45
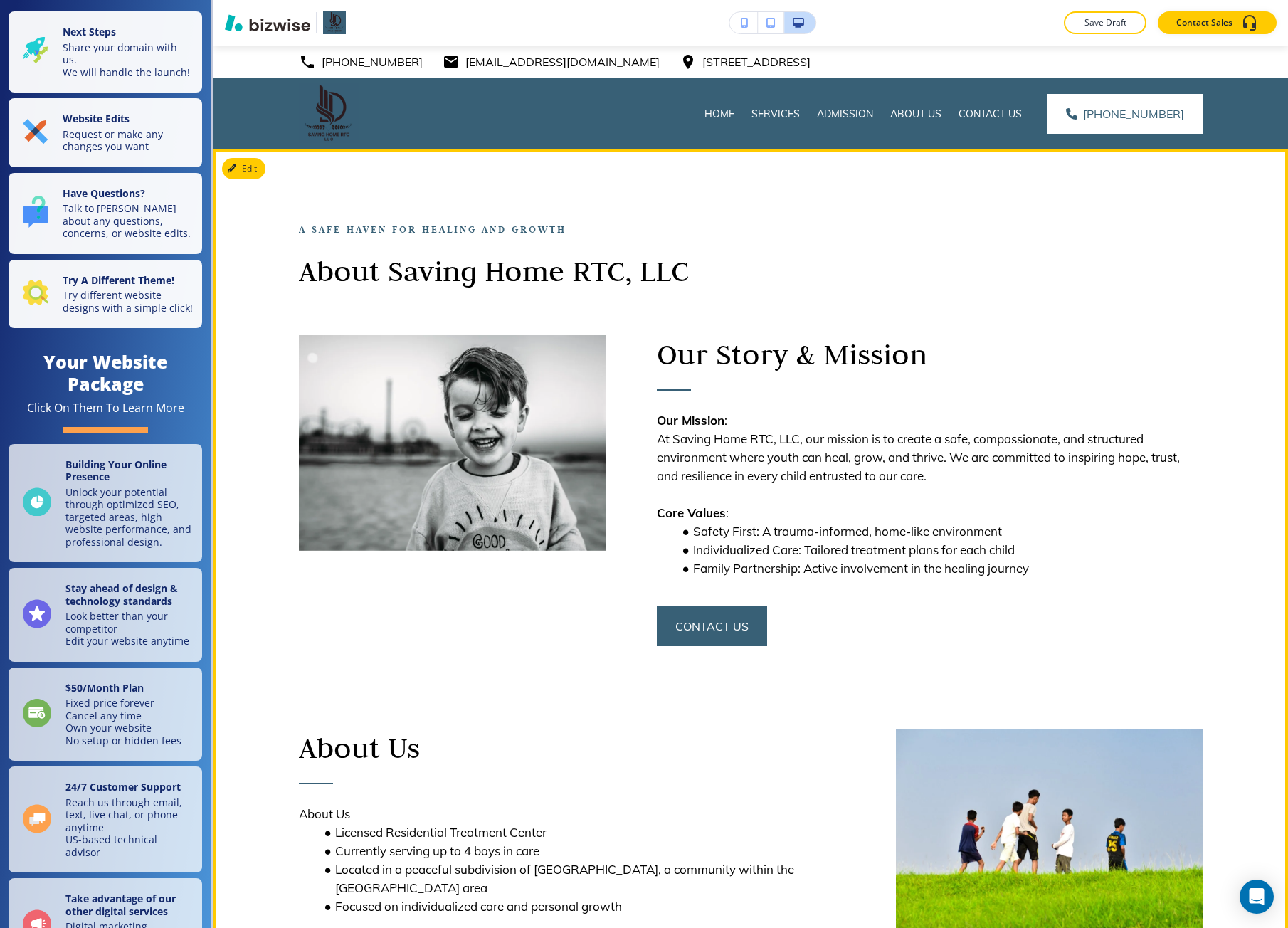
click at [465, 249] on div "A Safe Haven for Healing and Growth About Saving Home RTC, LLC" at bounding box center [631, 254] width 665 height 69
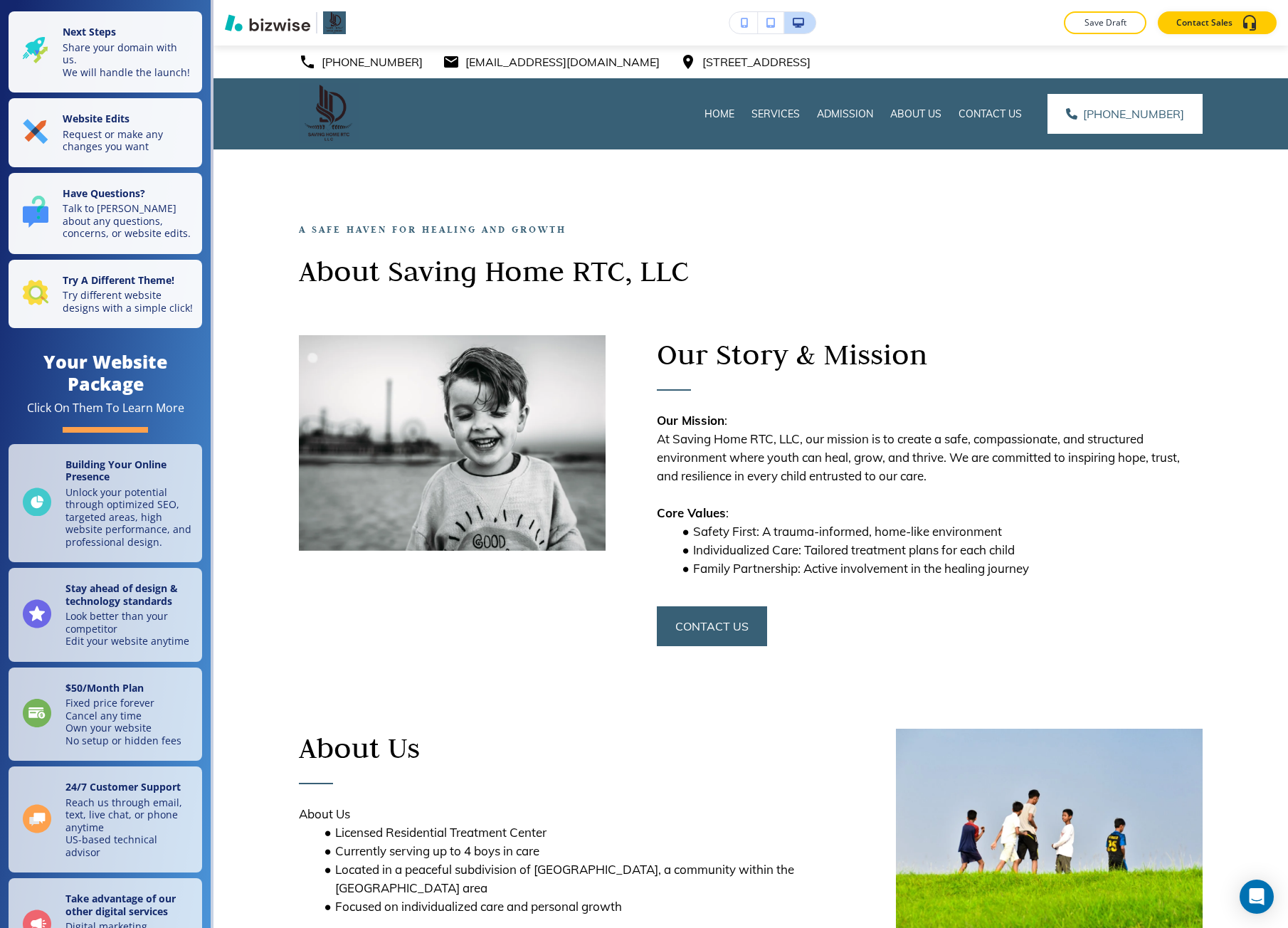
click at [678, 19] on div "Save Draft Contact Sales" at bounding box center [751, 23] width 1074 height 23
